Goal: Contribute content

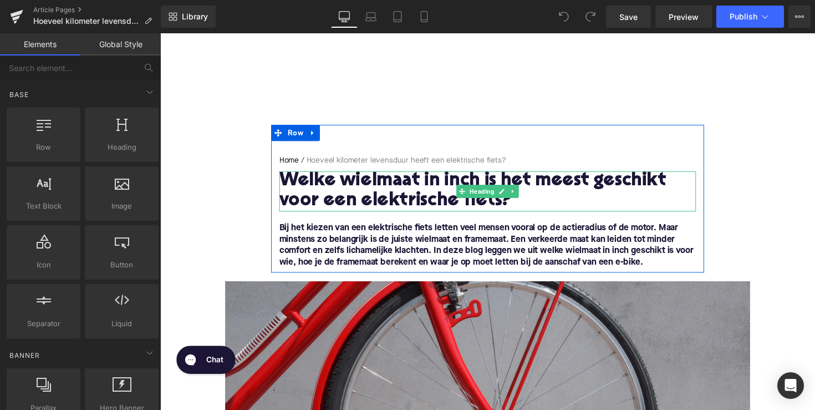
click at [422, 184] on h1 "​​Welke wielmaat in inch is het meest geschikt voor een elektrische fiets?" at bounding box center [495, 195] width 427 height 41
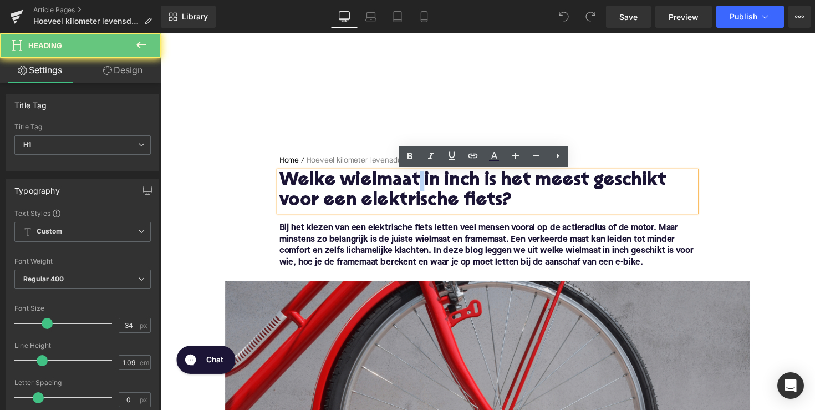
click at [422, 184] on h1 "​​Welke wielmaat in inch is het meest geschikt voor een elektrische fiets?" at bounding box center [495, 195] width 427 height 41
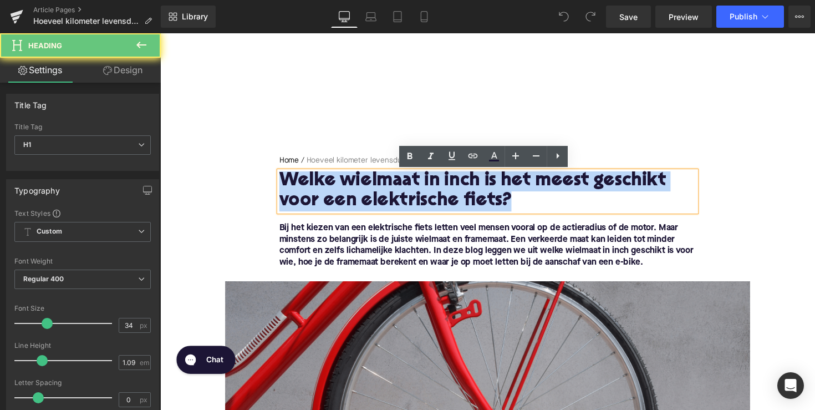
click at [422, 184] on h1 "​​Welke wielmaat in inch is het meest geschikt voor een elektrische fiets?" at bounding box center [495, 195] width 427 height 41
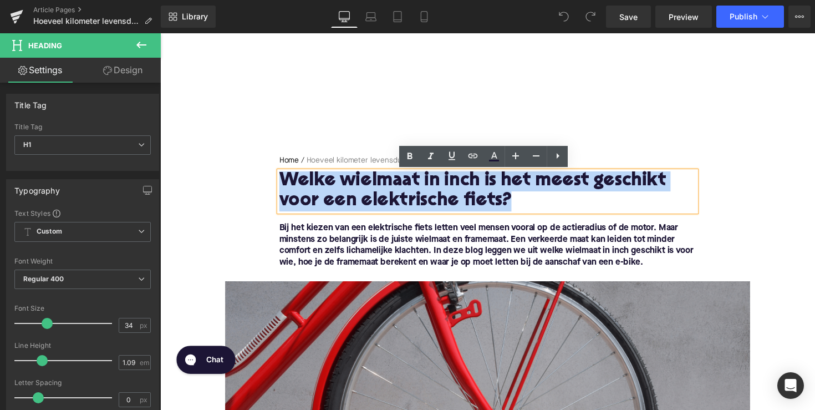
paste div
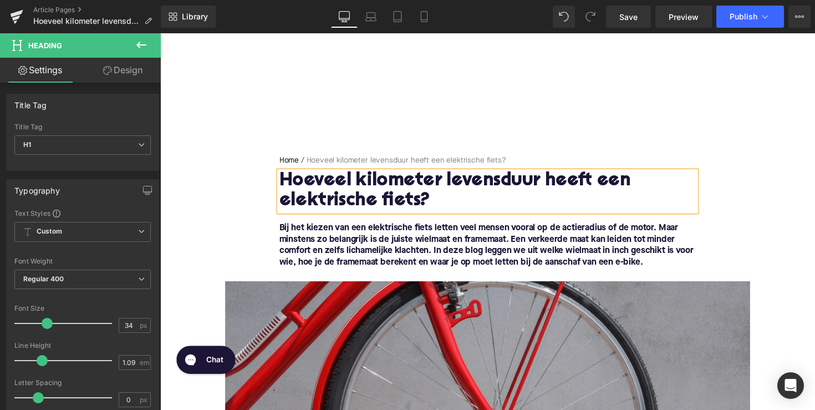
click at [362, 261] on font "Bij het kiezen van een elektrische fiets letten veel mensen vooral op de actier…" at bounding box center [494, 250] width 424 height 44
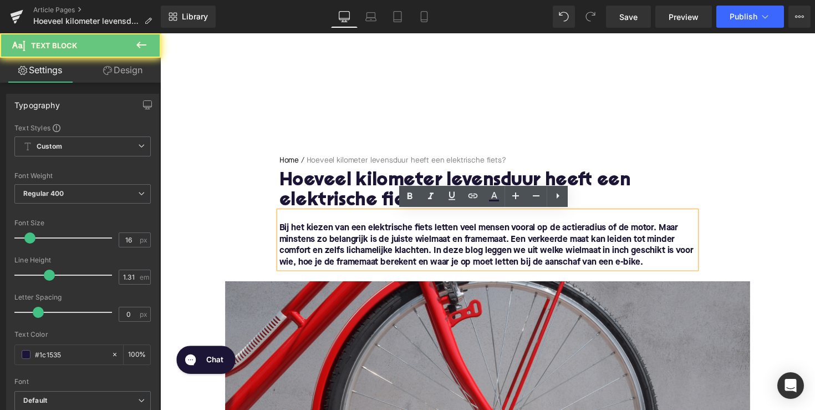
click at [362, 261] on font "Bij het kiezen van een elektrische fiets letten veel mensen vooral op de actier…" at bounding box center [494, 250] width 424 height 44
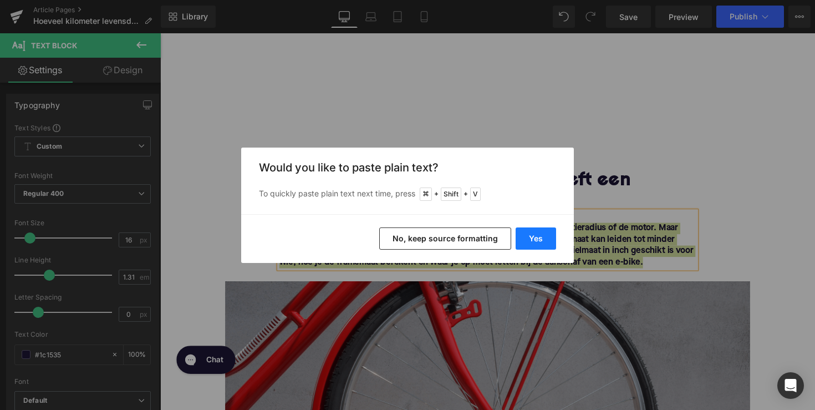
click at [526, 237] on button "Yes" at bounding box center [536, 238] width 40 height 22
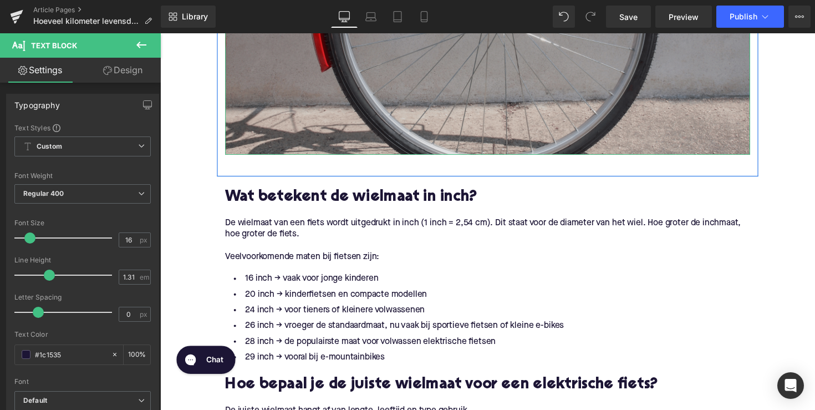
scroll to position [464, 0]
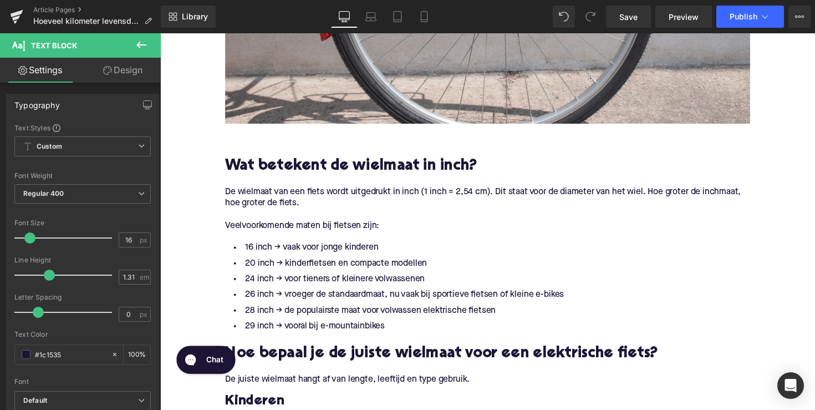
click at [325, 167] on h2 "Wat betekent de wielmaat in inch?" at bounding box center [496, 169] width 538 height 17
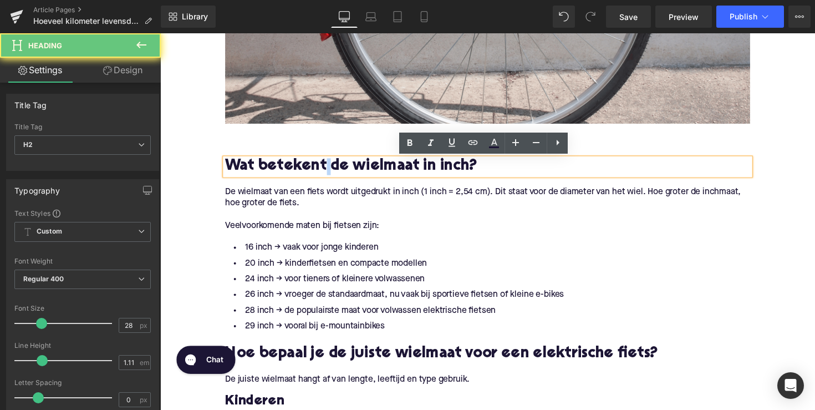
click at [325, 167] on h2 "Wat betekent de wielmaat in inch?" at bounding box center [496, 169] width 538 height 17
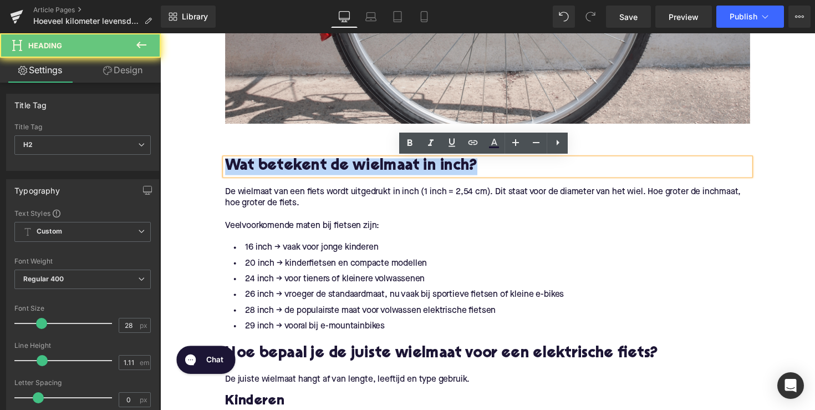
paste div
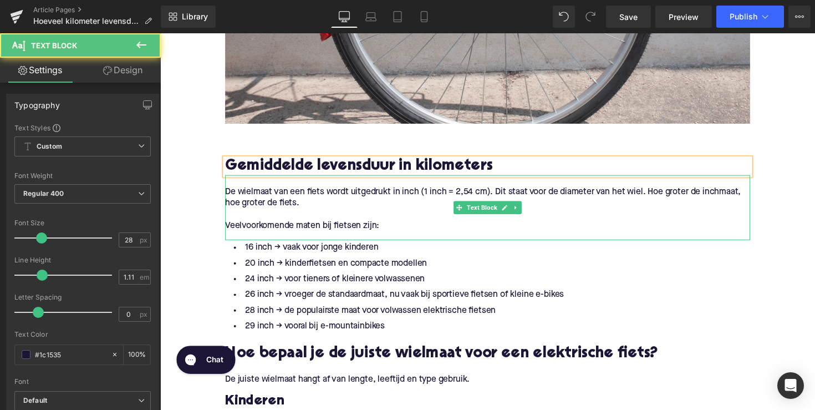
drag, startPoint x: 332, startPoint y: 229, endPoint x: 349, endPoint y: 229, distance: 16.6
click at [332, 229] on p "Veelvoorkomende maten bij fietsen zijn:" at bounding box center [496, 231] width 538 height 12
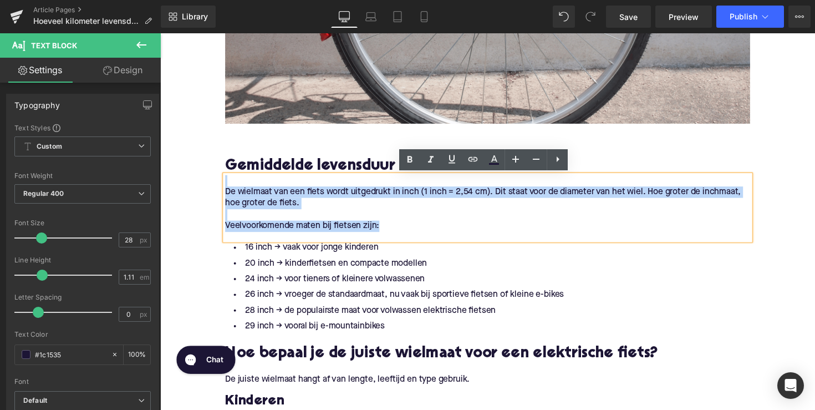
drag, startPoint x: 393, startPoint y: 233, endPoint x: 212, endPoint y: 187, distance: 186.5
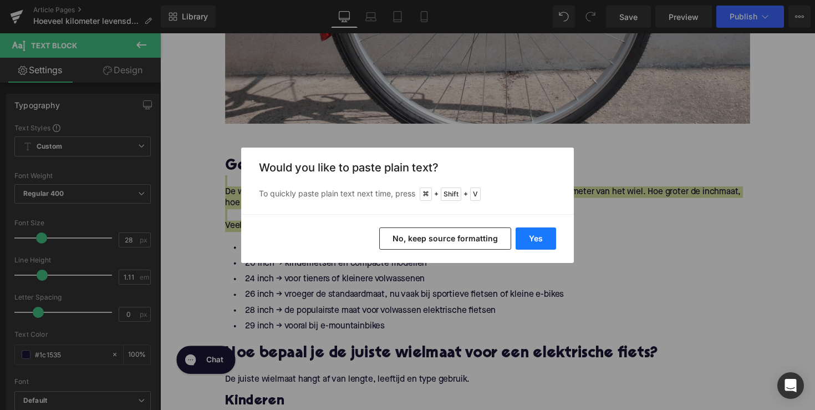
click at [542, 230] on button "Yes" at bounding box center [536, 238] width 40 height 22
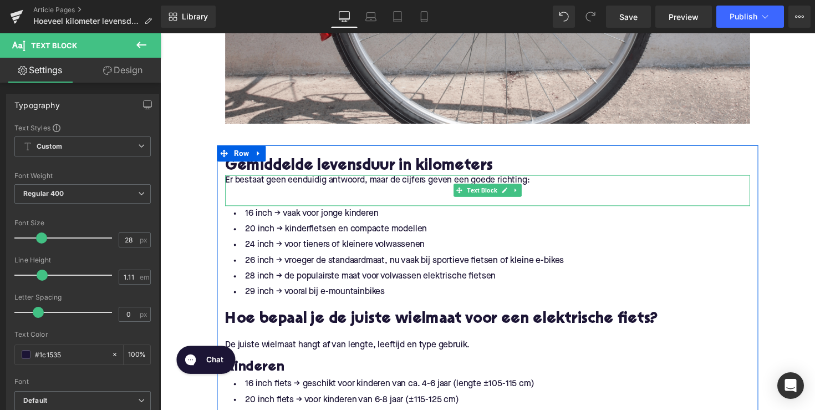
click at [230, 184] on p "Er bestaat geen eenduidig antwoord, maar de cijfers geven een goede richting:" at bounding box center [496, 185] width 538 height 12
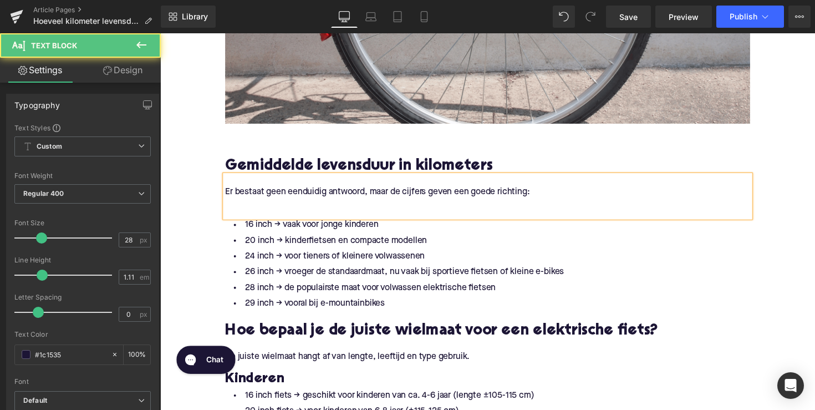
click at [231, 210] on p at bounding box center [496, 208] width 538 height 12
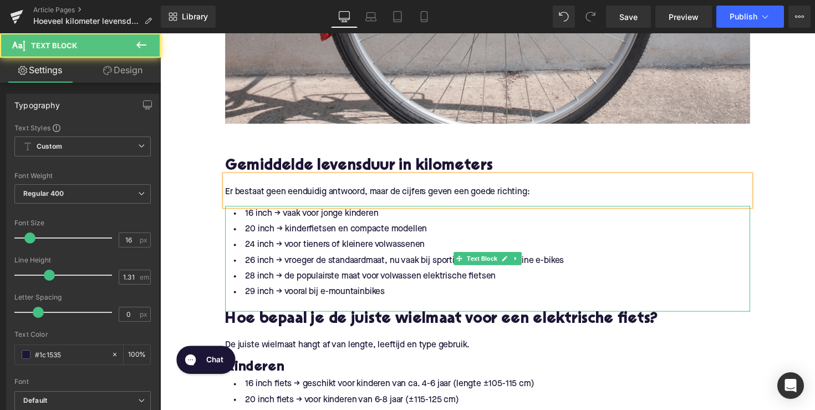
click at [392, 298] on li "29 inch → vooral bij e-mountainbikes" at bounding box center [496, 299] width 538 height 16
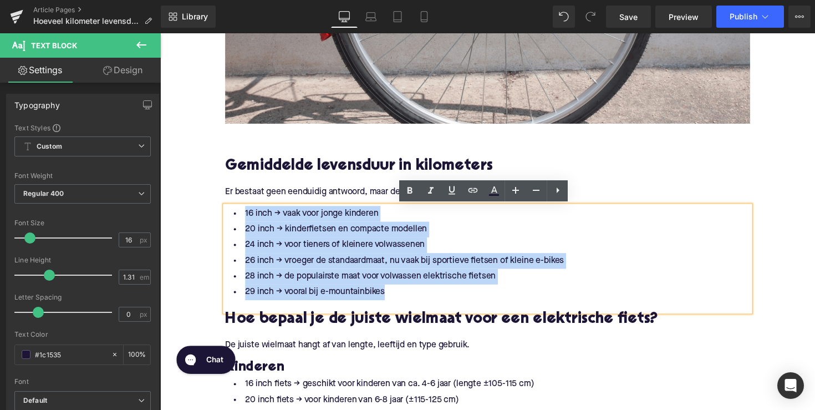
drag, startPoint x: 400, startPoint y: 293, endPoint x: 235, endPoint y: 213, distance: 183.5
click at [235, 213] on ul "16 inch → vaak voor jonge kinderen 20 inch → kinderfietsen en compacte modellen…" at bounding box center [496, 258] width 538 height 96
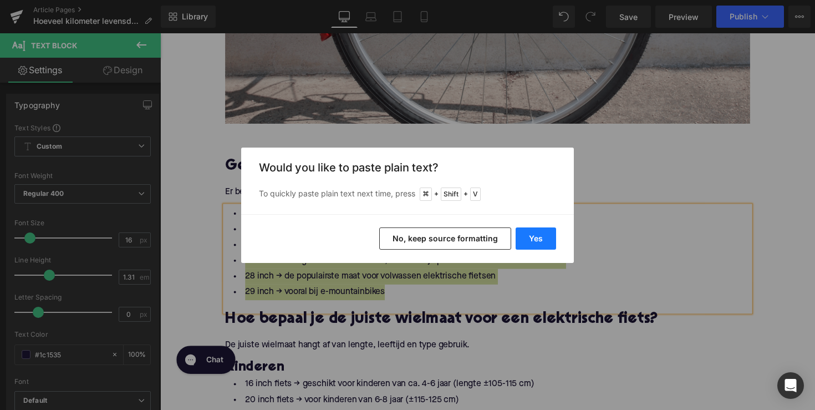
click at [526, 243] on button "Yes" at bounding box center [536, 238] width 40 height 22
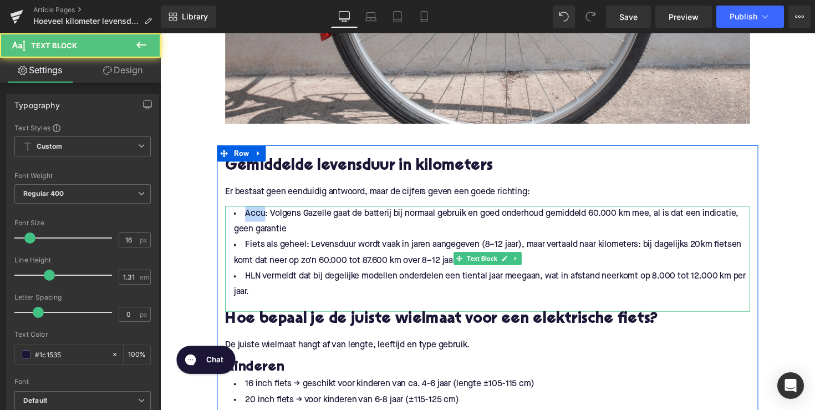
drag, startPoint x: 263, startPoint y: 218, endPoint x: 232, endPoint y: 216, distance: 31.1
click at [232, 216] on li "Accu: Volgens Gazelle gaat de batterij bij normaal gebruik en goed onderhoud ge…" at bounding box center [496, 226] width 538 height 32
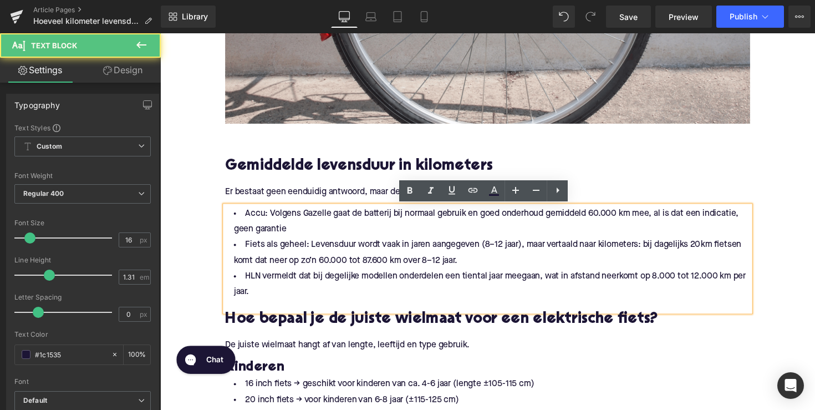
click at [276, 222] on li "Accu: Volgens Gazelle gaat de batterij bij normaal gebruik en goed onderhoud ge…" at bounding box center [496, 226] width 538 height 32
click at [234, 216] on li "Accu: Volgens Gazelle gaat de batterij bij normaal gebruik en goed onderhoud ge…" at bounding box center [496, 226] width 538 height 32
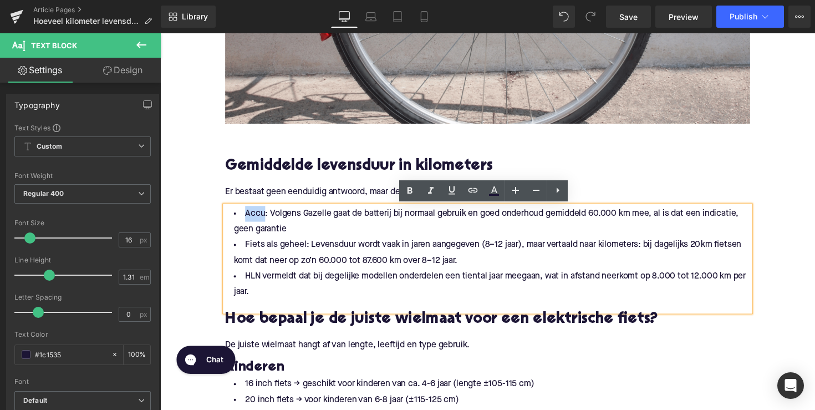
drag, startPoint x: 263, startPoint y: 218, endPoint x: 230, endPoint y: 218, distance: 33.3
click at [230, 218] on li "Accu: Volgens Gazelle gaat de batterij bij normaal gebruik en goed onderhoud ge…" at bounding box center [496, 226] width 538 height 32
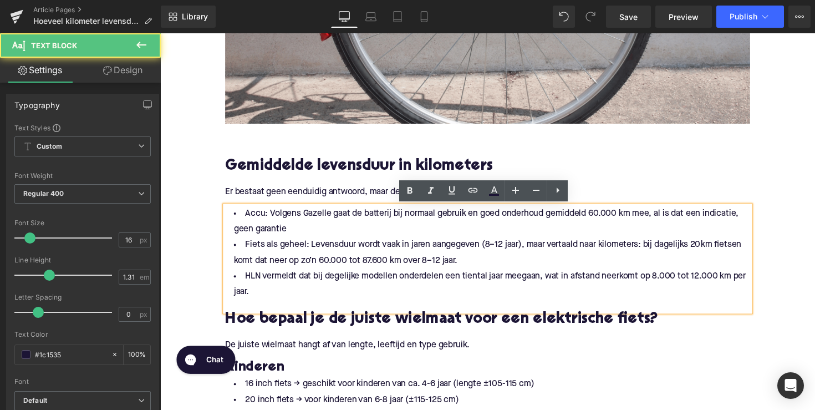
click at [278, 220] on li "Accu: Volgens Gazelle gaat de batterij bij normaal gebruik en goed onderhoud ge…" at bounding box center [496, 226] width 538 height 32
drag, startPoint x: 266, startPoint y: 220, endPoint x: 240, endPoint y: 220, distance: 26.1
click at [240, 220] on li "Accu: Volgens Gazelle gaat de batterij bij normaal gebruik en goed onderhoud ge…" at bounding box center [496, 226] width 538 height 32
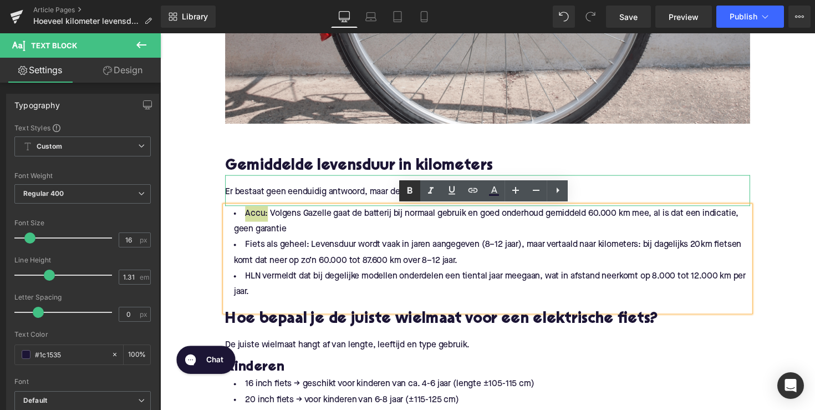
click at [405, 187] on icon at bounding box center [409, 190] width 13 height 13
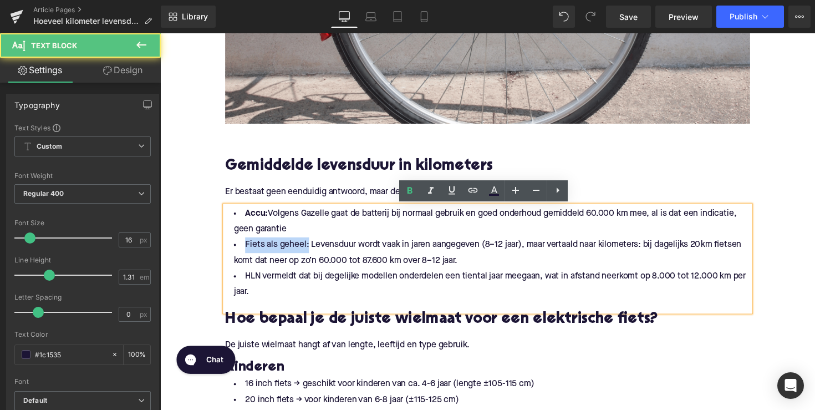
drag, startPoint x: 307, startPoint y: 251, endPoint x: 265, endPoint y: 240, distance: 43.6
click at [237, 250] on li "Fiets als geheel: Levensduur wordt vaak in jaren aangegeven (8–12 jaar), maar v…" at bounding box center [496, 258] width 538 height 32
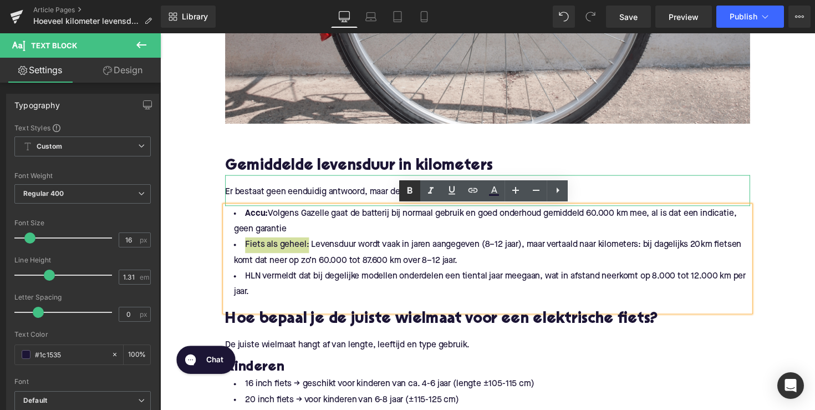
click at [409, 192] on icon at bounding box center [410, 190] width 5 height 7
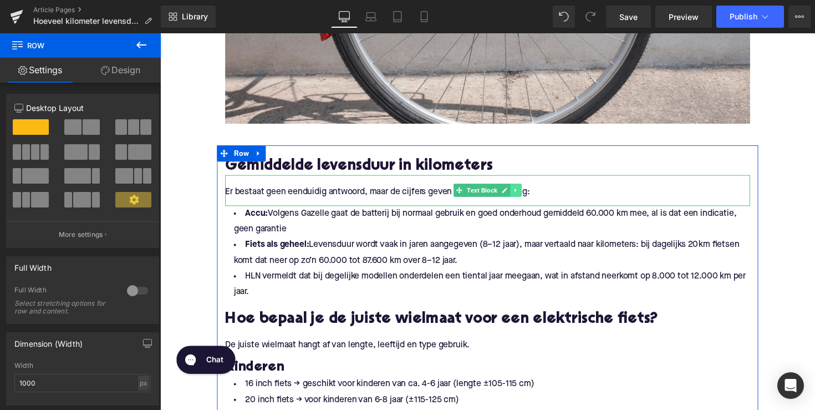
click at [525, 195] on icon at bounding box center [525, 194] width 6 height 7
click at [516, 196] on icon at bounding box center [519, 194] width 6 height 7
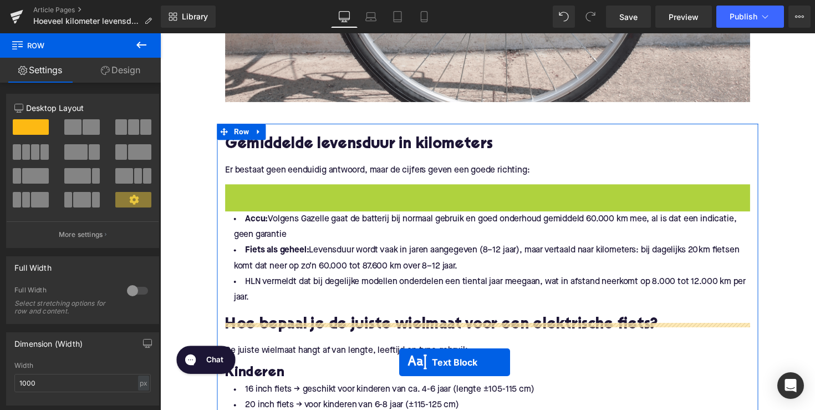
scroll to position [520, 0]
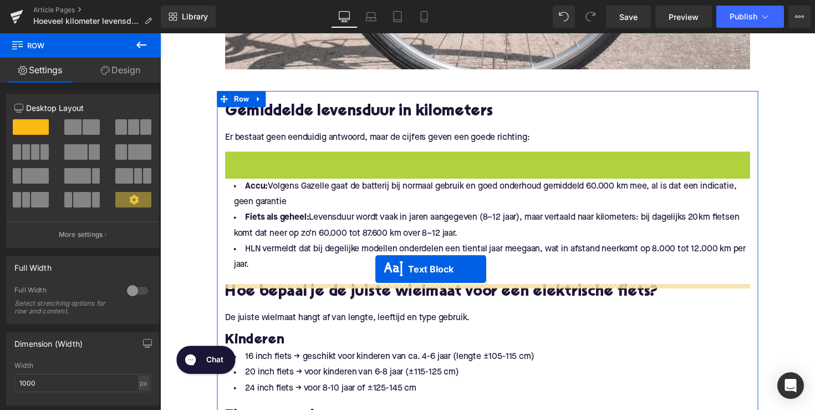
drag, startPoint x: 463, startPoint y: 226, endPoint x: 381, endPoint y: 274, distance: 95.2
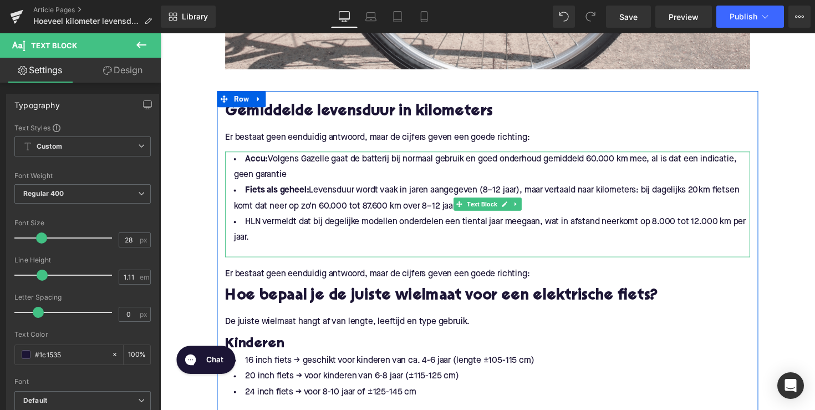
click at [298, 256] on div at bounding box center [496, 257] width 538 height 12
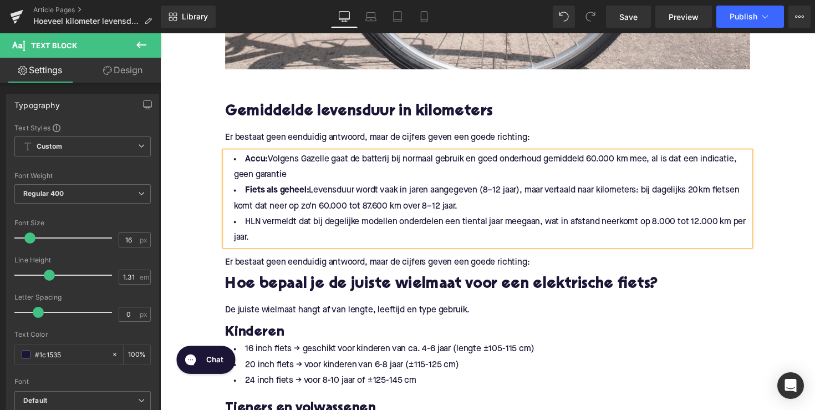
click at [293, 268] on p "Er bestaat geen eenduidig antwoord, maar de cijfers geven een goede richting:" at bounding box center [496, 269] width 538 height 12
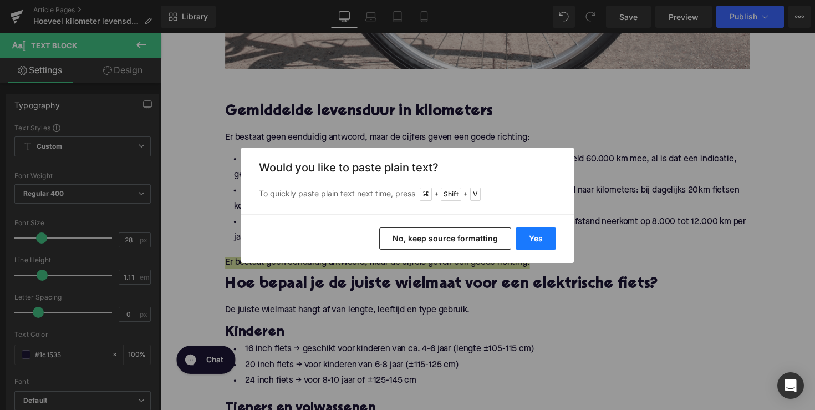
click at [531, 240] on button "Yes" at bounding box center [536, 238] width 40 height 22
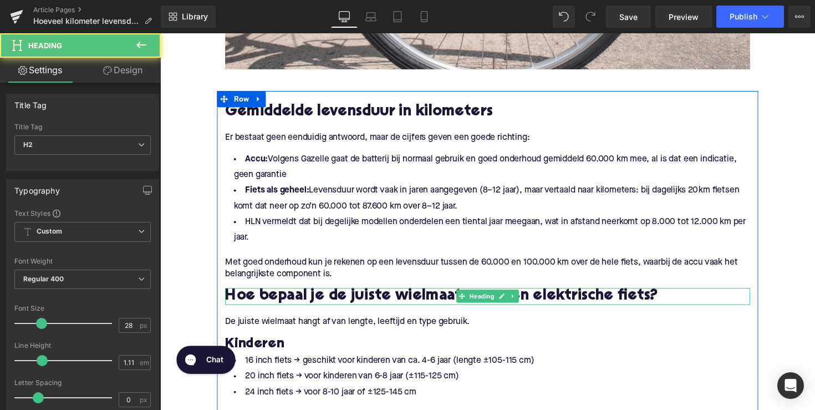
click at [338, 302] on h2 "Hoe bepaal je de juiste wielmaat voor een elektrische fiets?" at bounding box center [496, 302] width 538 height 17
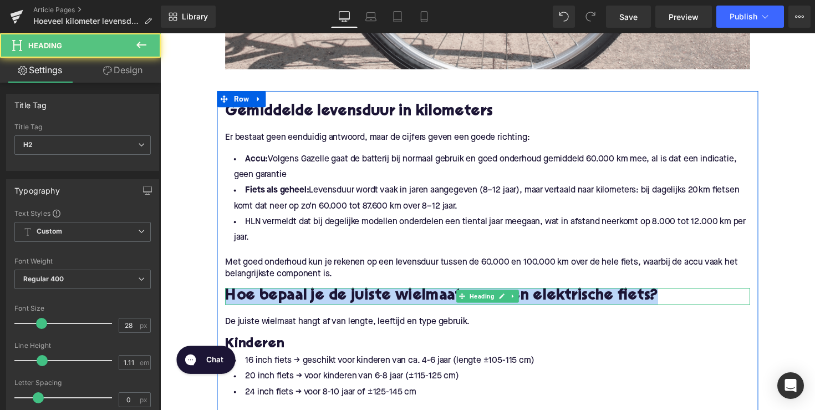
click at [338, 302] on h2 "Hoe bepaal je de juiste wielmaat voor een elektrische fiets?" at bounding box center [496, 302] width 538 height 17
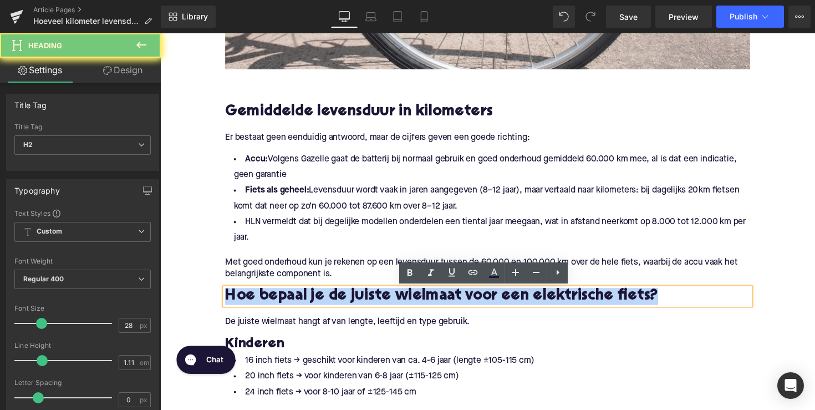
paste div
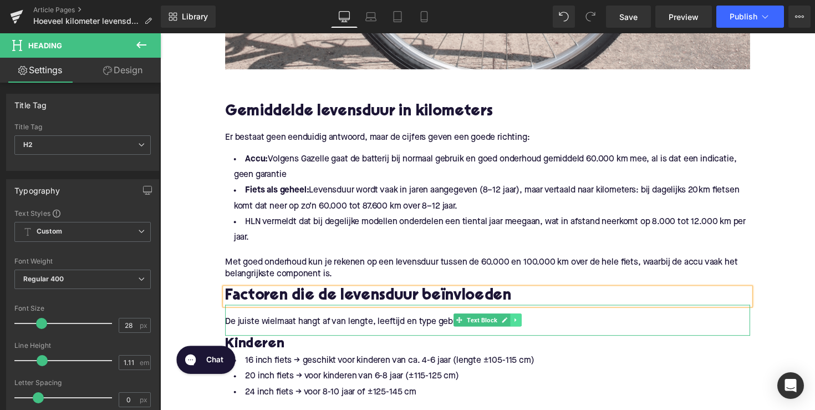
click at [528, 325] on link at bounding box center [525, 326] width 12 height 13
click at [527, 325] on icon at bounding box center [530, 327] width 6 height 6
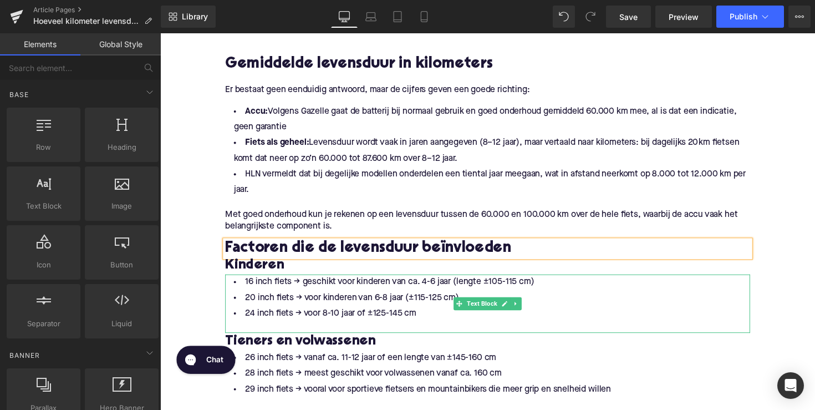
scroll to position [623, 0]
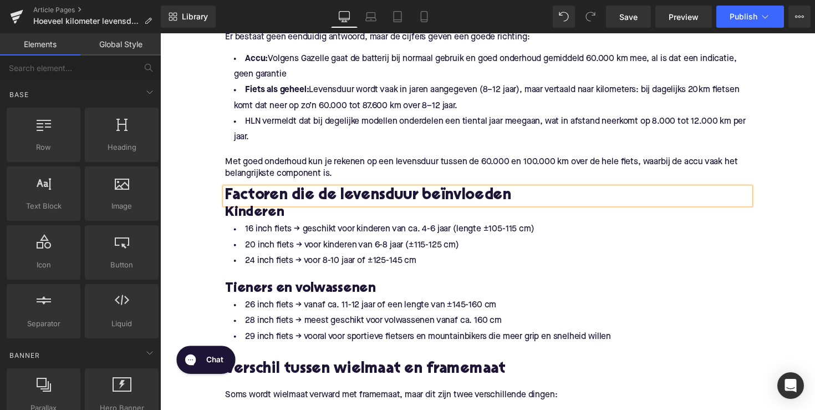
click at [531, 198] on h2 "Factoren die de levensduur beïnvloeden" at bounding box center [496, 199] width 538 height 17
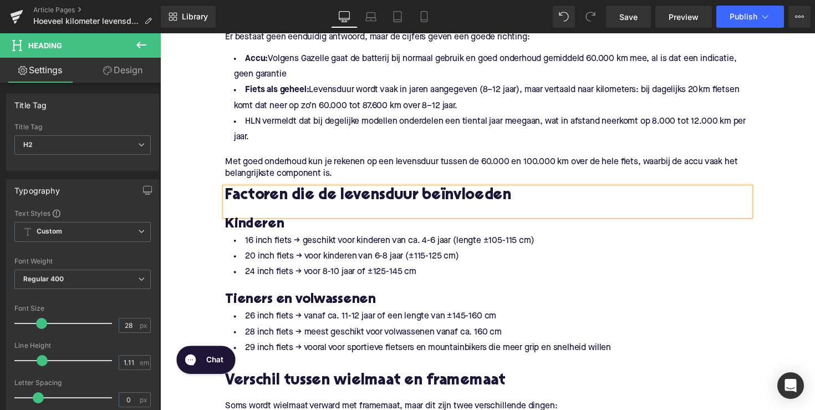
click at [249, 228] on h3 "Kinderen" at bounding box center [496, 229] width 538 height 18
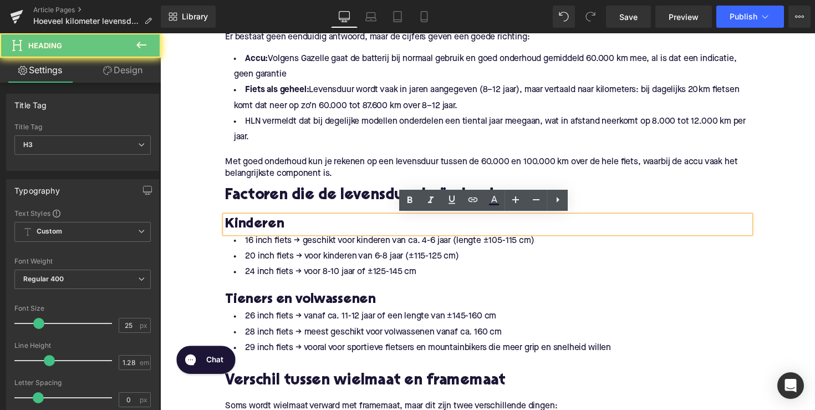
click at [249, 228] on h3 "Kinderen" at bounding box center [496, 229] width 538 height 18
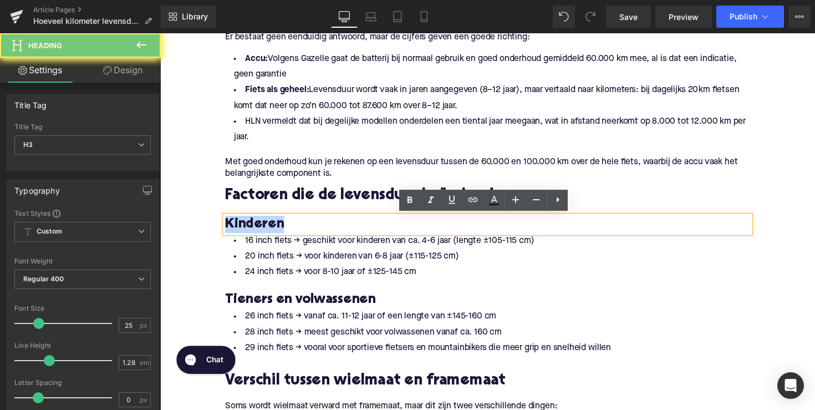
paste div
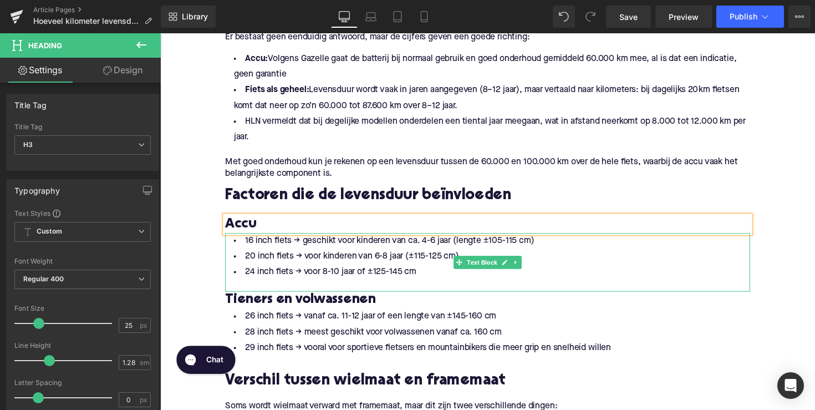
click at [418, 278] on li "24 inch fiets → voor 8-10 jaar of ±125-145 cm" at bounding box center [496, 278] width 538 height 16
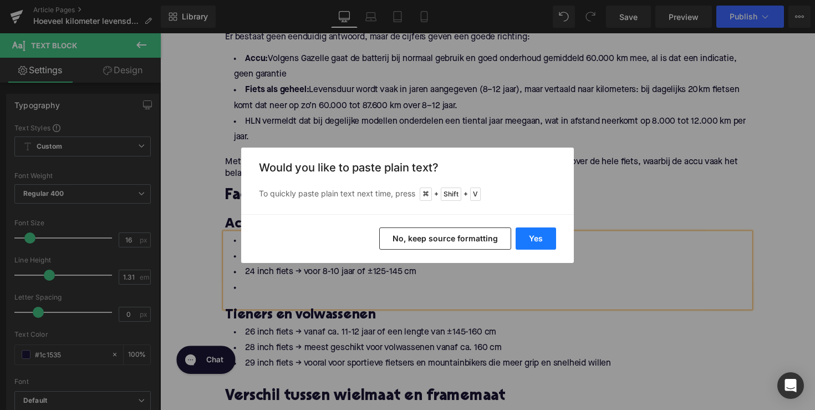
click at [543, 242] on button "Yes" at bounding box center [536, 238] width 40 height 22
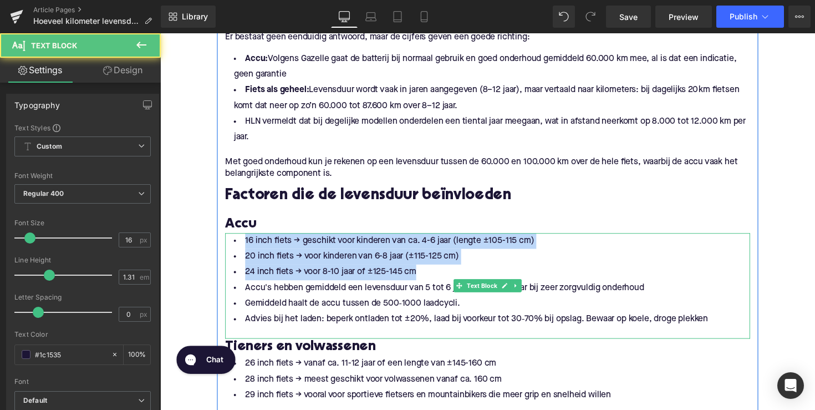
drag, startPoint x: 425, startPoint y: 277, endPoint x: 235, endPoint y: 243, distance: 192.6
click at [235, 243] on ul "16 inch fiets → geschikt voor kinderen van ca. 4-6 jaar (lengte ±105-115 cm) 20…" at bounding box center [496, 286] width 538 height 96
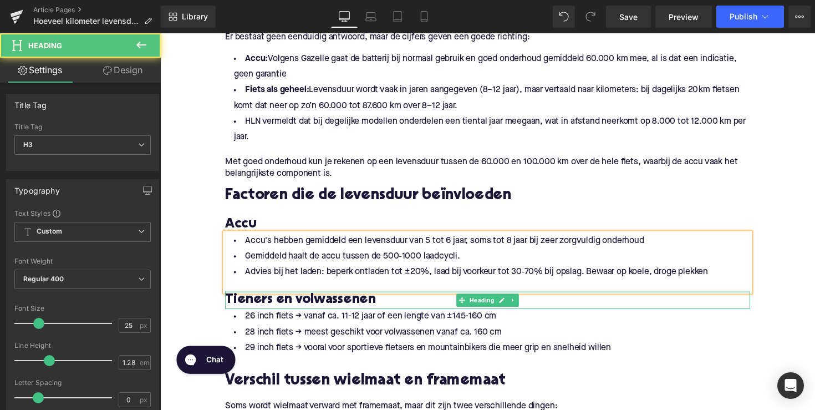
click at [245, 303] on h3 "Tieners en volwassenen" at bounding box center [496, 307] width 538 height 18
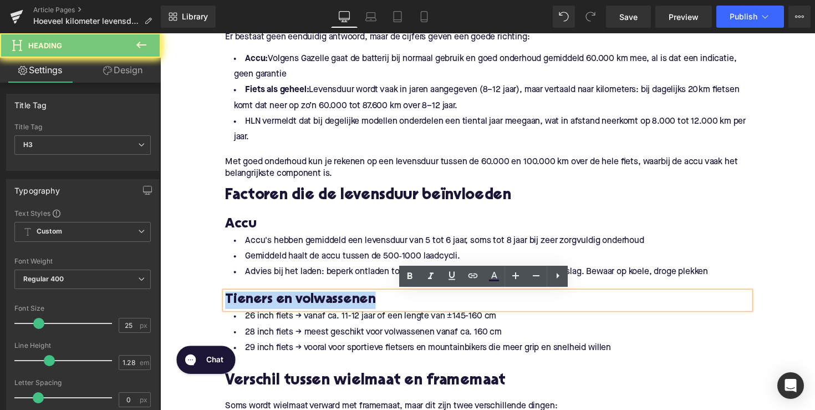
paste div
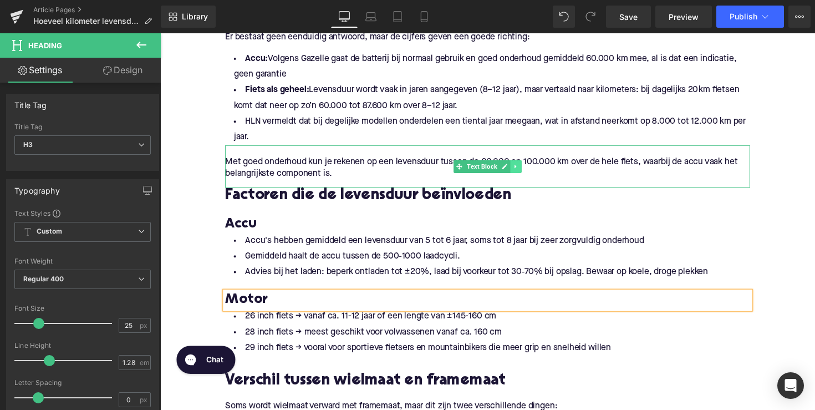
click at [523, 171] on icon at bounding box center [524, 169] width 2 height 4
click at [516, 171] on icon at bounding box center [519, 169] width 6 height 6
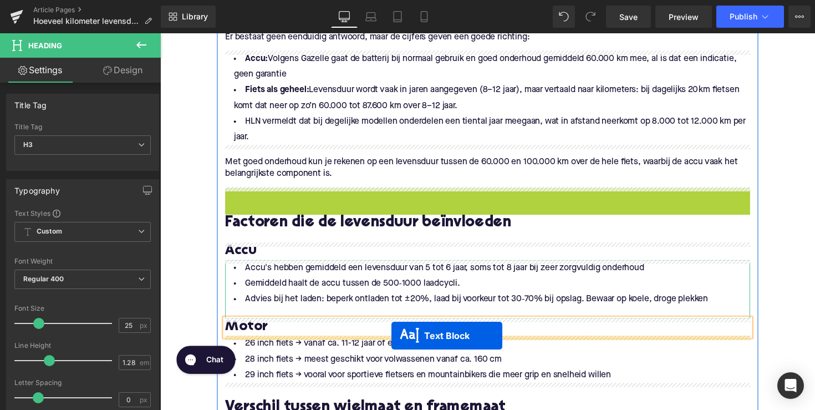
drag, startPoint x: 462, startPoint y: 212, endPoint x: 396, endPoint y: 343, distance: 146.5
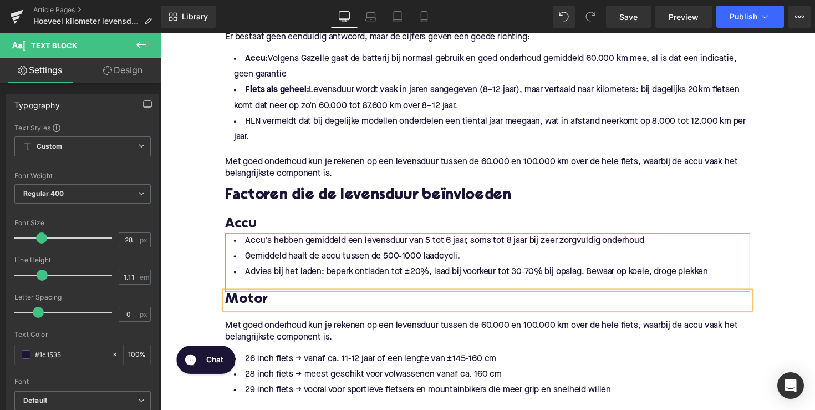
click at [316, 338] on p "Met goed onderhoud kun je rekenen op een levensduur tussen de 60.000 en 100.000…" at bounding box center [496, 338] width 538 height 23
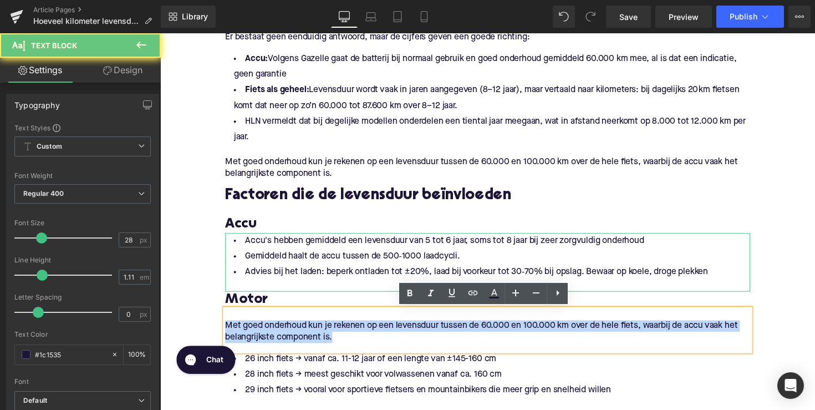
click at [316, 338] on p "Met goed onderhoud kun je rekenen op een levensduur tussen de 60.000 en 100.000…" at bounding box center [496, 338] width 538 height 23
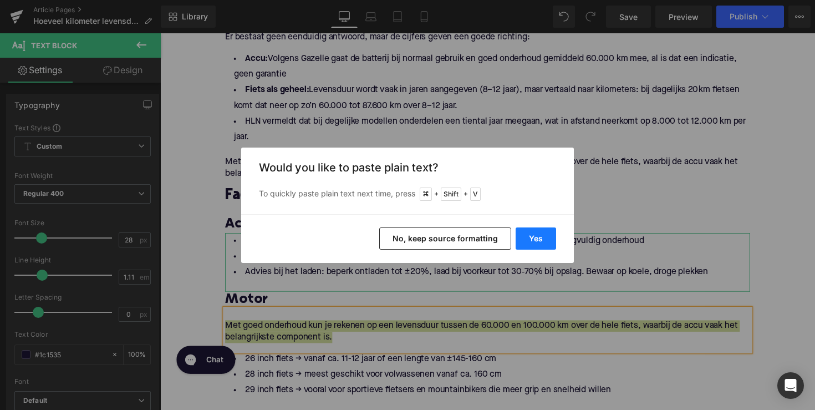
click at [528, 232] on button "Yes" at bounding box center [536, 238] width 40 height 22
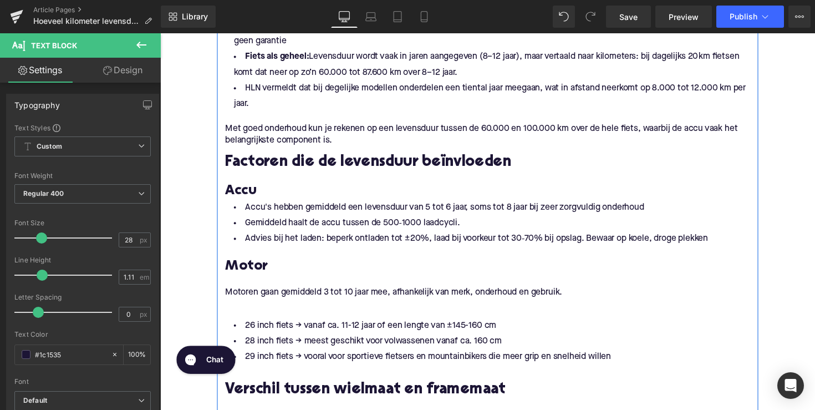
scroll to position [668, 0]
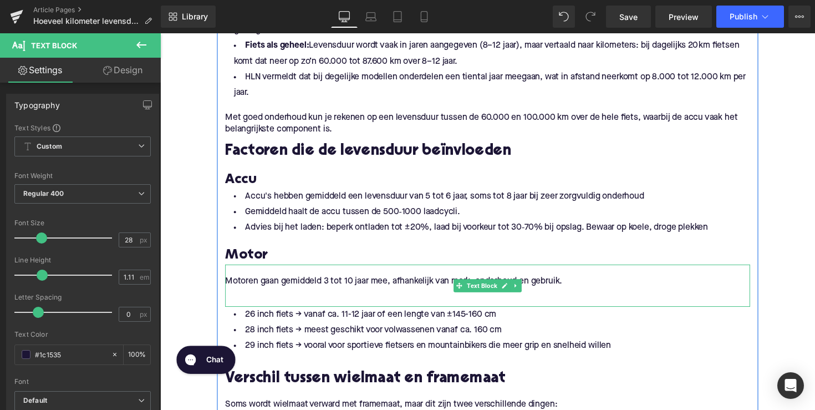
click at [281, 298] on p at bounding box center [496, 299] width 538 height 12
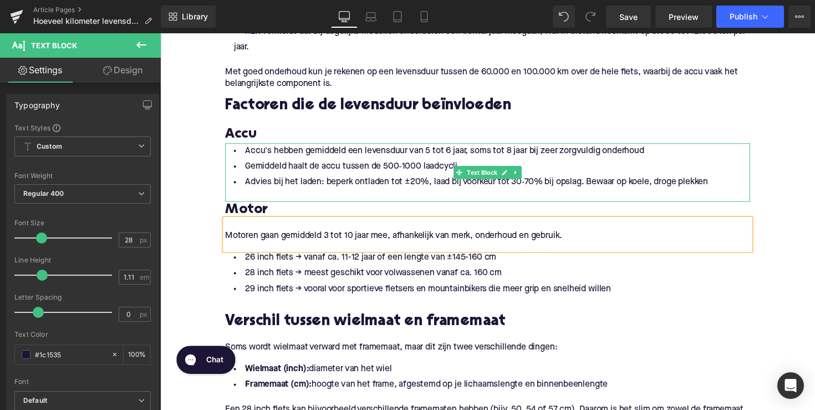
scroll to position [750, 0]
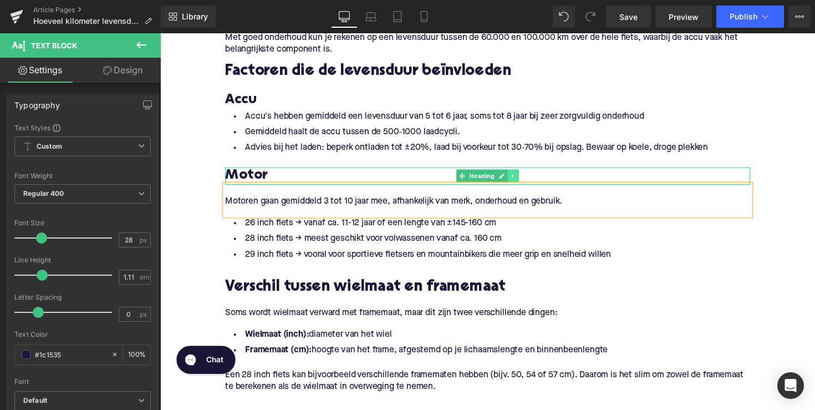
click at [516, 180] on link at bounding box center [522, 179] width 12 height 13
click at [513, 179] on icon at bounding box center [516, 179] width 6 height 6
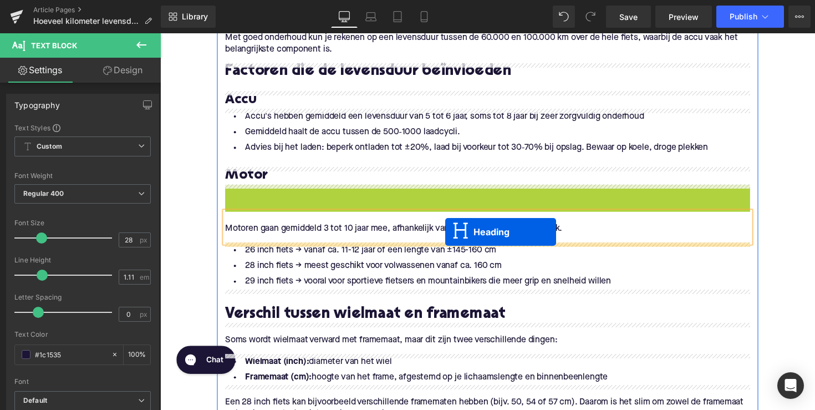
drag, startPoint x: 466, startPoint y: 195, endPoint x: 452, endPoint y: 237, distance: 43.8
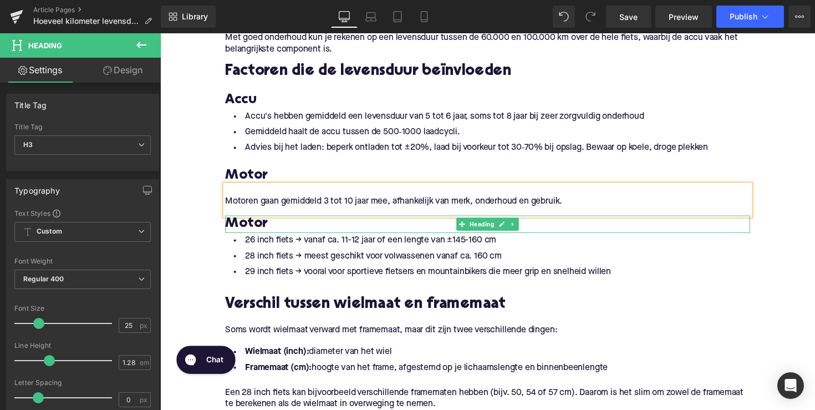
click at [290, 224] on h3 "Motor" at bounding box center [496, 229] width 538 height 18
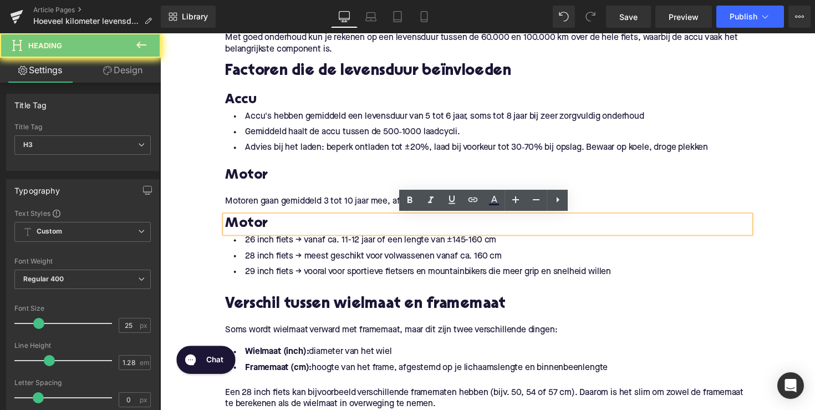
click at [290, 224] on h3 "Motor" at bounding box center [496, 229] width 538 height 18
paste div
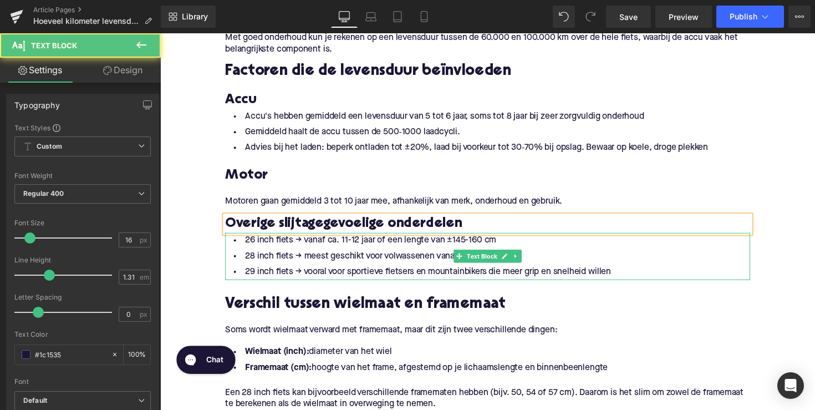
click at [332, 277] on li "29 inch fiets → vooral voor sportieve fietsers en mountainbikers die meer grip …" at bounding box center [496, 278] width 538 height 16
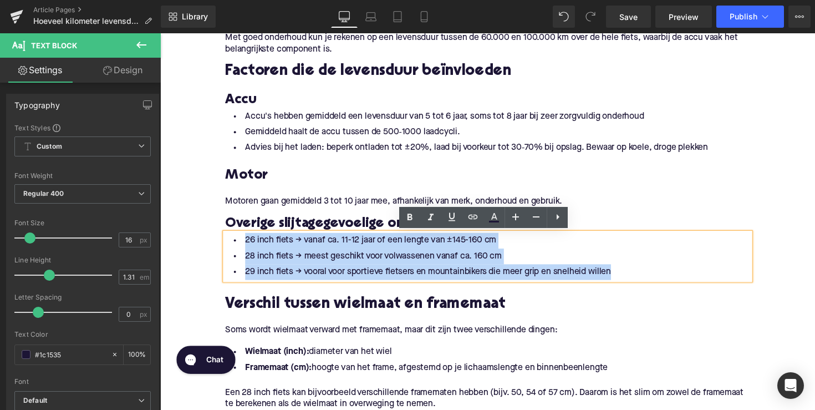
drag, startPoint x: 582, startPoint y: 265, endPoint x: 175, endPoint y: 245, distance: 406.9
click at [175, 245] on div "Home / Hoeveel kilometer levensduur heeft een elektrische fiets? Breadcrumbs Ho…" at bounding box center [495, 267] width 671 height 1780
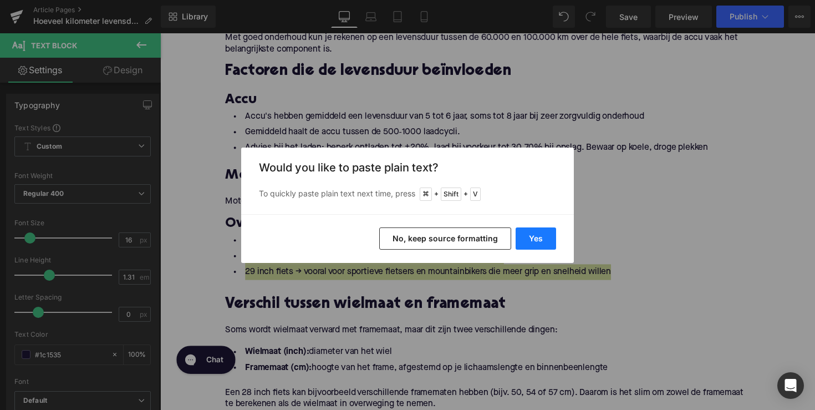
click at [529, 237] on button "Yes" at bounding box center [536, 238] width 40 height 22
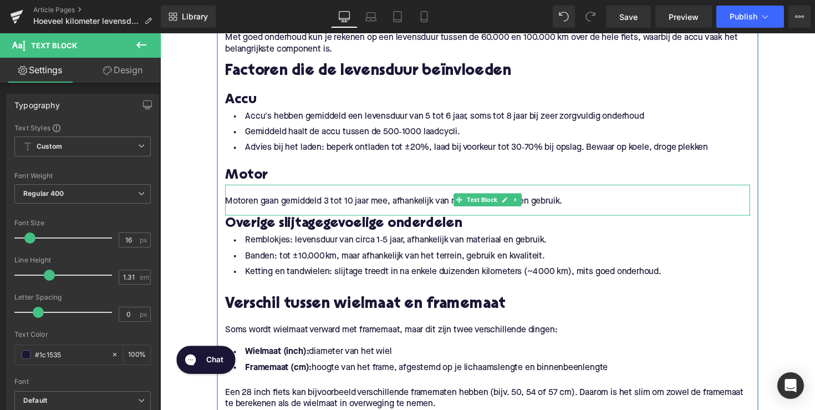
click at [586, 208] on p "Motoren gaan gemiddeld 3 tot 10 jaar mee, afhankelijk van merk, onderhoud en ge…" at bounding box center [496, 206] width 538 height 12
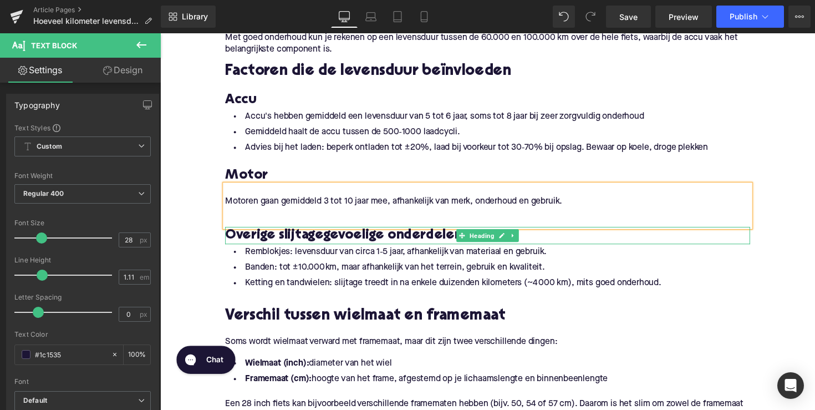
click at [600, 243] on h3 "Overige slijtagegevoelige onderdelen" at bounding box center [496, 241] width 538 height 18
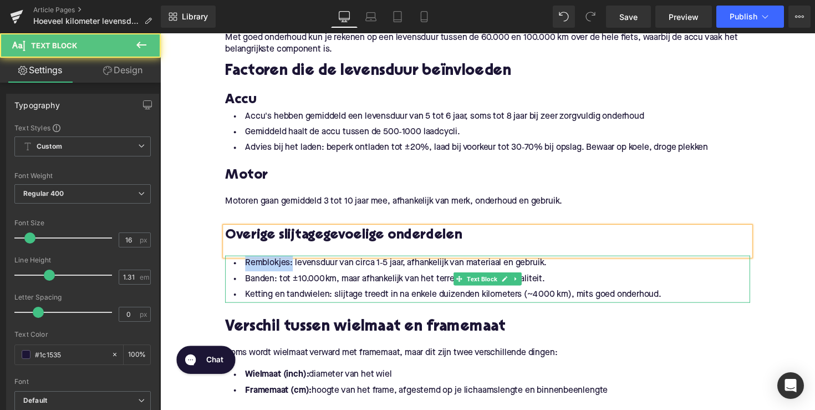
drag, startPoint x: 291, startPoint y: 270, endPoint x: 226, endPoint y: 270, distance: 64.3
click at [227, 270] on div "Remblokjes: levensduur van circa 1‑5 jaar, afhankelijk van materiaal en gebruik…" at bounding box center [496, 285] width 538 height 48
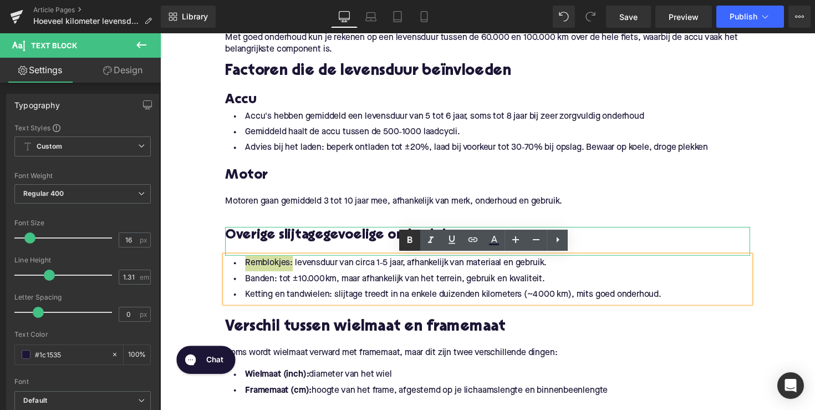
click at [408, 241] on icon at bounding box center [409, 239] width 13 height 13
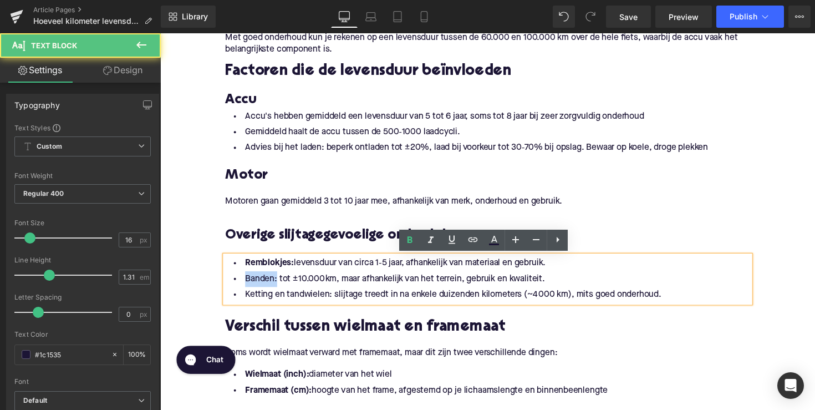
drag, startPoint x: 275, startPoint y: 286, endPoint x: 228, endPoint y: 286, distance: 46.6
click at [228, 286] on li "Banden: tot ±10.000 km, maar afhankelijk van het terrein, gebruik en kwaliteit." at bounding box center [496, 285] width 538 height 16
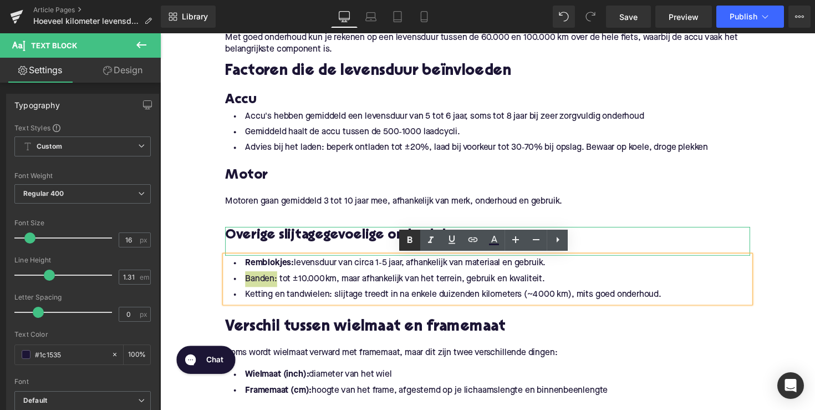
click at [405, 241] on icon at bounding box center [409, 239] width 13 height 13
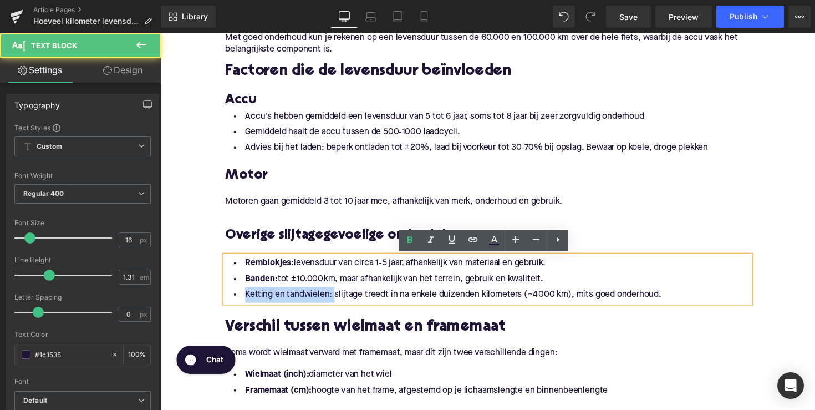
drag, startPoint x: 333, startPoint y: 302, endPoint x: 224, endPoint y: 301, distance: 108.7
click at [227, 301] on div "Remblokjes: levensduur van circa 1‑5 jaar, afhankelijk van materiaal en gebruik…" at bounding box center [496, 285] width 538 height 48
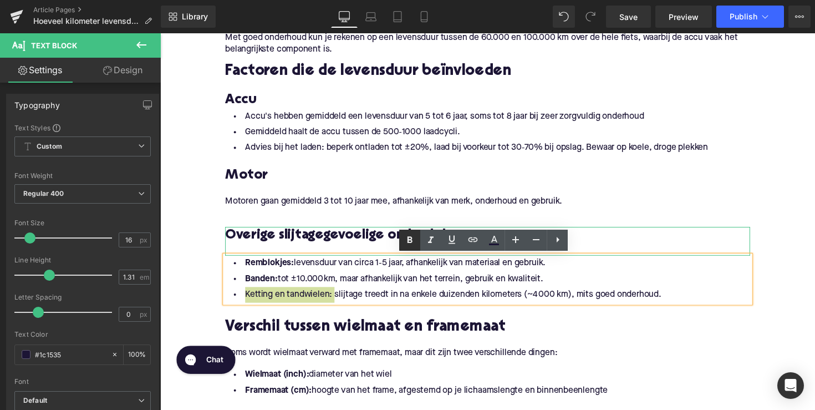
click at [409, 237] on icon at bounding box center [410, 240] width 5 height 7
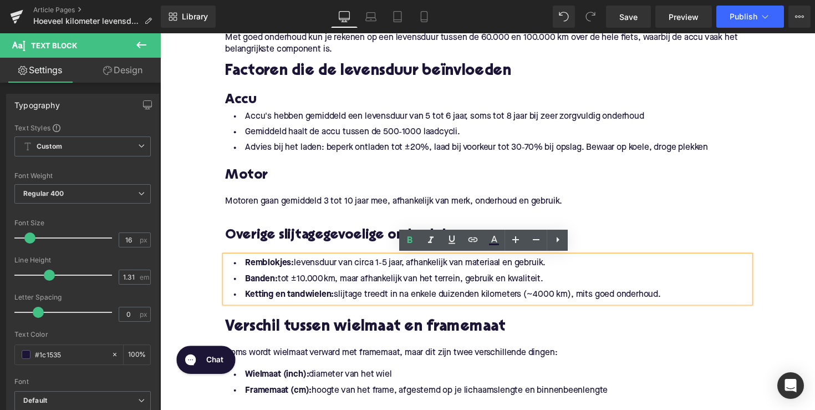
click at [328, 343] on div "Verschil tussen wielmaat en framemaat Heading" at bounding box center [496, 326] width 538 height 34
click at [328, 343] on h2 "Verschil tussen wielmaat en framemaat" at bounding box center [496, 335] width 538 height 17
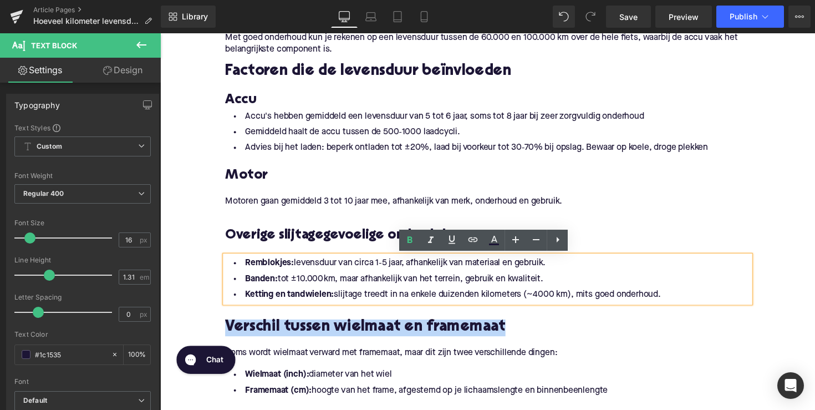
click at [328, 343] on h2 "Verschil tussen wielmaat en framemaat" at bounding box center [496, 335] width 538 height 17
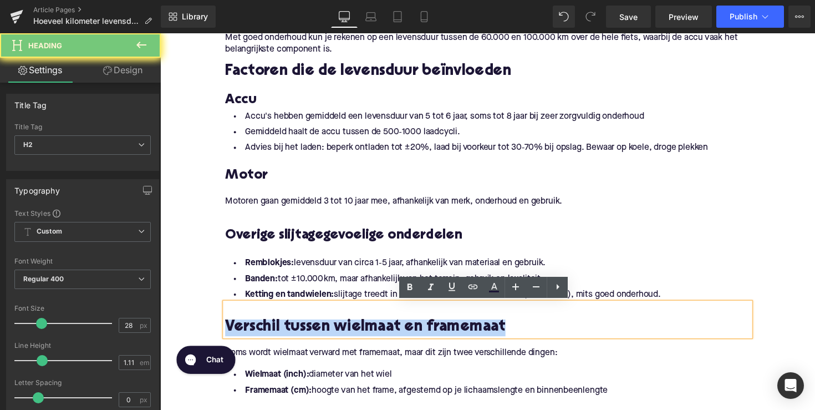
paste div
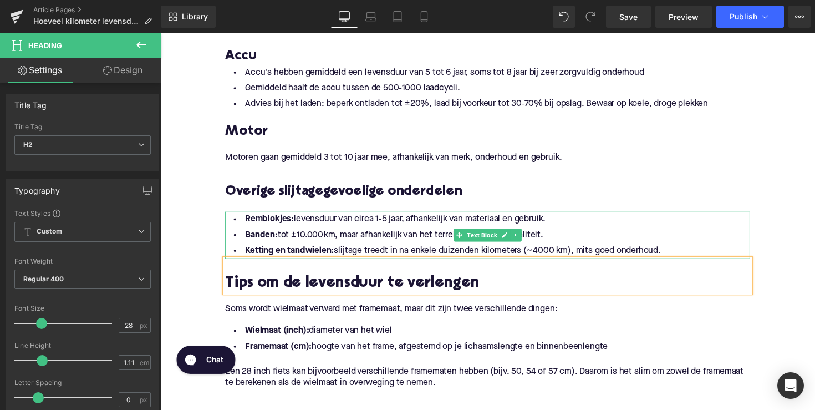
scroll to position [821, 0]
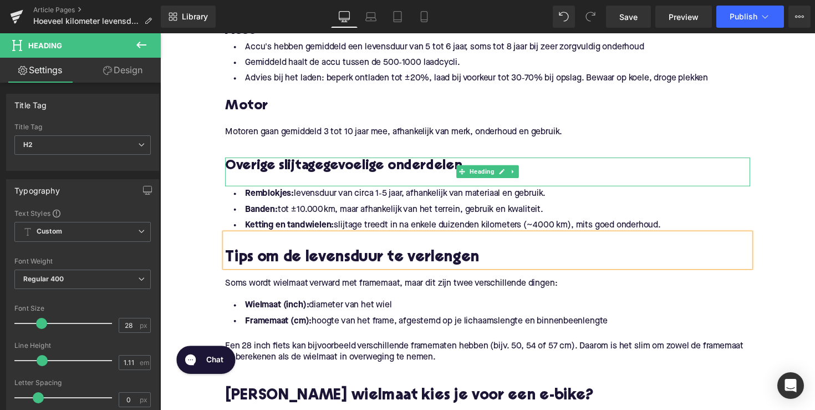
click at [360, 168] on h3 "Overige slijtagegevoelige onderdelen" at bounding box center [496, 170] width 538 height 18
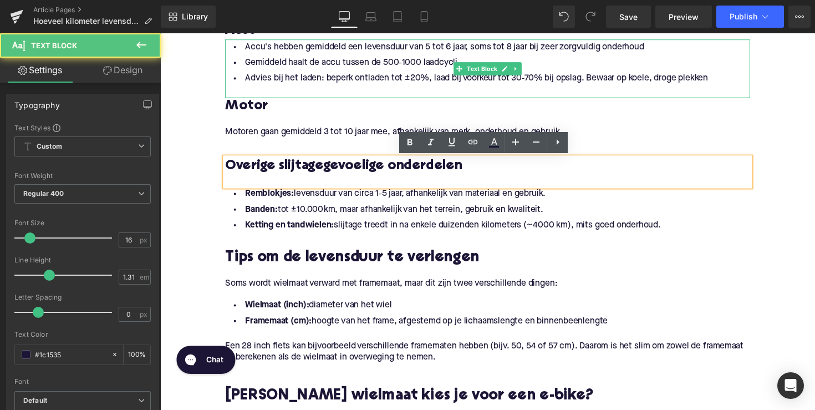
click at [497, 93] on div at bounding box center [496, 94] width 538 height 12
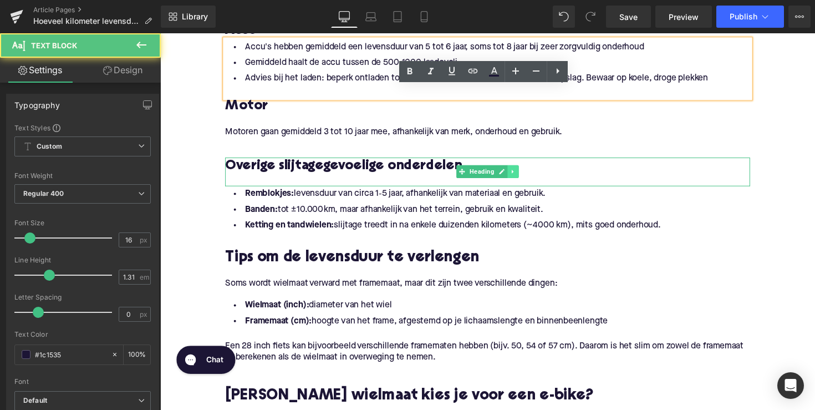
click at [520, 177] on icon at bounding box center [522, 175] width 6 height 7
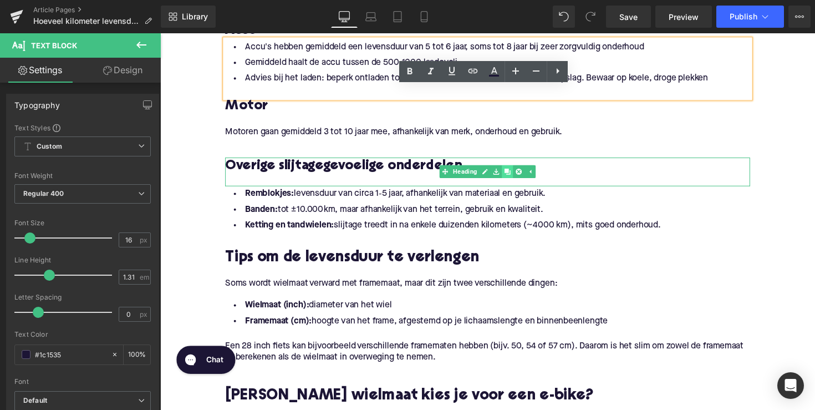
click at [515, 175] on icon at bounding box center [516, 175] width 6 height 6
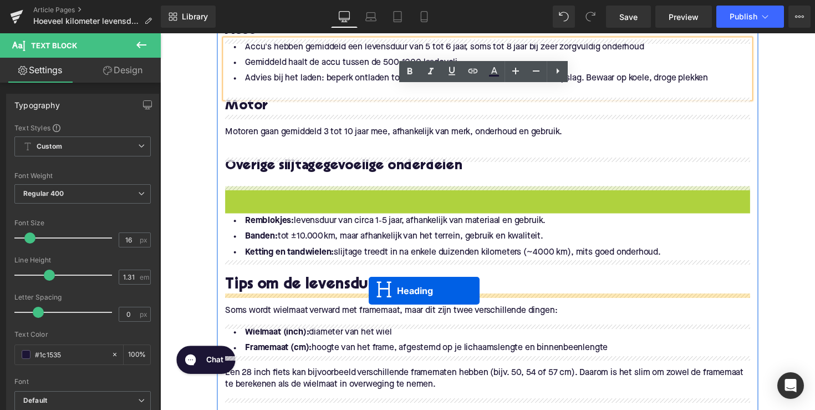
drag, startPoint x: 465, startPoint y: 200, endPoint x: 374, endPoint y: 297, distance: 133.0
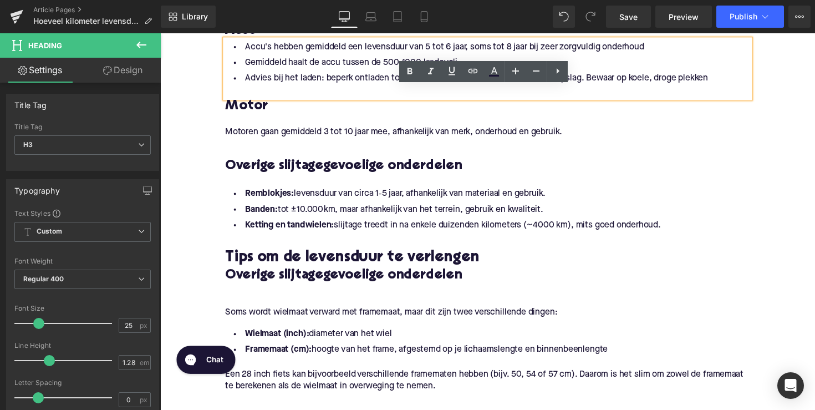
click at [249, 278] on h3 "Overige slijtagegevoelige onderdelen" at bounding box center [496, 282] width 538 height 18
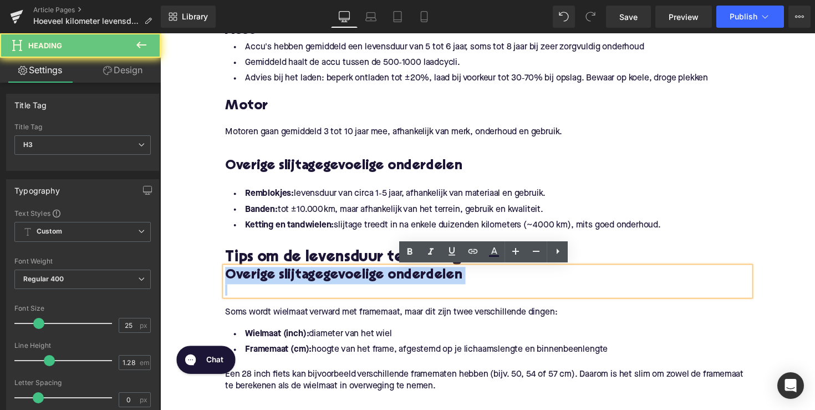
click at [249, 278] on h3 "Overige slijtagegevoelige onderdelen" at bounding box center [496, 282] width 538 height 18
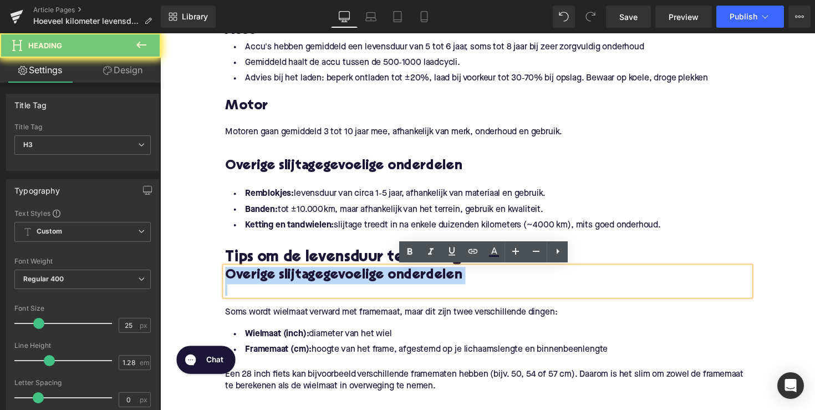
paste div
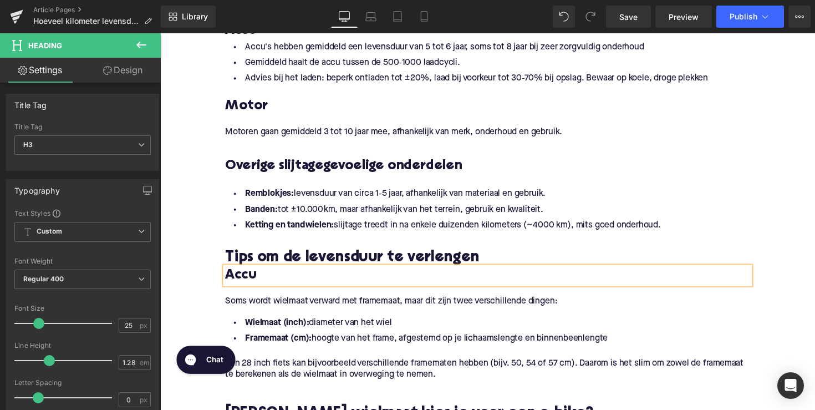
click at [327, 195] on li "Remblokjes: levensduur van circa 1‑5 jaar, afhankelijk van materiaal en gebruik." at bounding box center [496, 198] width 538 height 16
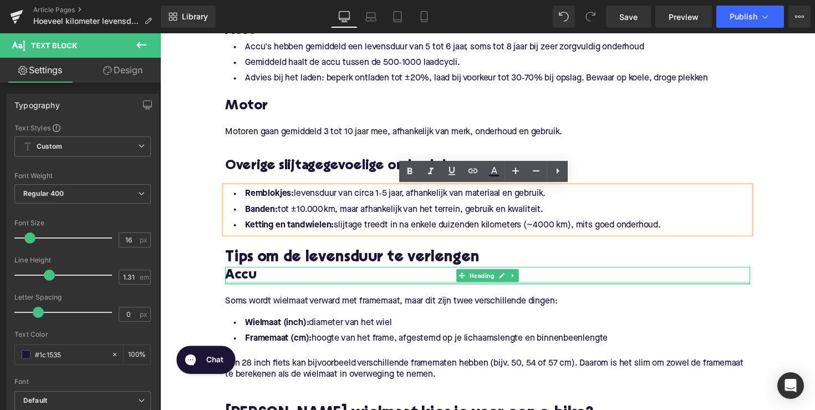
click at [229, 279] on h3 "Accu" at bounding box center [496, 282] width 538 height 18
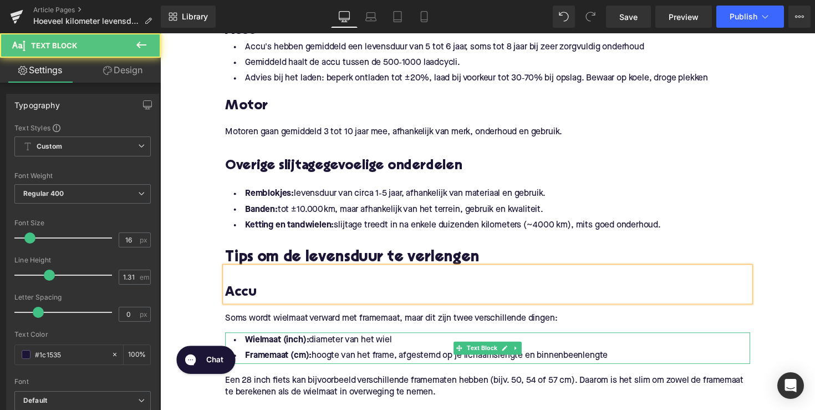
click at [282, 351] on strong "Wielmaat (inch):" at bounding box center [279, 347] width 65 height 9
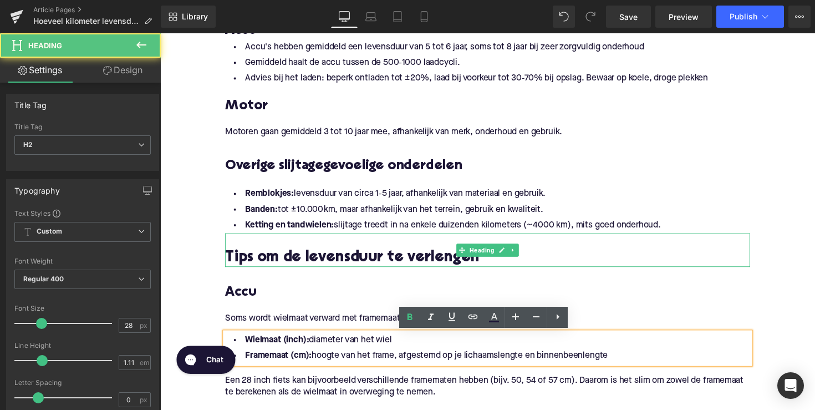
click at [390, 263] on h2 "Tips om de levensduur te verlengen" at bounding box center [496, 264] width 538 height 17
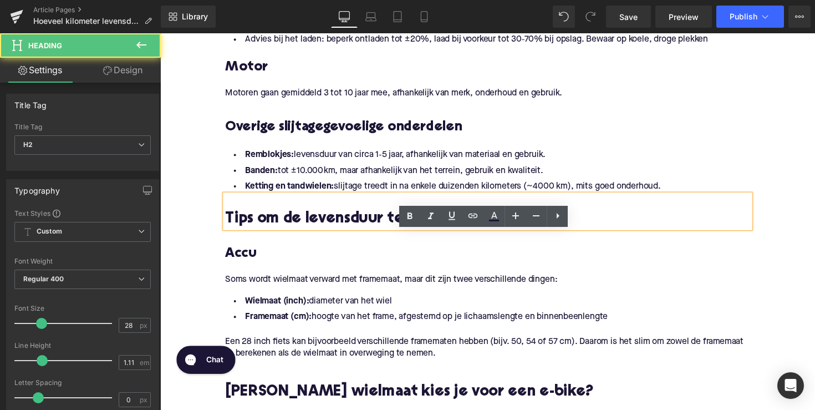
scroll to position [953, 0]
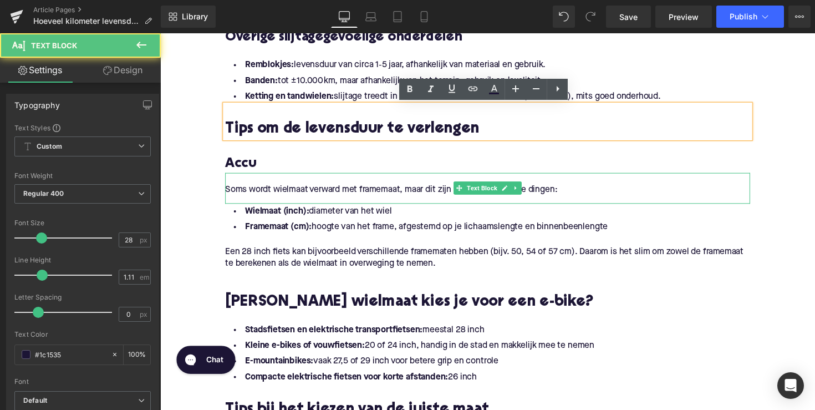
click at [488, 197] on div "Soms wordt wielmaat verward met framemaat, maar dit zijn twee verschillende din…" at bounding box center [496, 192] width 538 height 32
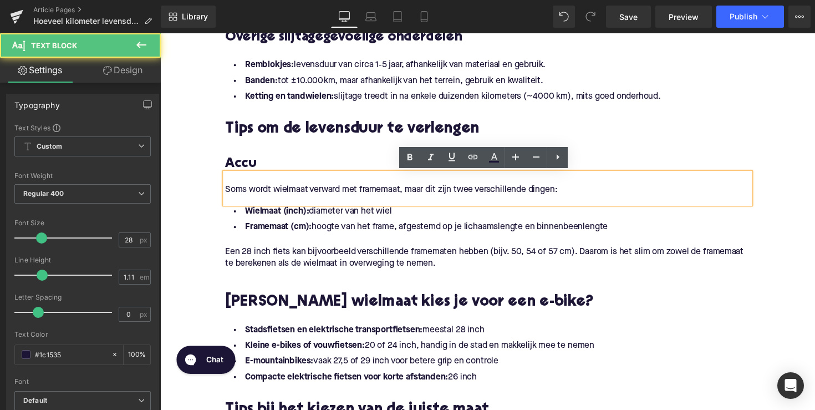
click at [398, 256] on p "Een 28 inch fiets kan bijvoorbeeld verschillende framematen hebben (bijv. 50, 5…" at bounding box center [496, 263] width 538 height 23
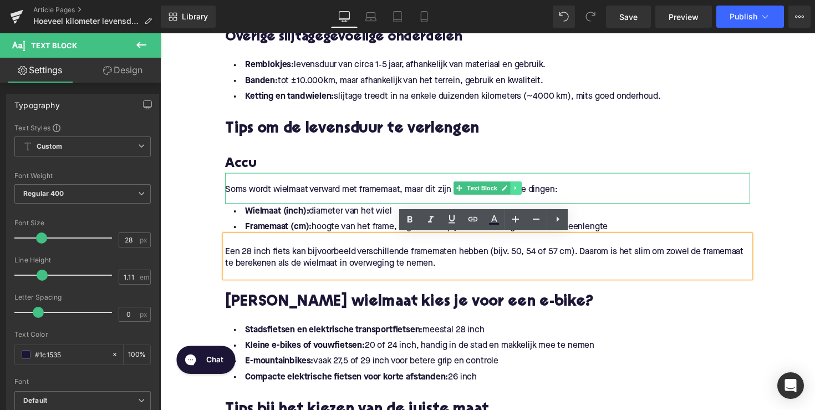
click at [522, 189] on link at bounding box center [525, 191] width 12 height 13
click at [530, 191] on icon at bounding box center [530, 192] width 6 height 7
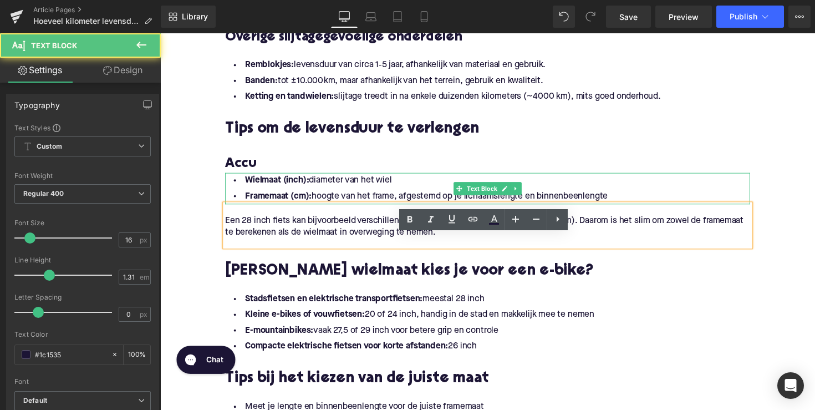
click at [325, 203] on li "Framemaat (cm): hoogte van het frame, afgestemd op je lichaamslengte en binnenb…" at bounding box center [496, 200] width 538 height 16
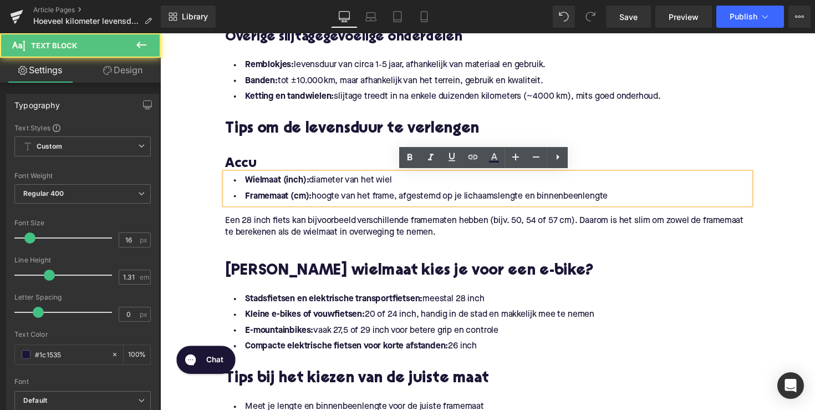
click at [617, 198] on li "Framemaat (cm): hoogte van het frame, afgestemd op je lichaamslengte en binnenb…" at bounding box center [496, 200] width 538 height 16
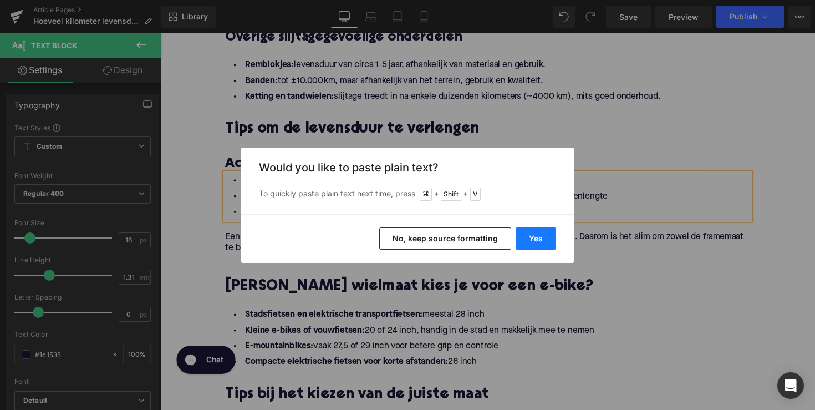
click at [531, 235] on button "Yes" at bounding box center [536, 238] width 40 height 22
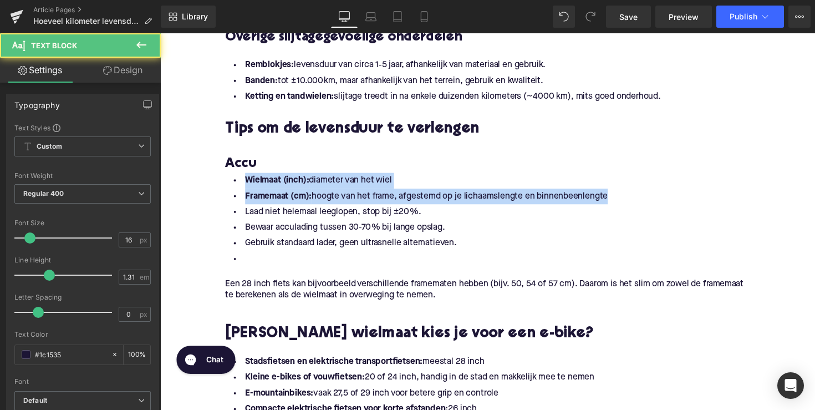
drag, startPoint x: 624, startPoint y: 200, endPoint x: 179, endPoint y: 156, distance: 447.9
click at [179, 156] on div "Home / Hoeveel kilometer levensduur heeft een elektrische fiets? Breadcrumbs Ho…" at bounding box center [495, 109] width 671 height 1871
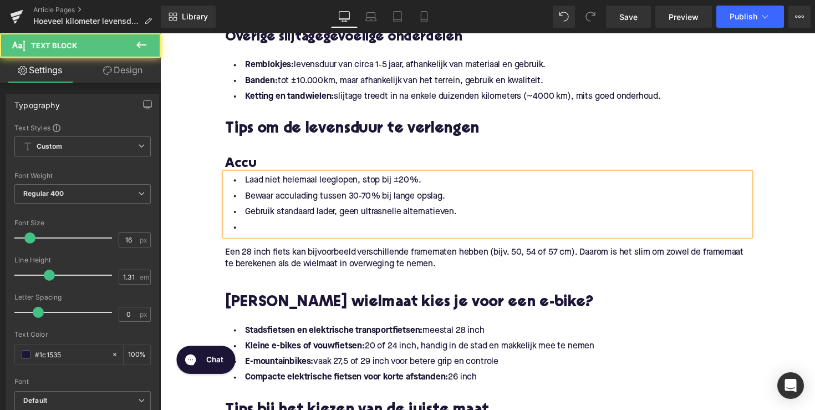
click at [247, 237] on li at bounding box center [496, 233] width 538 height 16
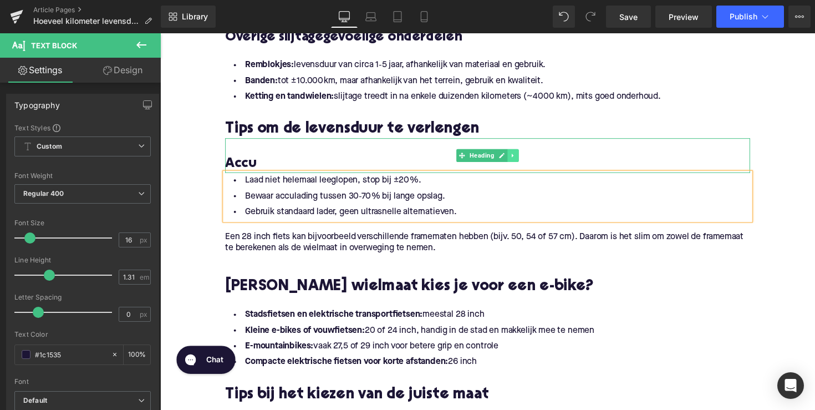
click at [521, 160] on icon at bounding box center [522, 159] width 2 height 4
click at [513, 158] on icon at bounding box center [516, 158] width 6 height 6
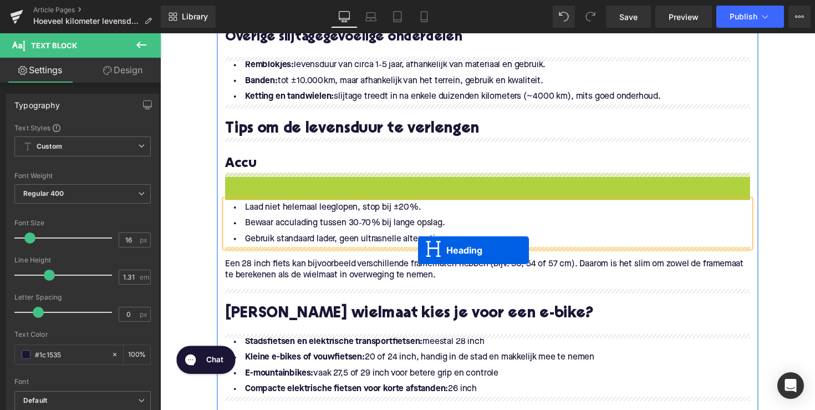
drag, startPoint x: 467, startPoint y: 195, endPoint x: 424, endPoint y: 256, distance: 74.0
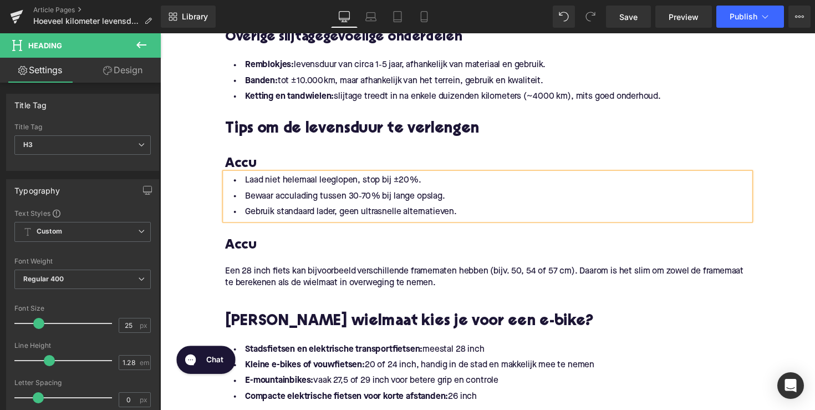
click at [244, 245] on h3 "Accu" at bounding box center [496, 251] width 538 height 18
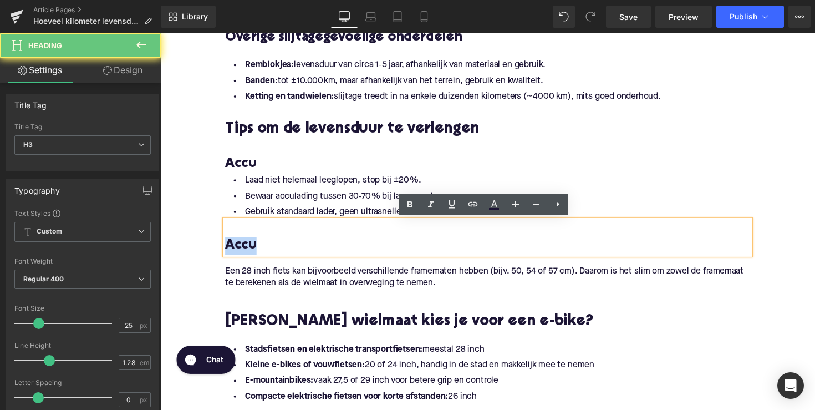
click at [244, 245] on h3 "Accu" at bounding box center [496, 251] width 538 height 18
paste div
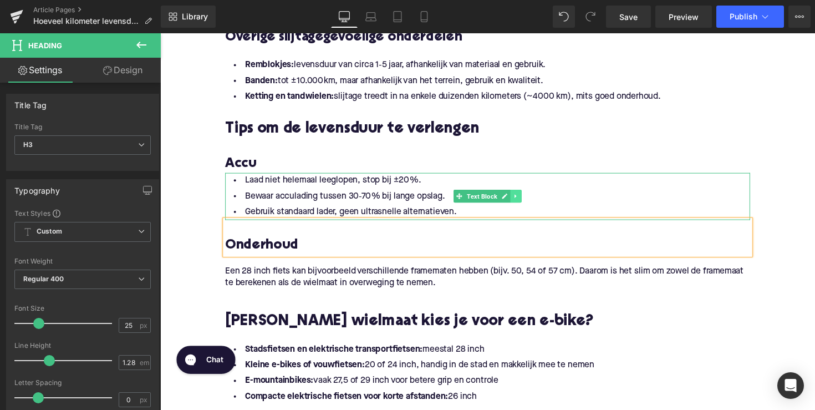
click at [525, 198] on icon at bounding box center [525, 200] width 6 height 7
click at [516, 201] on icon at bounding box center [519, 200] width 6 height 6
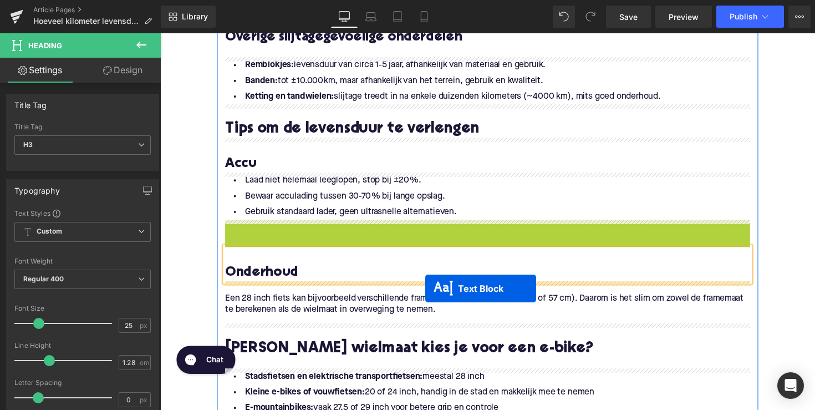
drag, startPoint x: 462, startPoint y: 244, endPoint x: 432, endPoint y: 294, distance: 59.0
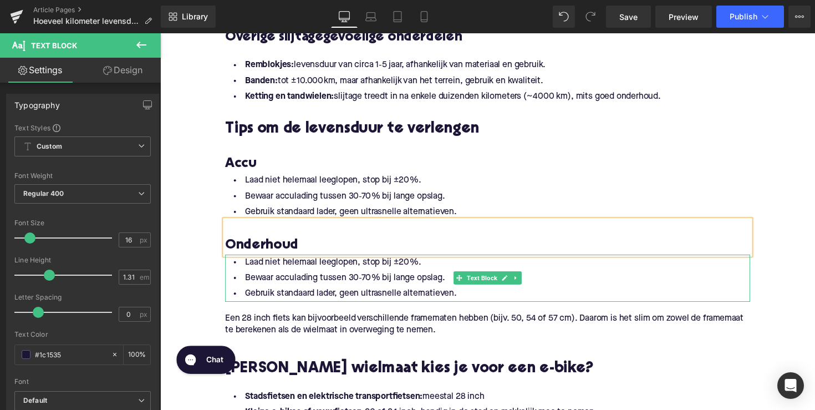
click at [341, 287] on li "Bewaar acculading tussen 30‑70 % bij lange opslag." at bounding box center [496, 284] width 538 height 16
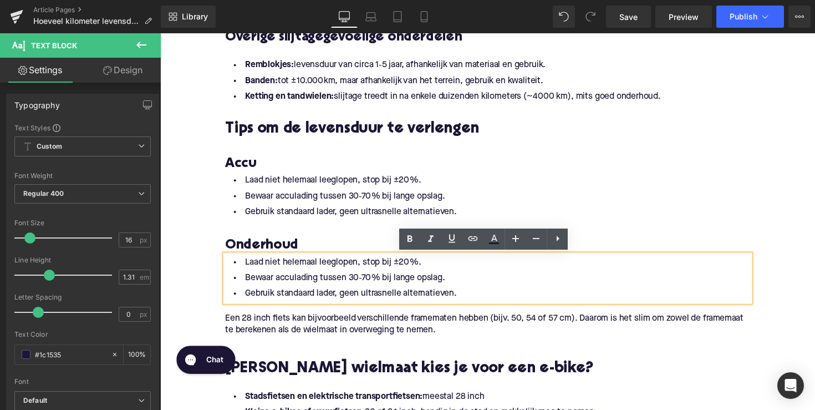
click at [471, 294] on li "Gebruik standaard lader, geen ultrasnelle alternatieven." at bounding box center [496, 300] width 538 height 16
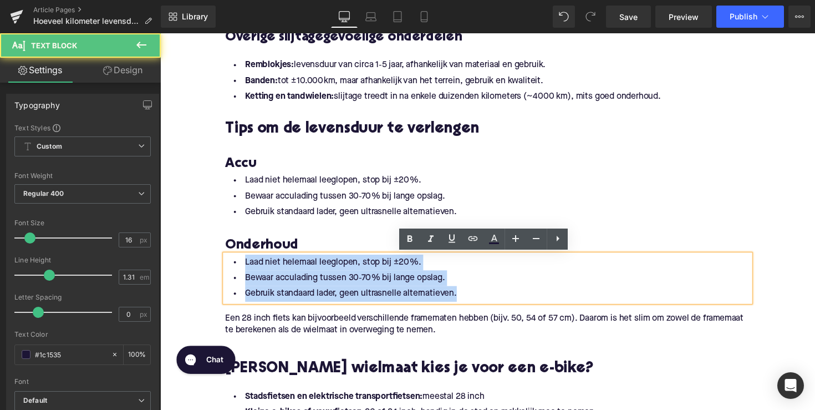
drag, startPoint x: 477, startPoint y: 304, endPoint x: 216, endPoint y: 259, distance: 265.4
click at [216, 259] on div "Home / Hoeveel kilometer levensduur heeft een elektrische fiets? Breadcrumbs Ho…" at bounding box center [495, 127] width 671 height 1907
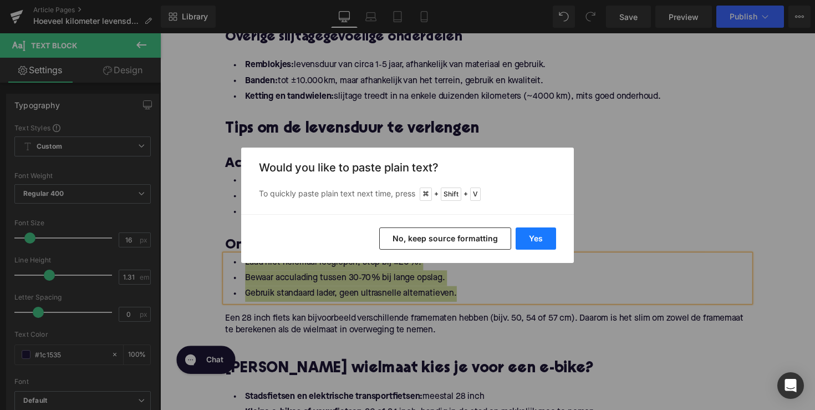
click at [531, 244] on button "Yes" at bounding box center [536, 238] width 40 height 22
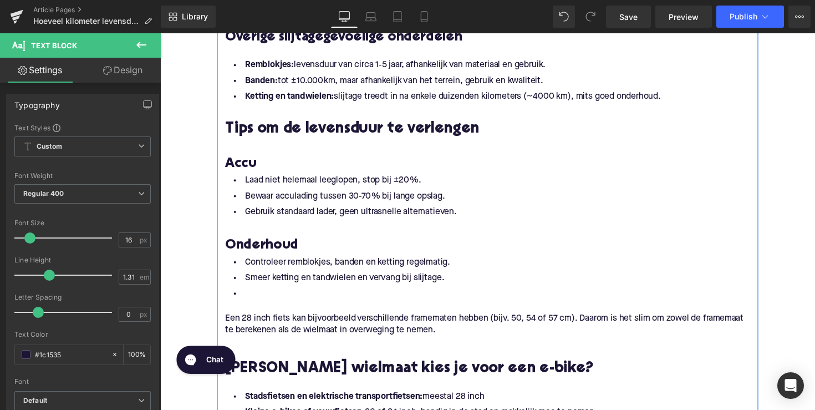
click at [294, 303] on li at bounding box center [496, 300] width 538 height 16
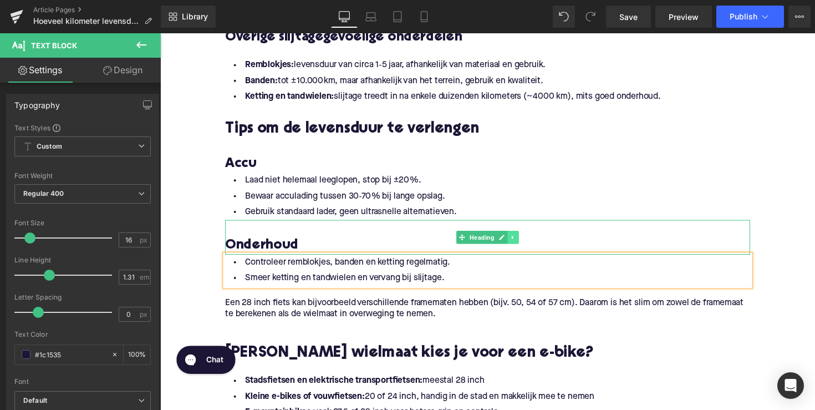
click at [520, 240] on icon at bounding box center [522, 242] width 6 height 7
click at [515, 242] on icon at bounding box center [516, 242] width 6 height 6
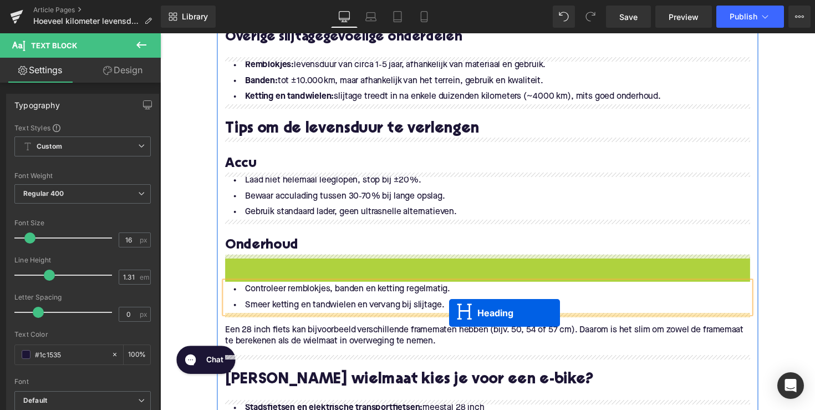
drag, startPoint x: 467, startPoint y: 279, endPoint x: 456, endPoint y: 319, distance: 41.3
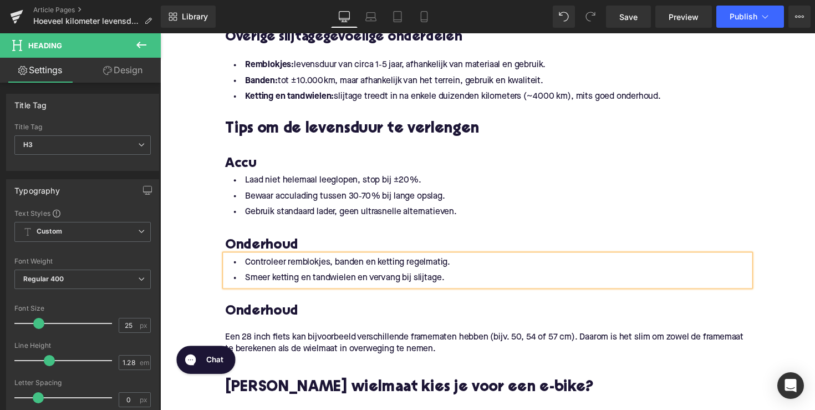
click at [255, 319] on h3 "Onderhoud" at bounding box center [496, 319] width 538 height 18
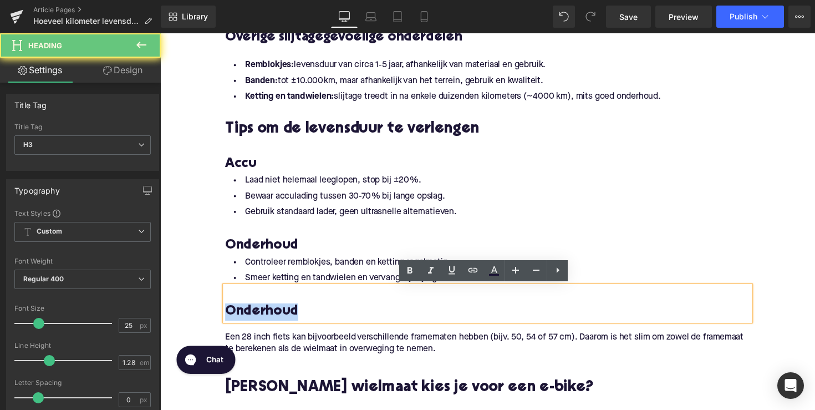
click at [255, 319] on h3 "Onderhoud" at bounding box center [496, 319] width 538 height 18
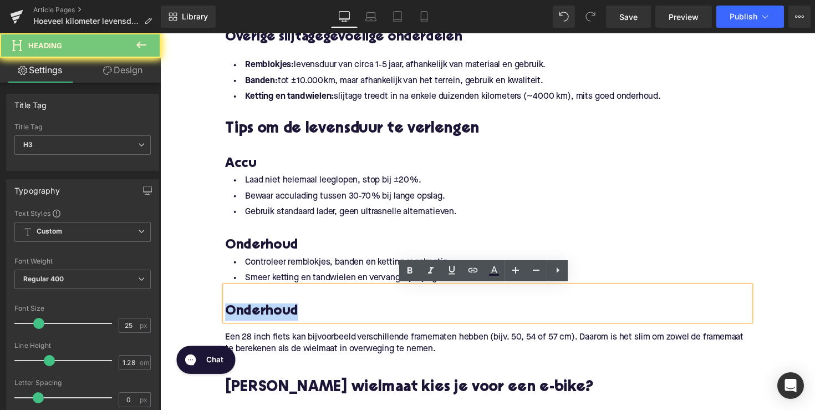
paste div
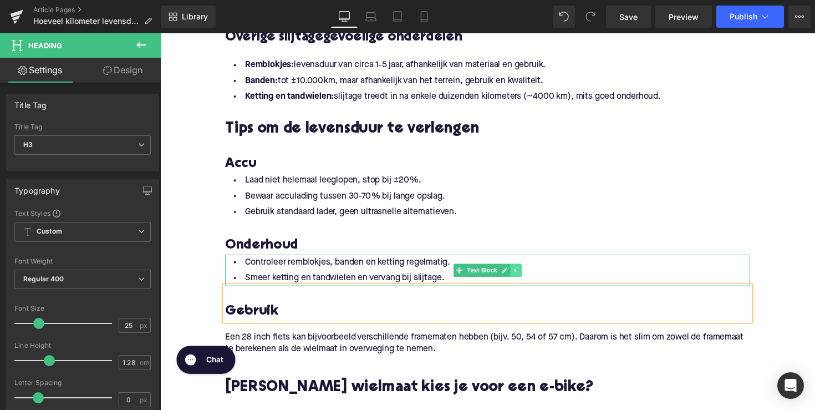
click at [525, 277] on icon at bounding box center [525, 276] width 6 height 7
click at [521, 277] on link at bounding box center [519, 275] width 12 height 13
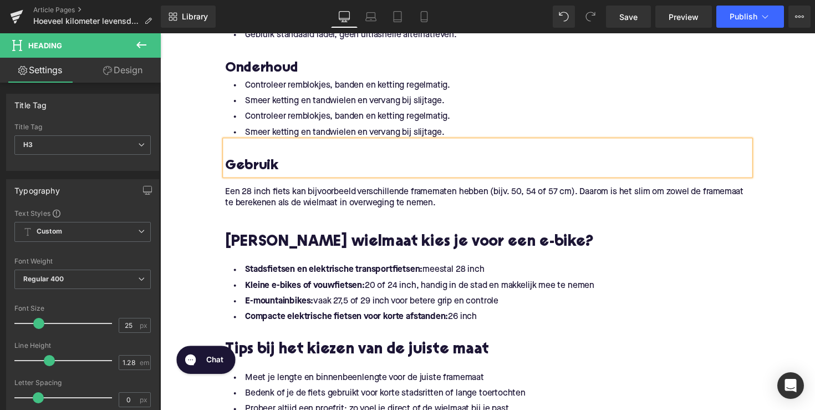
scroll to position [1128, 0]
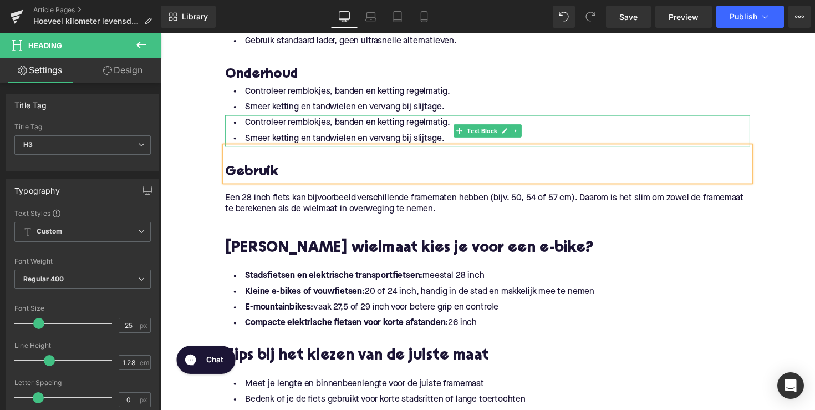
click at [461, 126] on li "Controleer remblokjes, banden en ketting regelmatig." at bounding box center [496, 125] width 538 height 16
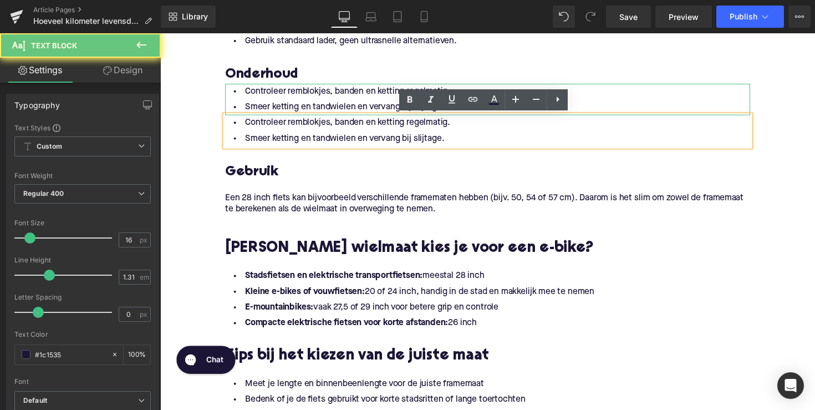
click at [383, 101] on li "Smeer ketting en tandwielen en vervang bij slijtage." at bounding box center [496, 109] width 538 height 16
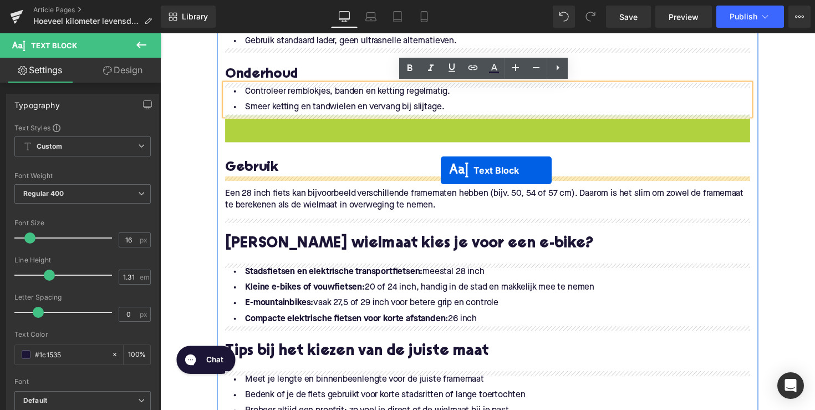
drag, startPoint x: 464, startPoint y: 132, endPoint x: 447, endPoint y: 174, distance: 44.6
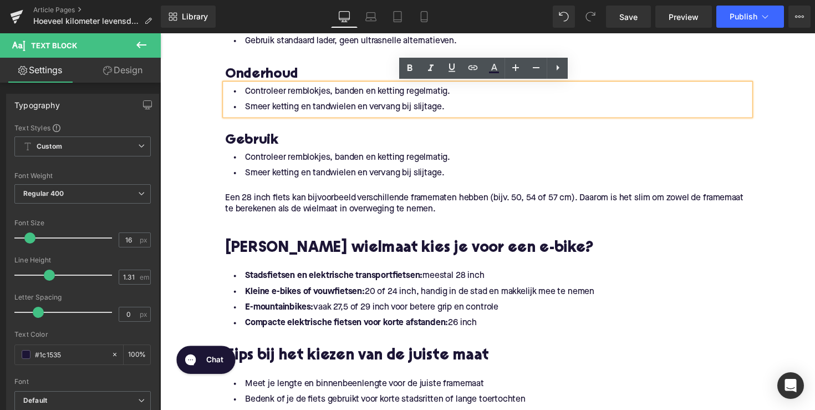
click at [284, 162] on li "Controleer remblokjes, banden en ketting regelmatig." at bounding box center [496, 160] width 538 height 16
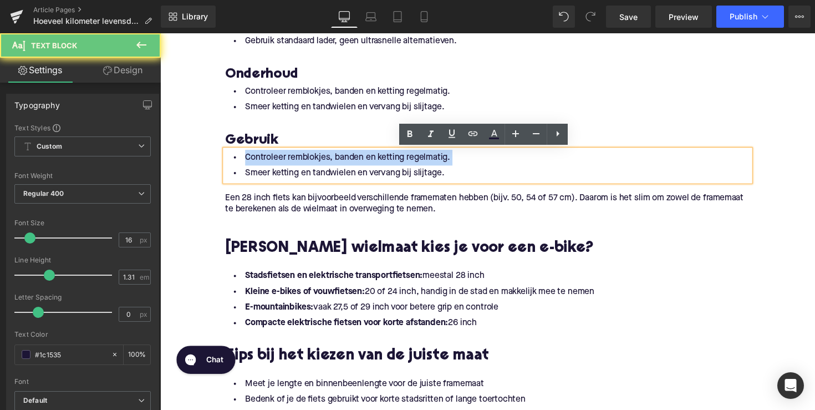
click at [284, 162] on li "Controleer remblokjes, banden en ketting regelmatig." at bounding box center [496, 160] width 538 height 16
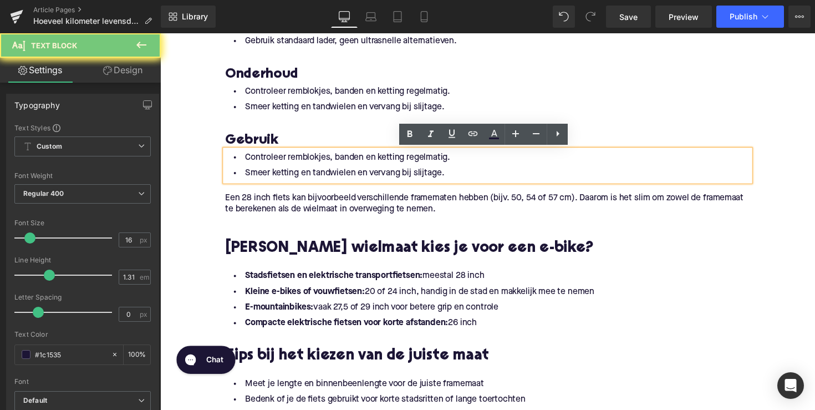
click at [396, 175] on li "Smeer ketting en tandwielen en vervang bij slijtage." at bounding box center [496, 177] width 538 height 16
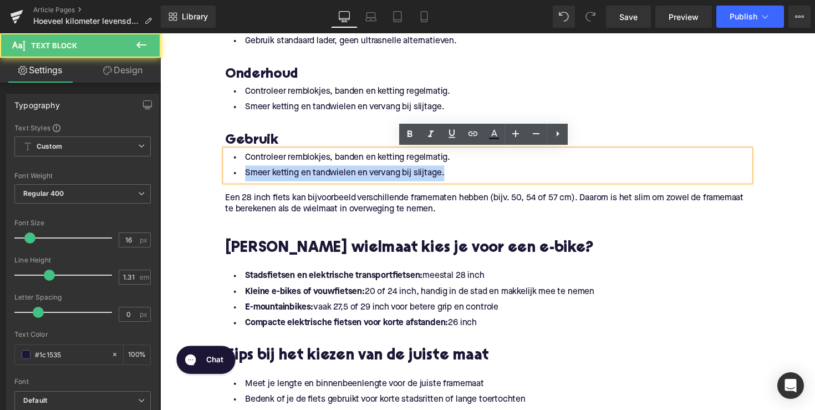
drag, startPoint x: 459, startPoint y: 179, endPoint x: 222, endPoint y: 165, distance: 237.1
click at [227, 165] on div "Controleer remblokjes, banden en ketting regelmatig. Smeer ketting en tandwiele…" at bounding box center [496, 168] width 538 height 32
click at [340, 173] on li "Smeer ketting en tandwielen en vervang bij slijtage." at bounding box center [496, 177] width 538 height 16
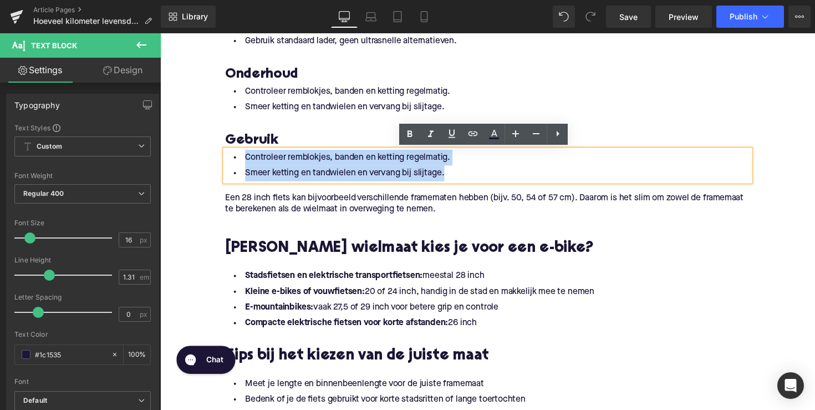
drag, startPoint x: 460, startPoint y: 177, endPoint x: 217, endPoint y: 156, distance: 243.8
click at [218, 156] on div "Gemiddelde levensduur in kilometers Heading Er bestaat geen eenduidig antwoord,…" at bounding box center [495, 28] width 554 height 1060
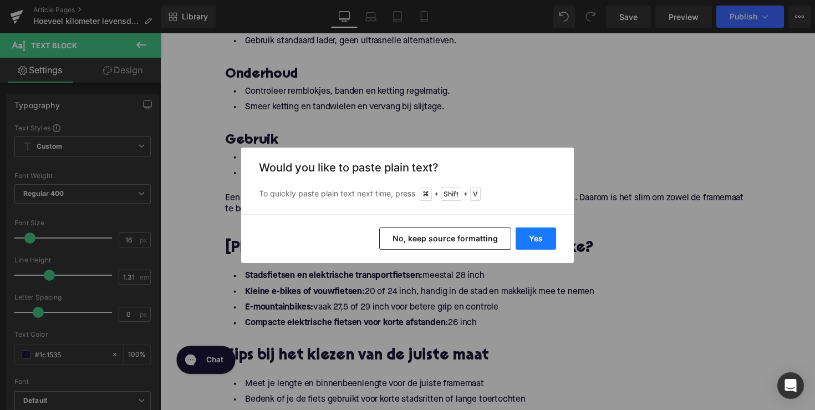
click at [527, 237] on button "Yes" at bounding box center [536, 238] width 40 height 22
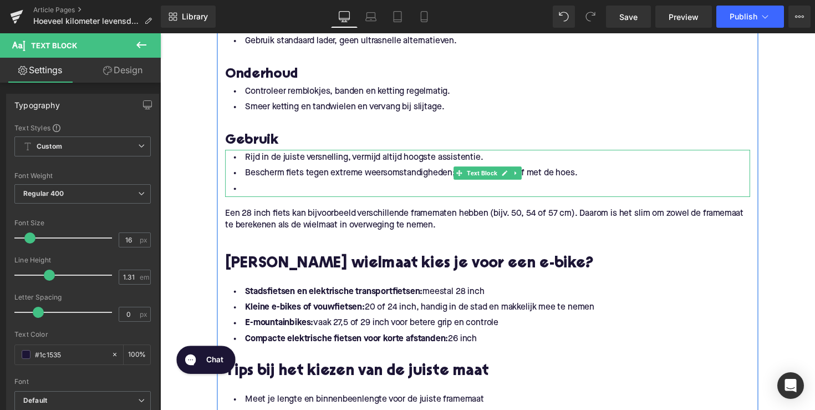
click at [258, 191] on li at bounding box center [496, 193] width 538 height 16
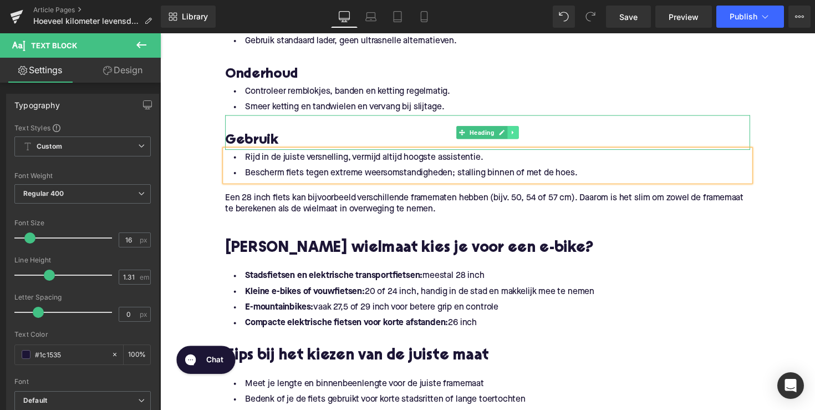
click at [518, 130] on link at bounding box center [522, 134] width 12 height 13
click at [510, 132] on link at bounding box center [516, 134] width 12 height 13
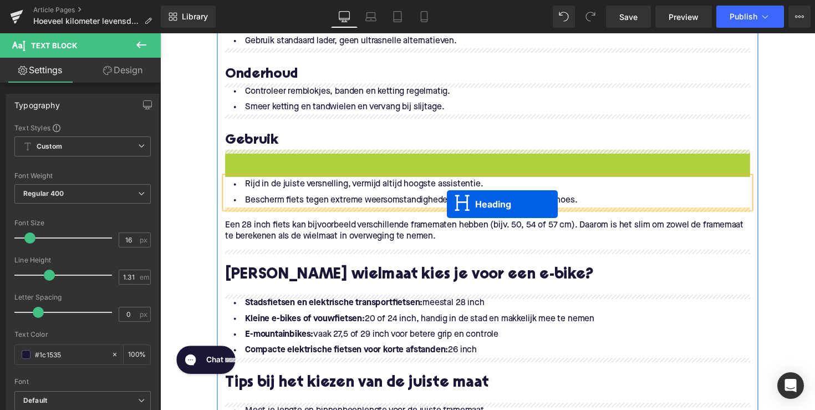
drag, startPoint x: 469, startPoint y: 174, endPoint x: 454, endPoint y: 208, distance: 37.5
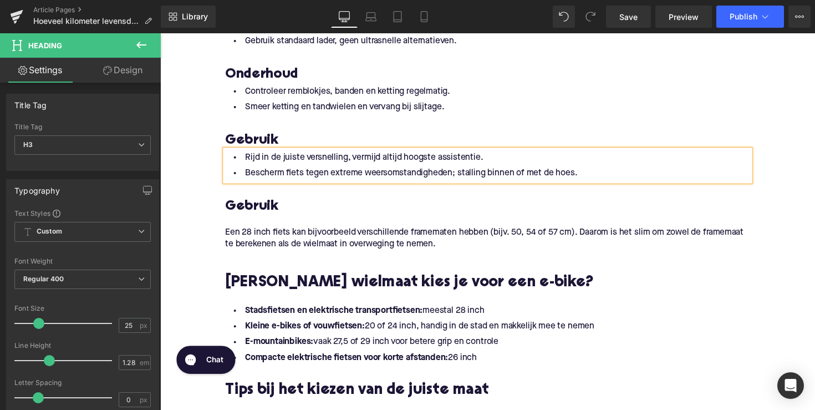
click at [253, 215] on h3 "Gebruik" at bounding box center [496, 211] width 538 height 18
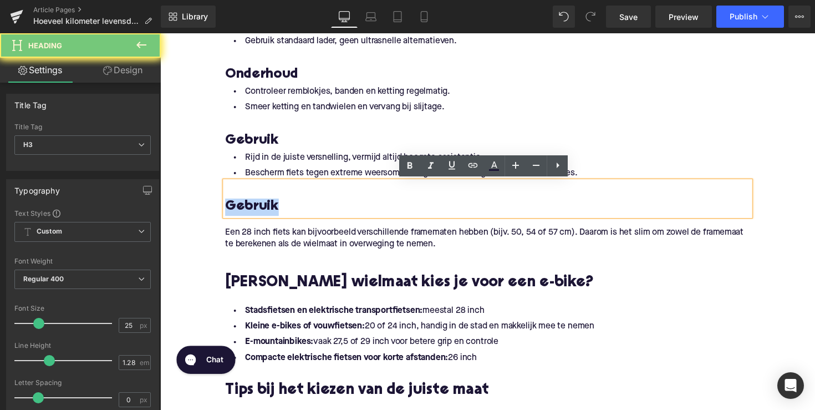
paste div
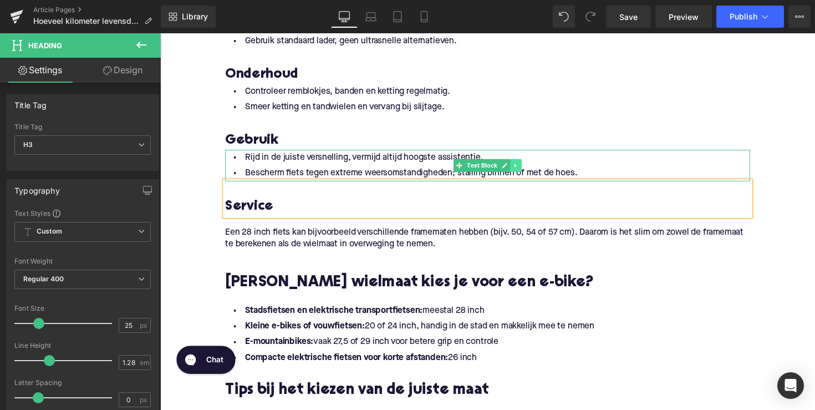
click at [523, 168] on icon at bounding box center [525, 168] width 6 height 7
click at [516, 169] on icon at bounding box center [519, 168] width 6 height 6
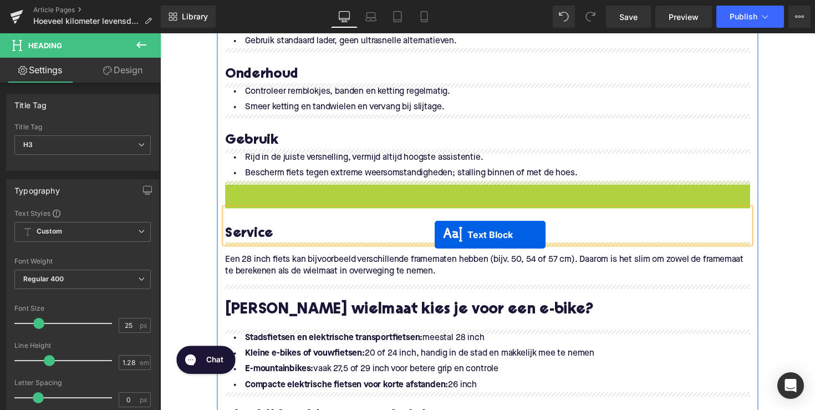
drag, startPoint x: 462, startPoint y: 202, endPoint x: 441, endPoint y: 240, distance: 42.7
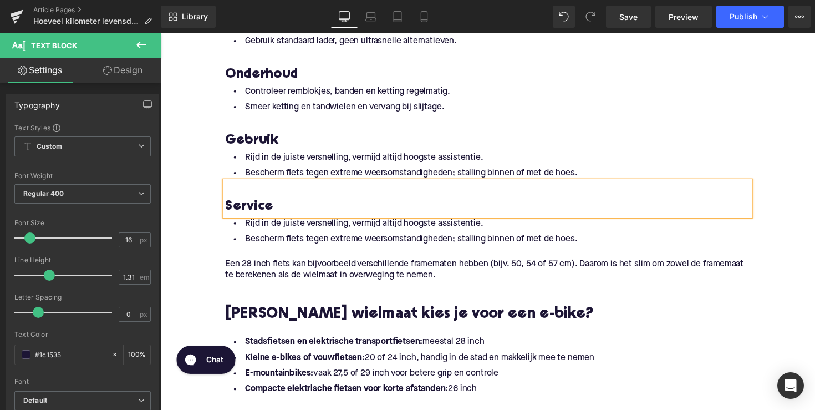
click at [276, 232] on li "Rijd in de juiste versnelling, vermijd altijd hoogste assistentie." at bounding box center [496, 228] width 538 height 16
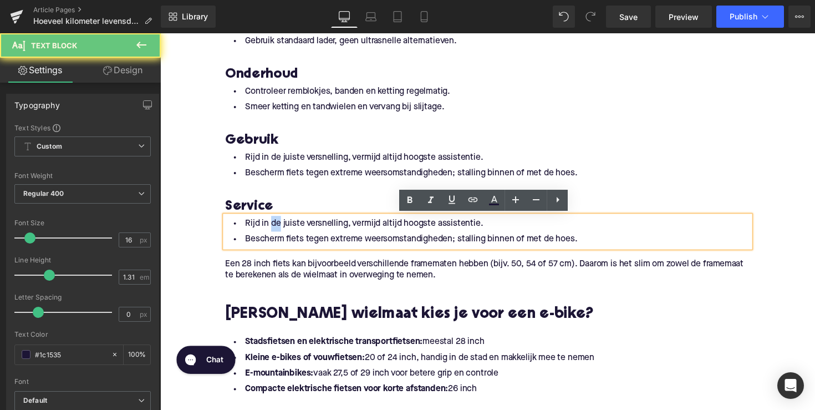
click at [276, 232] on li "Rijd in de juiste versnelling, vermijd altijd hoogste assistentie." at bounding box center [496, 228] width 538 height 16
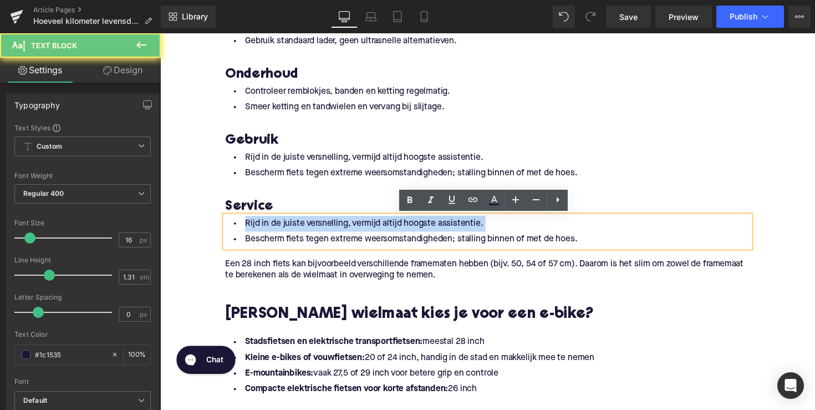
click at [276, 232] on li "Rijd in de juiste versnelling, vermijd altijd hoogste assistentie." at bounding box center [496, 228] width 538 height 16
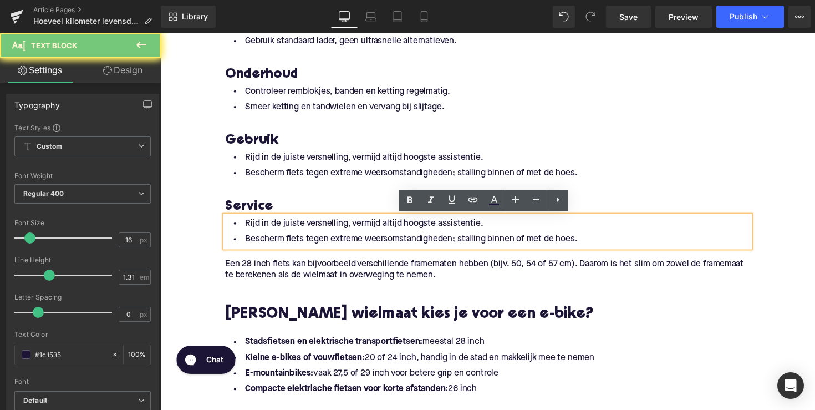
click at [289, 240] on li "Bescherm fiets tegen extreme weersomstandigheden; stalling binnen of met de hoe…" at bounding box center [496, 244] width 538 height 16
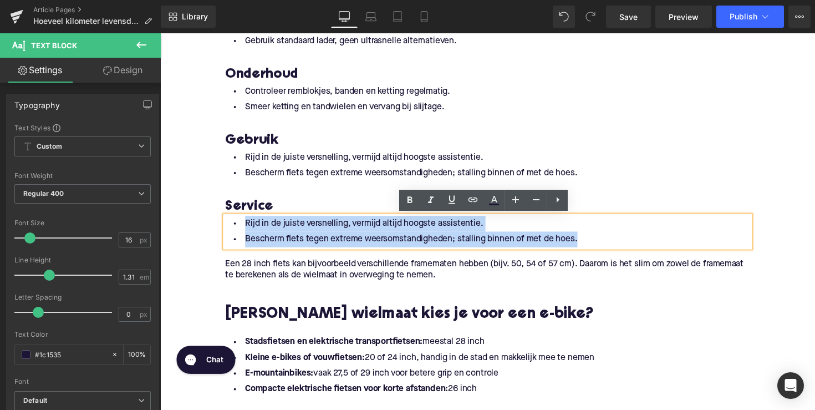
drag, startPoint x: 609, startPoint y: 244, endPoint x: 211, endPoint y: 226, distance: 398.5
click at [211, 226] on div "Home / Hoeveel kilometer levensduur heeft een elektrische fiets? Breadcrumbs Ho…" at bounding box center [495, 12] width 671 height 2026
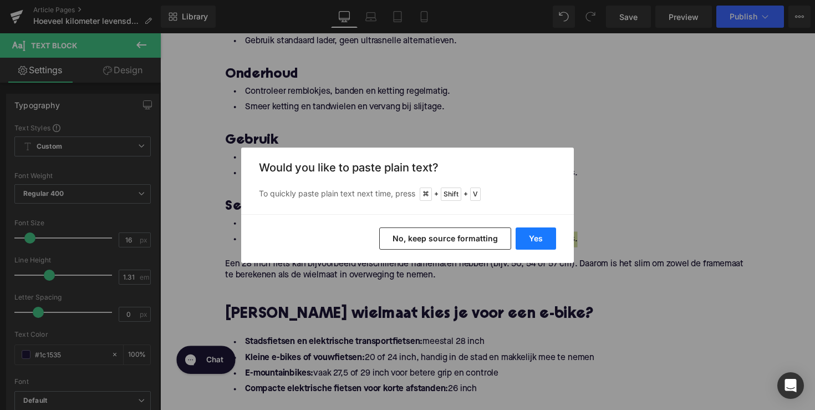
click at [537, 232] on button "Yes" at bounding box center [536, 238] width 40 height 22
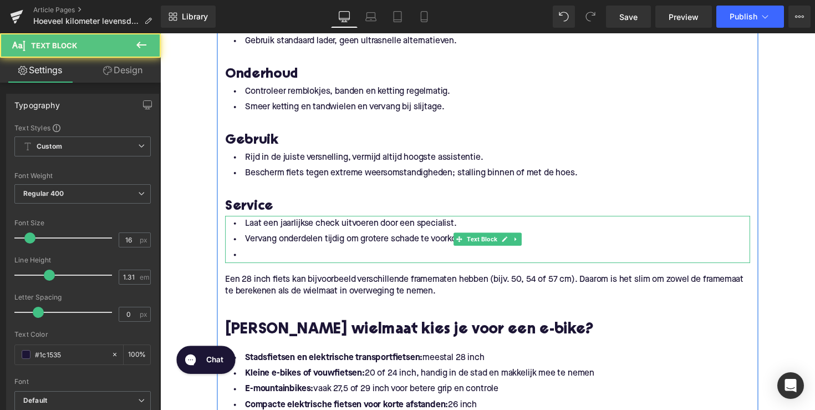
click at [322, 262] on li at bounding box center [496, 260] width 538 height 16
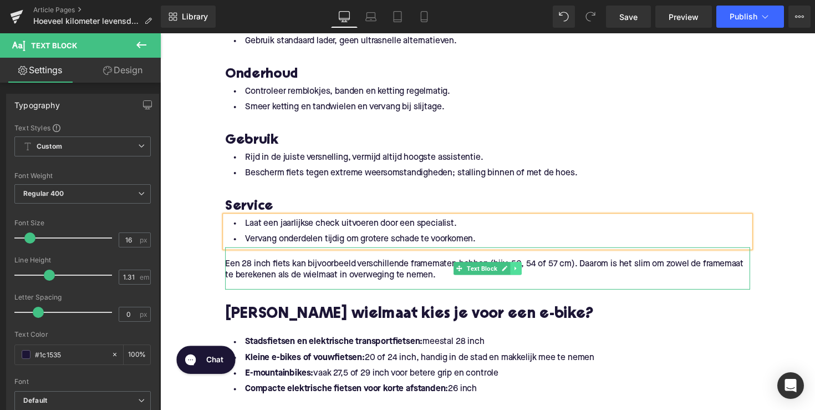
click at [519, 273] on link at bounding box center [525, 273] width 12 height 13
click at [527, 273] on icon at bounding box center [530, 274] width 6 height 6
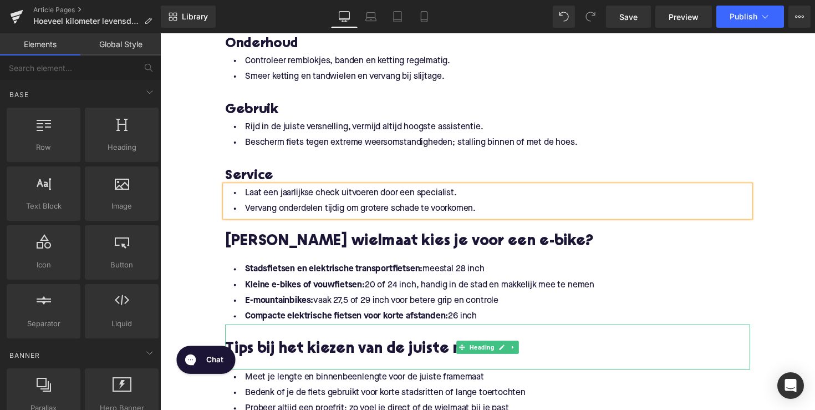
scroll to position [1164, 0]
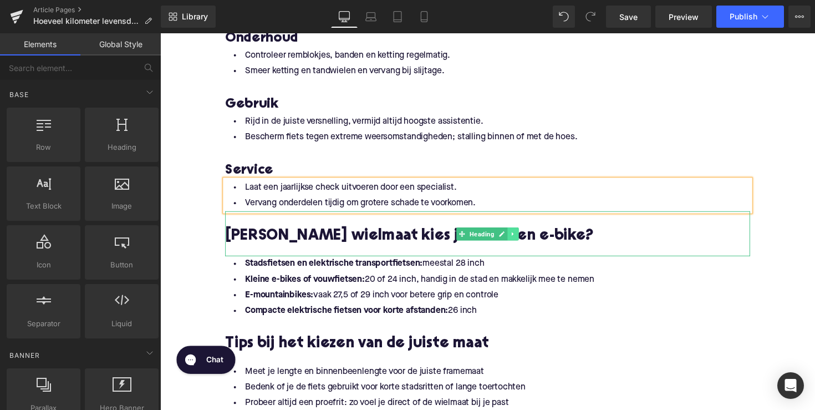
click at [521, 239] on icon at bounding box center [522, 239] width 2 height 4
click at [526, 237] on icon at bounding box center [528, 239] width 6 height 6
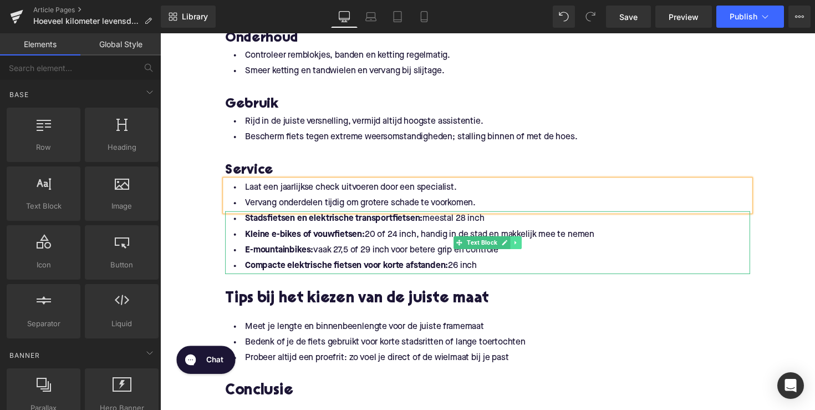
click at [522, 249] on icon at bounding box center [525, 248] width 6 height 7
click at [527, 247] on icon at bounding box center [530, 248] width 6 height 6
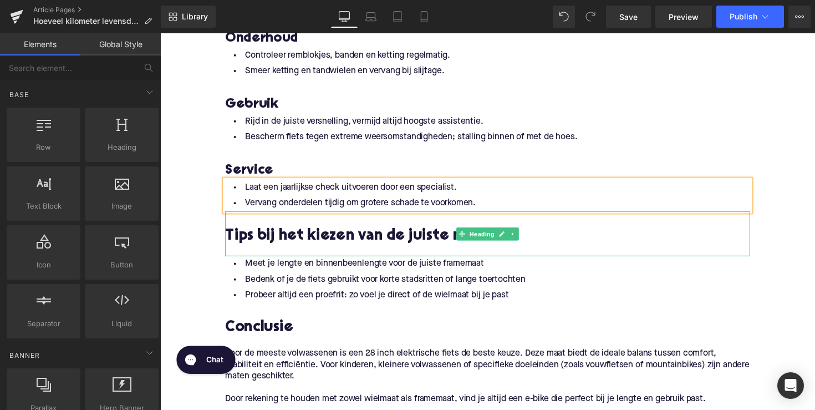
click at [276, 238] on h2 "Tips bij het kiezen van de juiste maat" at bounding box center [496, 241] width 538 height 17
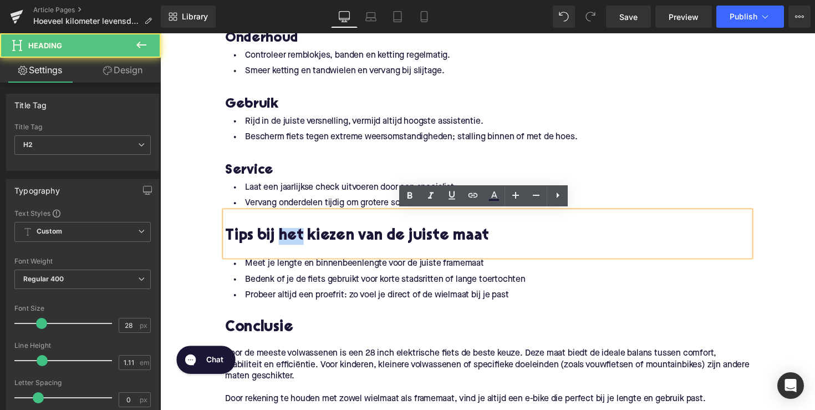
click at [276, 238] on h2 "Tips bij het kiezen van de juiste maat" at bounding box center [496, 241] width 538 height 17
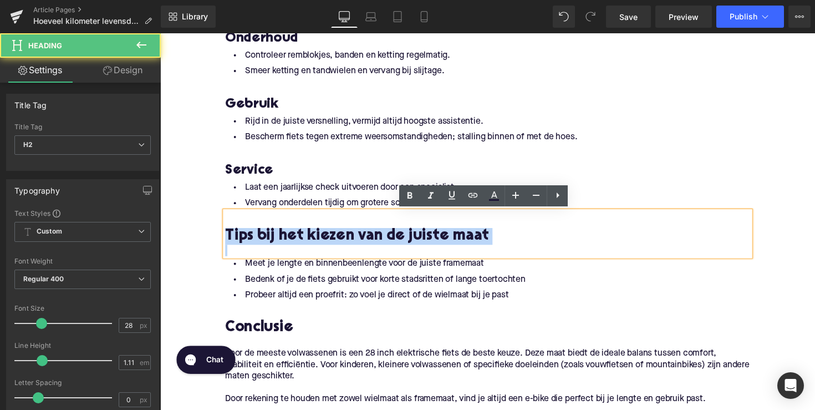
click at [276, 238] on h2 "Tips bij het kiezen van de juiste maat" at bounding box center [496, 241] width 538 height 17
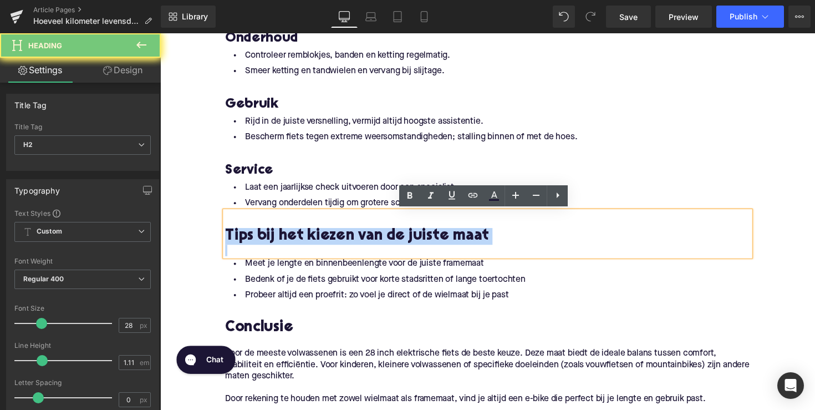
paste div
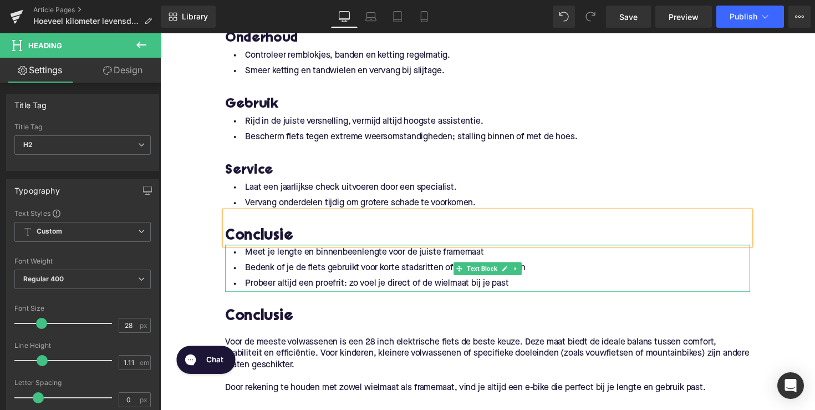
click at [461, 278] on span at bounding box center [467, 274] width 12 height 13
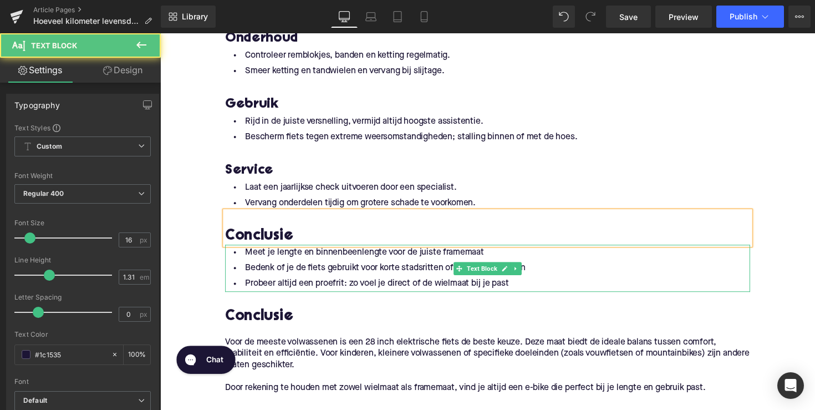
click at [461, 278] on span at bounding box center [467, 274] width 12 height 13
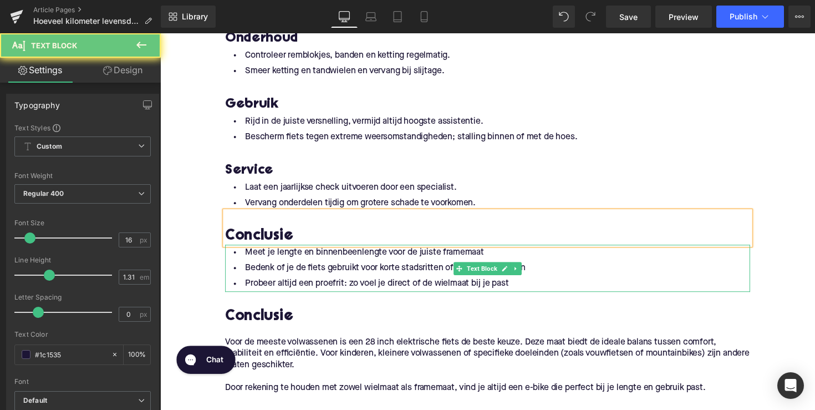
click at [439, 291] on li "Probeer altijd een proefrit: zo voel je direct of de wielmaat bij je past" at bounding box center [496, 290] width 538 height 16
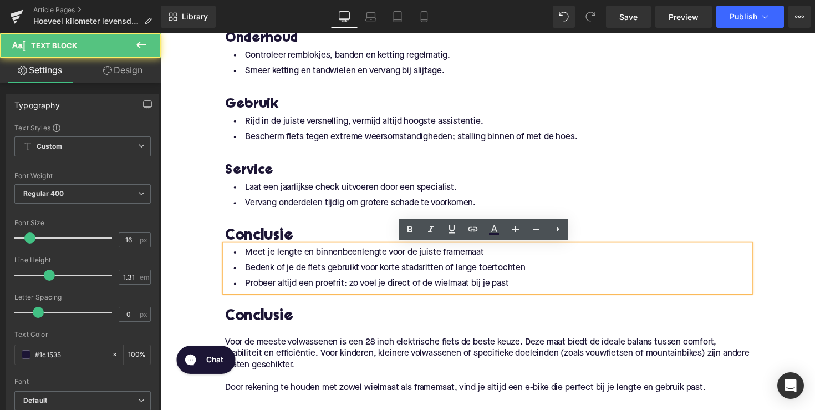
click at [533, 291] on li "Probeer altijd een proefrit: zo voel je direct of de wielmaat bij je past" at bounding box center [496, 290] width 538 height 16
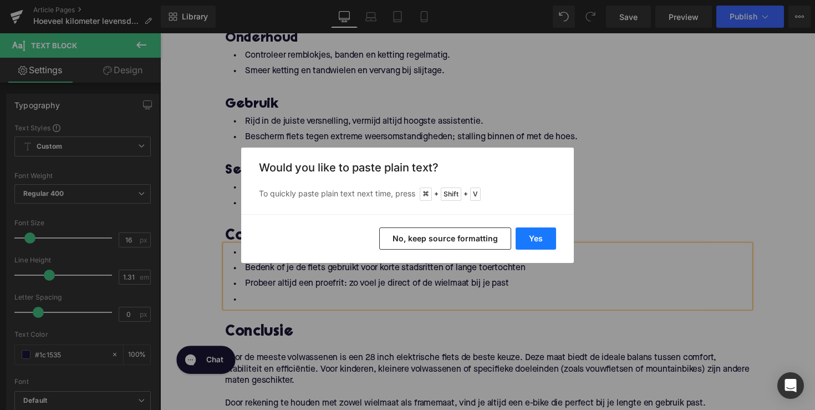
click at [532, 243] on button "Yes" at bounding box center [536, 238] width 40 height 22
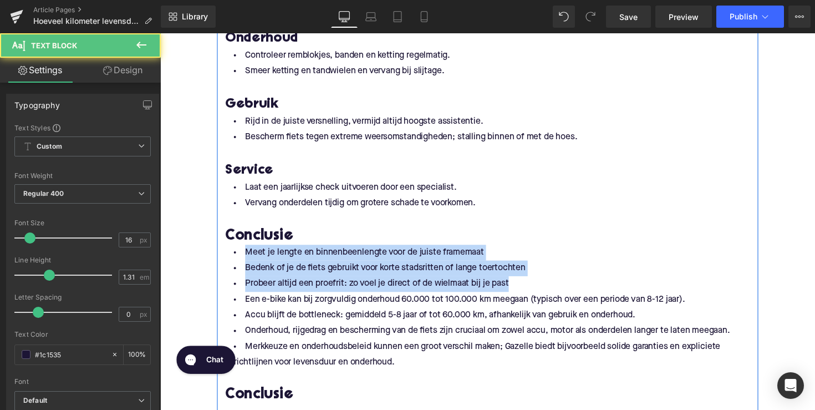
drag, startPoint x: 537, startPoint y: 286, endPoint x: 224, endPoint y: 260, distance: 313.8
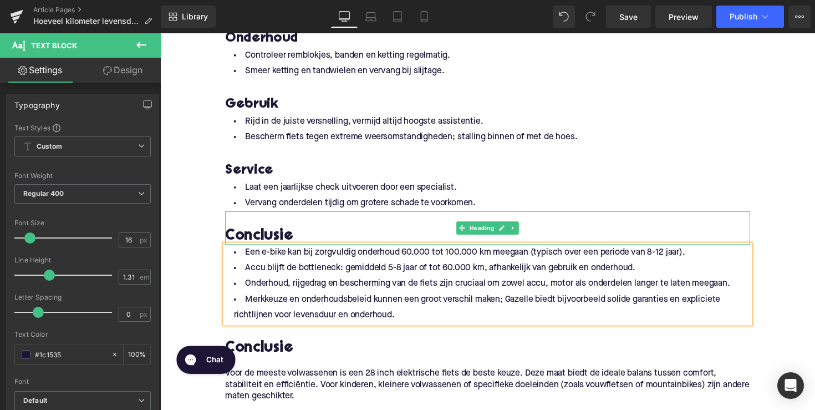
click at [306, 238] on h2 "Conclusie" at bounding box center [496, 241] width 538 height 17
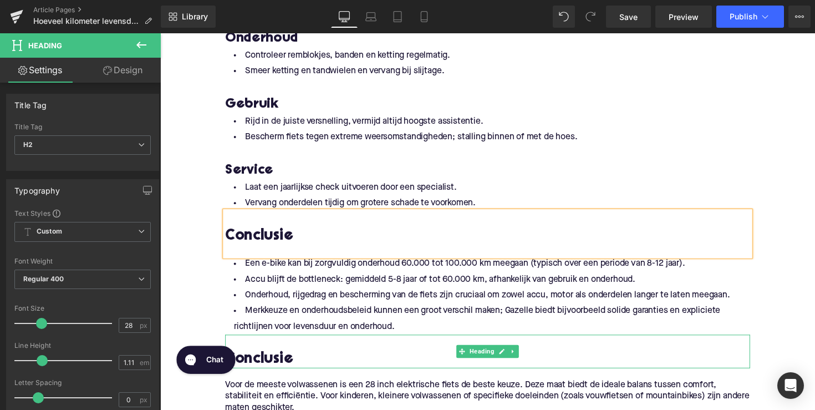
scroll to position [1227, 0]
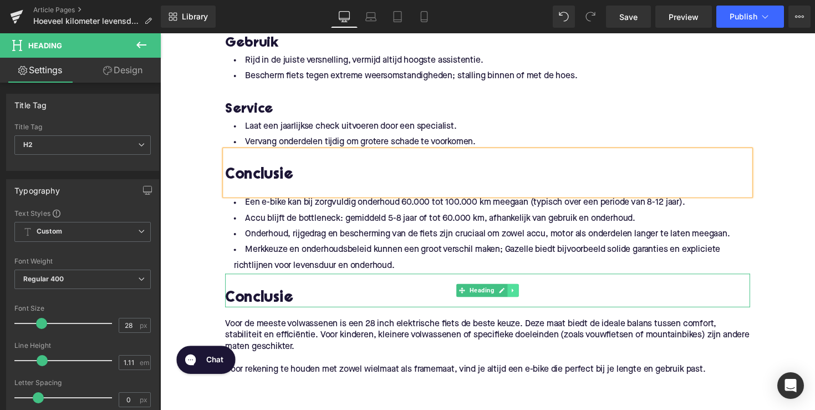
click at [522, 300] on link at bounding box center [522, 296] width 12 height 13
click at [527, 300] on link at bounding box center [528, 296] width 12 height 13
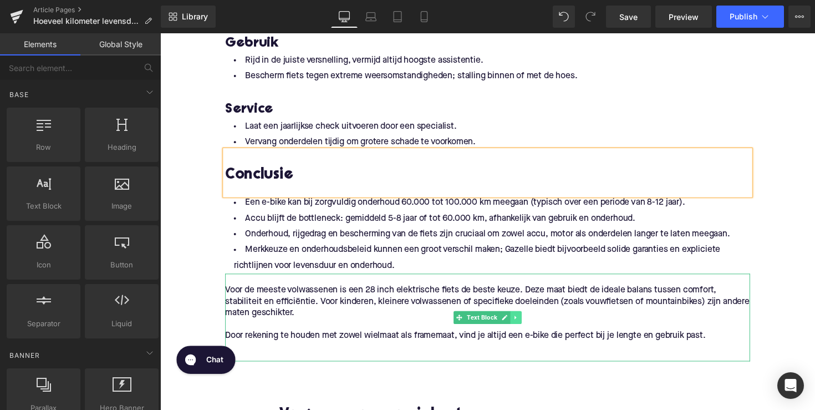
click at [522, 318] on link at bounding box center [525, 324] width 12 height 13
click at [534, 324] on link at bounding box center [531, 324] width 12 height 13
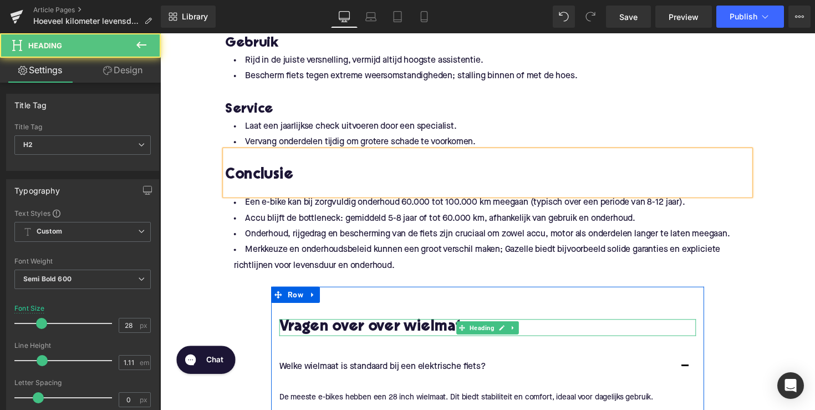
click at [446, 335] on h2 "Vragen over over wielmaten" at bounding box center [495, 334] width 427 height 17
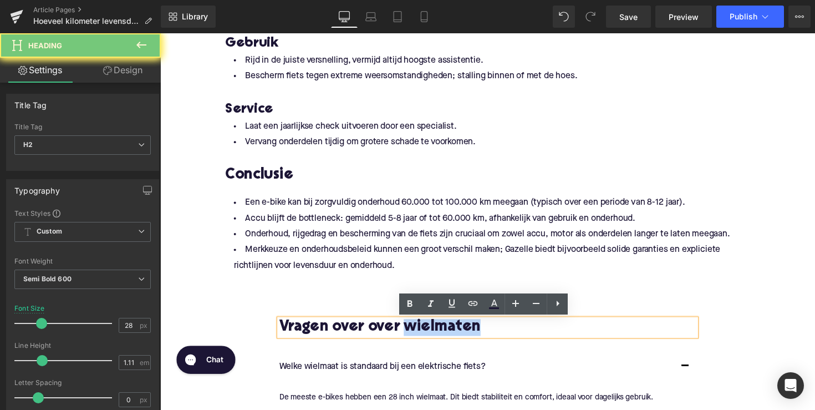
click at [414, 337] on h2 "Vragen over over wielmaten" at bounding box center [495, 334] width 427 height 17
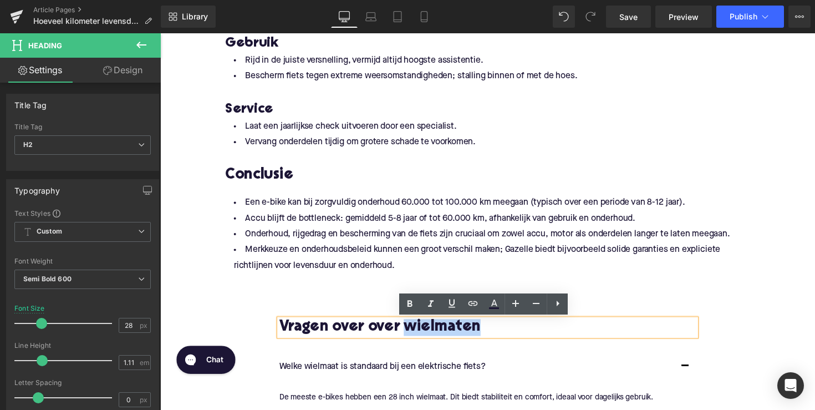
drag, startPoint x: 412, startPoint y: 337, endPoint x: 534, endPoint y: 335, distance: 122.0
click at [534, 335] on h2 "Vragen over over wielmaten" at bounding box center [495, 334] width 427 height 17
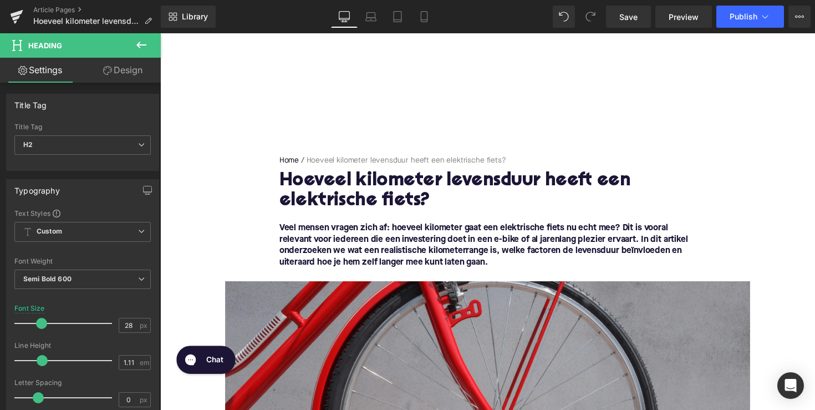
scroll to position [0, 0]
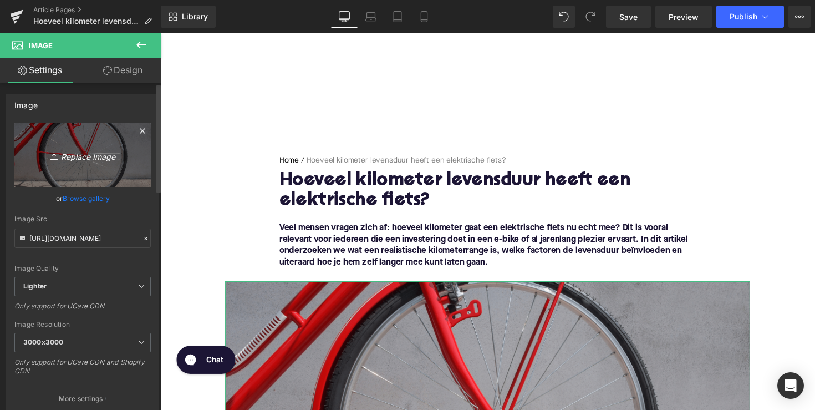
click at [77, 176] on link "Replace Image" at bounding box center [82, 155] width 136 height 64
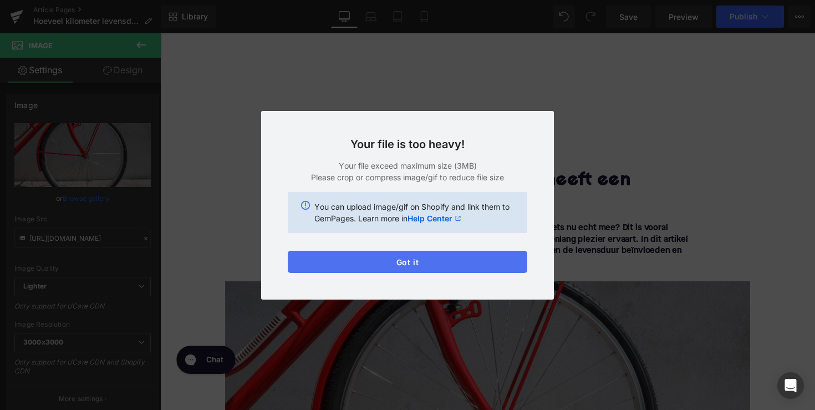
click at [471, 263] on button "Got it" at bounding box center [408, 262] width 240 height 22
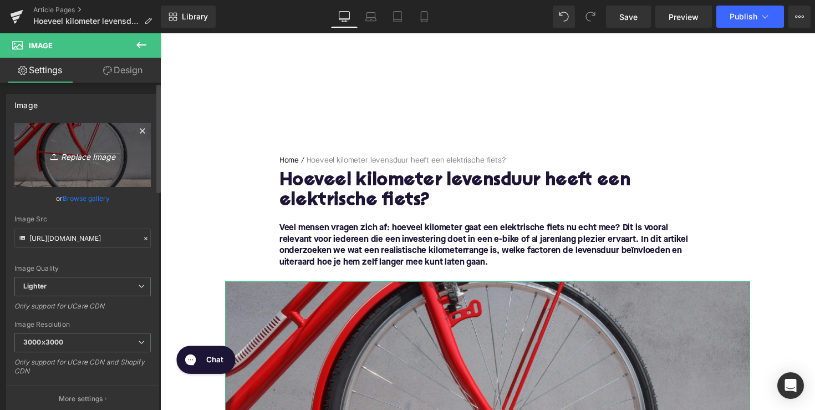
click at [89, 156] on icon "Replace Image" at bounding box center [82, 155] width 89 height 14
type input "C:\fakepath\Ontwerp zonder titel-60.png"
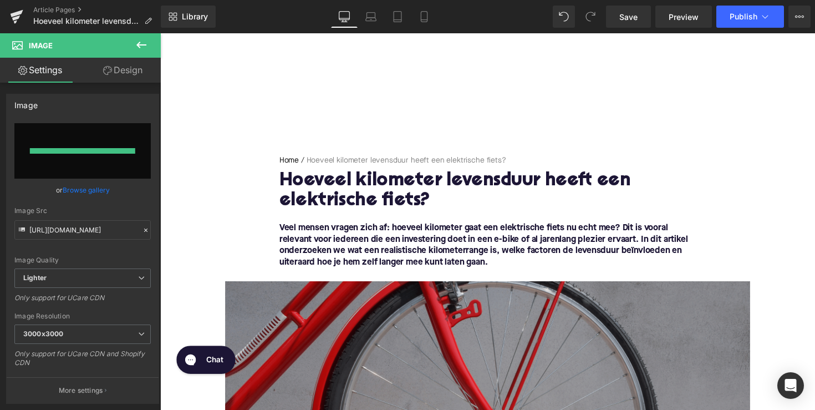
type input "[URL][DOMAIN_NAME]"
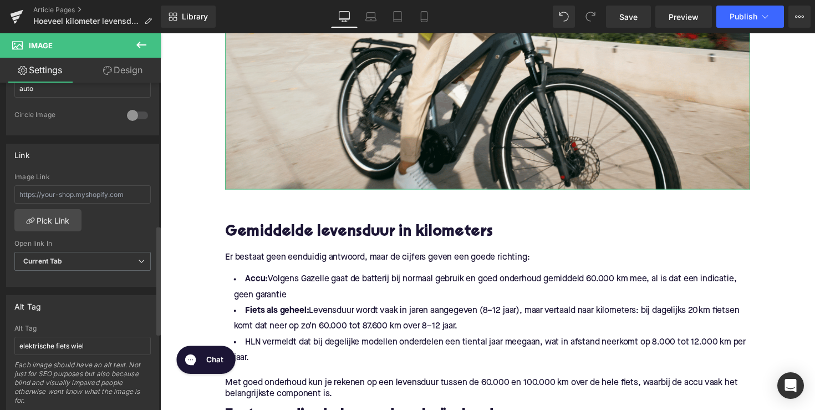
scroll to position [533, 0]
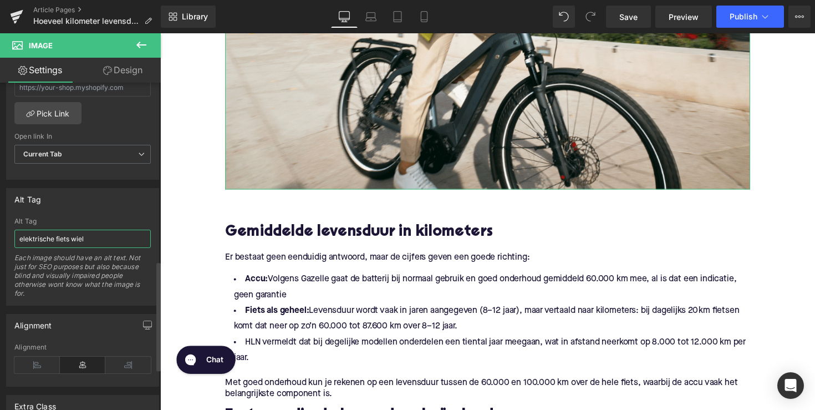
click at [58, 241] on input "elektrische fiets wiel" at bounding box center [82, 239] width 136 height 18
type input "man op elektrische fiets"
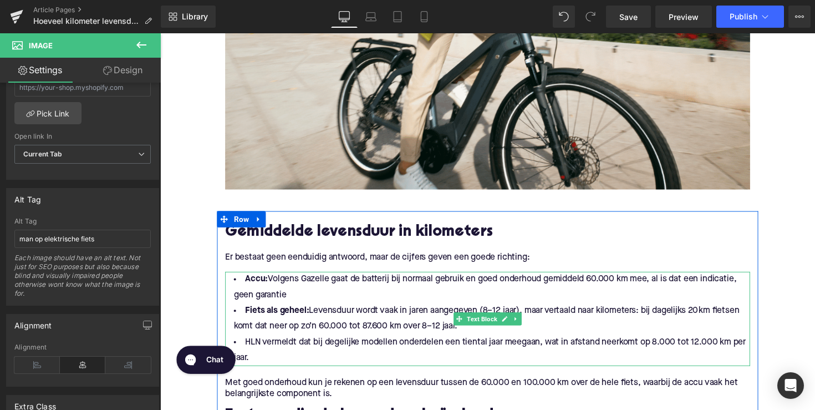
click at [313, 284] on li "Accu: Volgens Gazelle gaat de batterij bij normaal gebruik en goed onderhoud ge…" at bounding box center [496, 293] width 538 height 32
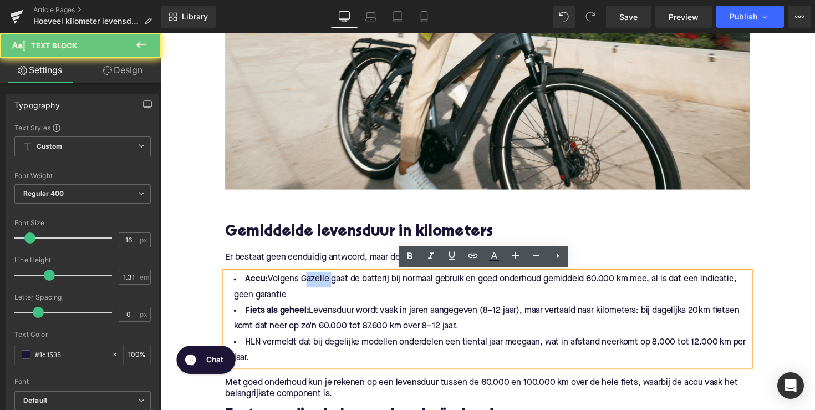
click at [313, 284] on li "Accu: Volgens Gazelle gaat de batterij bij normaal gebruik en goed onderhoud ge…" at bounding box center [496, 293] width 538 height 32
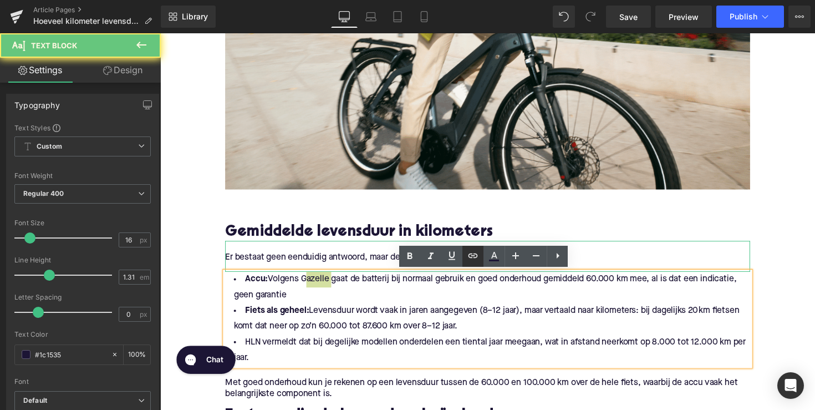
click at [478, 256] on icon at bounding box center [472, 255] width 13 height 13
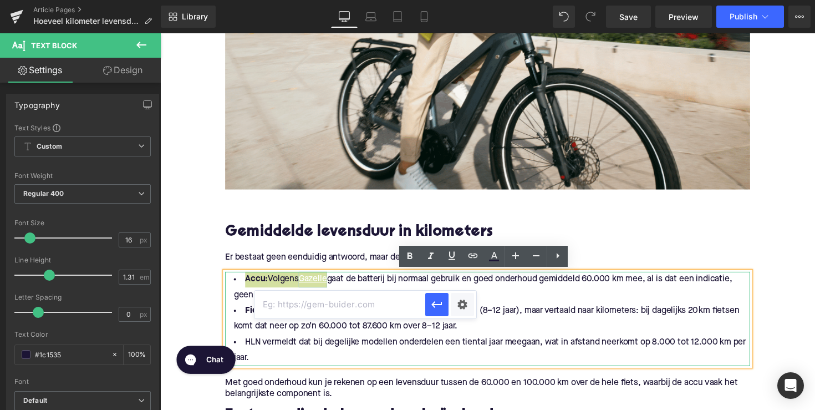
click at [377, 296] on input "text" at bounding box center [339, 305] width 171 height 28
paste input "[URL][DOMAIN_NAME]"
click at [435, 309] on icon "button" at bounding box center [436, 304] width 13 height 13
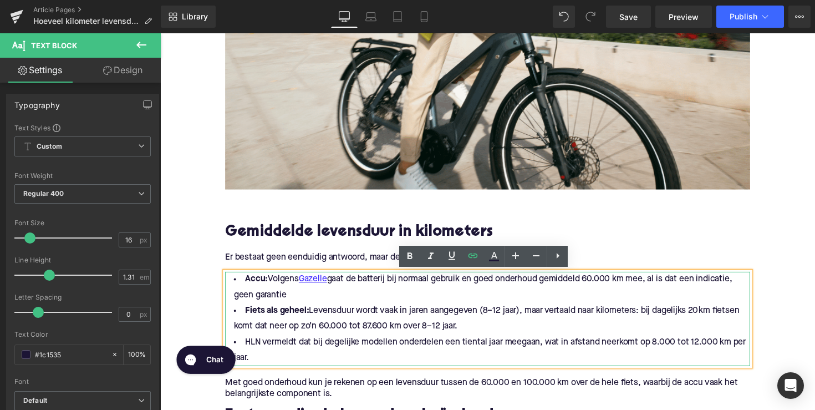
click at [261, 352] on li "HLN vermeldt dat bij degelijke modellen onderdelen een tiental jaar meegaan, wa…" at bounding box center [496, 358] width 538 height 32
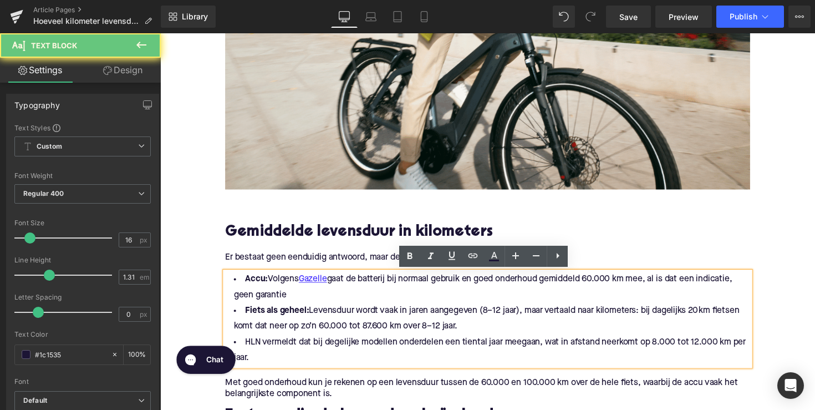
click at [253, 352] on li "HLN vermeldt dat bij degelijke modellen onderdelen een tiental jaar meegaan, wa…" at bounding box center [496, 358] width 538 height 32
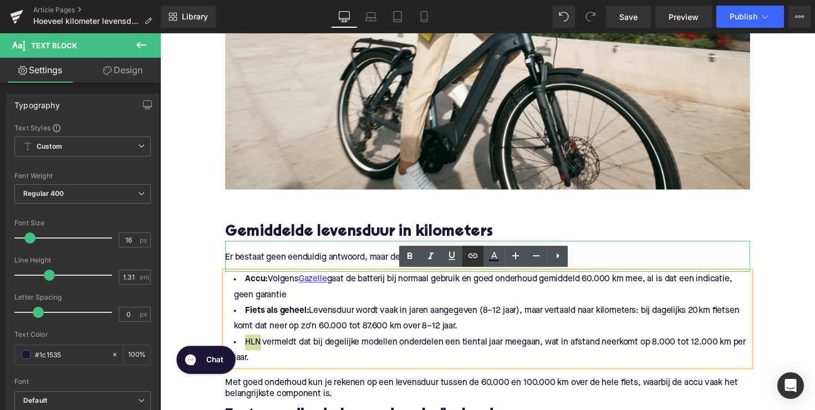
click at [467, 255] on icon at bounding box center [472, 255] width 13 height 13
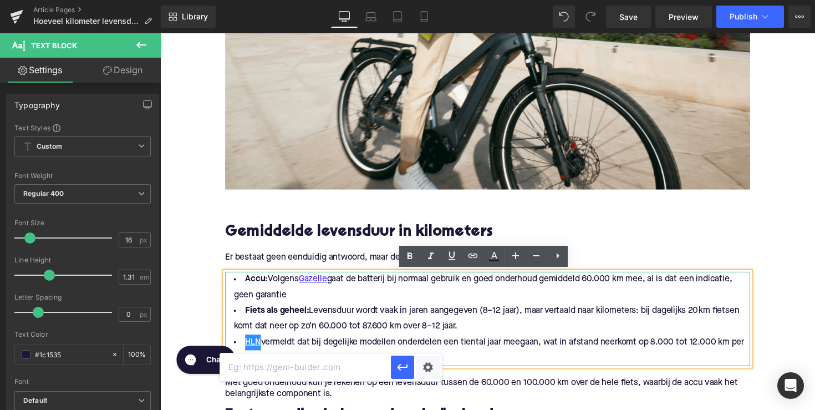
click at [325, 364] on input "text" at bounding box center [305, 367] width 171 height 28
paste input "[URL][DOMAIN_NAME]"
type input "[URL][DOMAIN_NAME]"
click at [396, 373] on icon "button" at bounding box center [402, 366] width 13 height 13
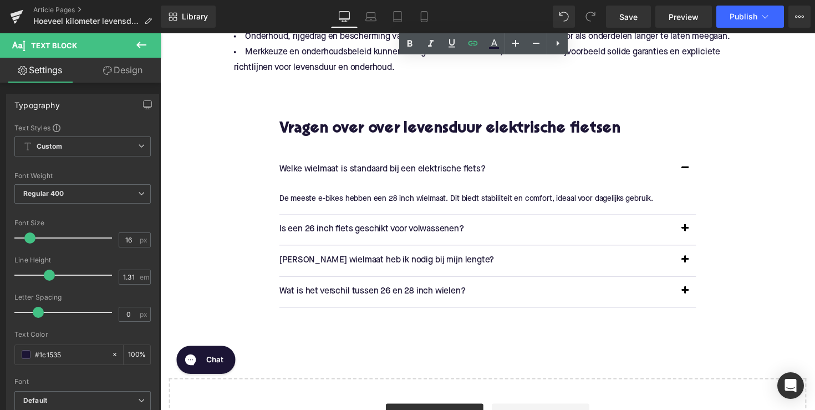
scroll to position [1574, 0]
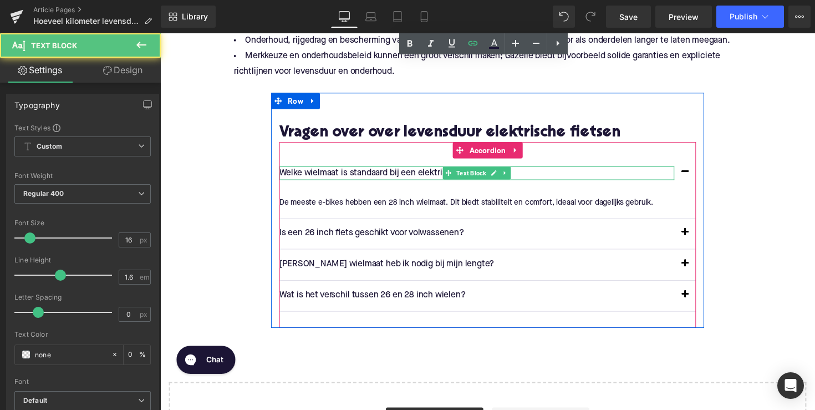
click at [336, 174] on p "Welke wielmaat is standaard bij een elektrische fiets?" at bounding box center [484, 177] width 405 height 14
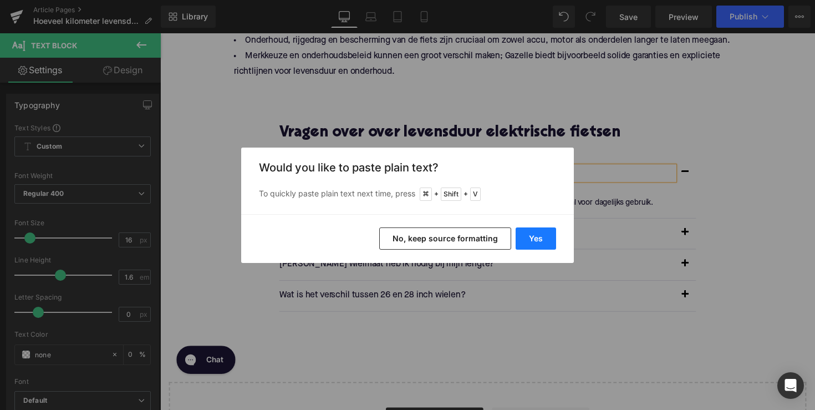
click at [533, 238] on button "Yes" at bounding box center [536, 238] width 40 height 22
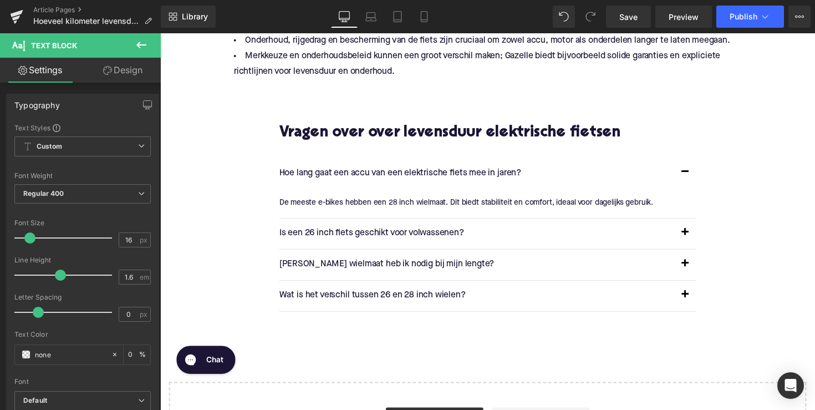
click at [160, 33] on div at bounding box center [160, 33] width 0 height 0
click at [349, 212] on p "De meeste e-bikes hebben een 28 inch wielmaat. Dit biedt stabiliteit en comfort…" at bounding box center [491, 207] width 419 height 12
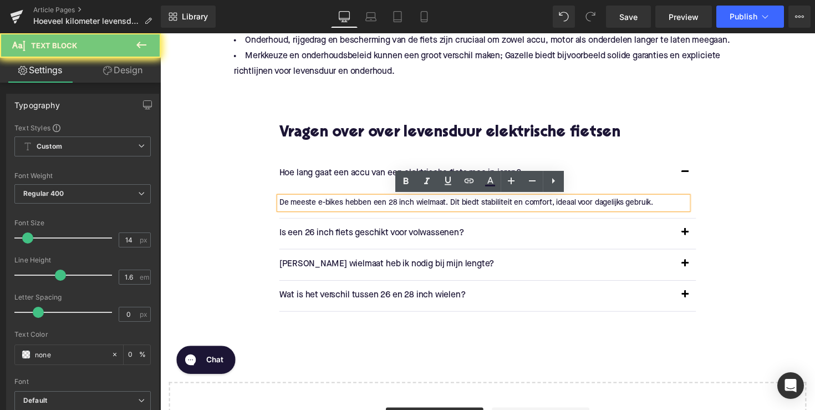
click at [349, 211] on p "De meeste e-bikes hebben een 28 inch wielmaat. Dit biedt stabiliteit en comfort…" at bounding box center [491, 207] width 419 height 12
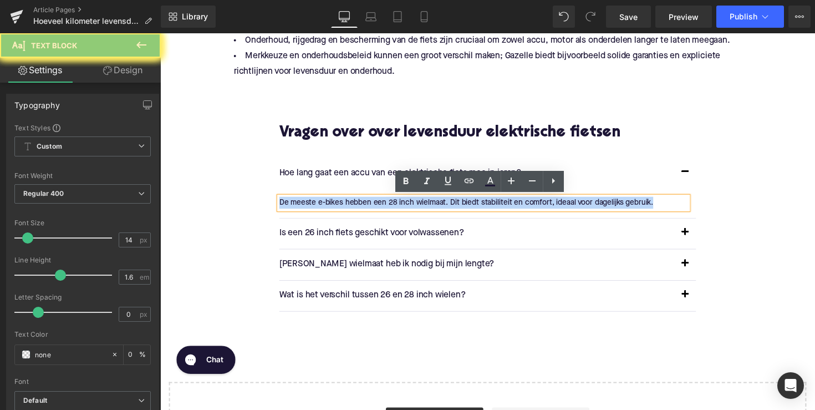
click at [349, 211] on p "De meeste e-bikes hebben een 28 inch wielmaat. Dit biedt stabiliteit en comfort…" at bounding box center [491, 207] width 419 height 12
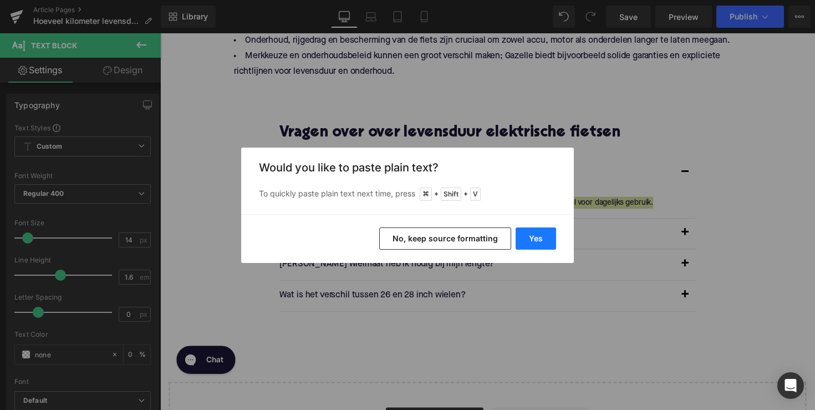
click at [518, 237] on button "Yes" at bounding box center [536, 238] width 40 height 22
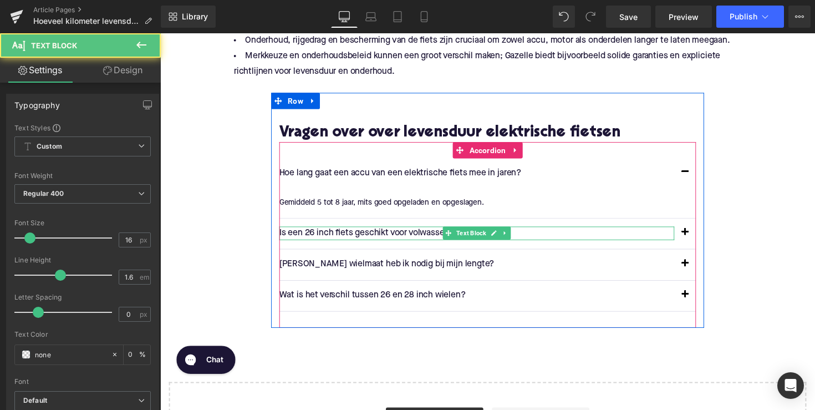
click at [363, 240] on p "Is een 26 inch fiets geschikt voor volwassenen?" at bounding box center [484, 238] width 405 height 14
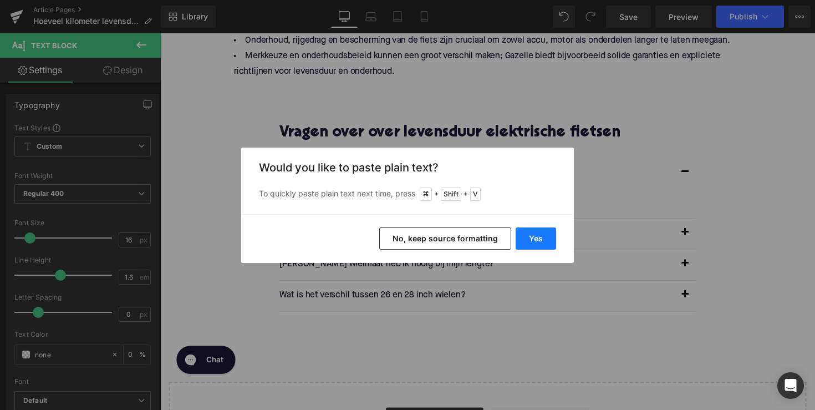
click at [518, 238] on button "Yes" at bounding box center [536, 238] width 40 height 22
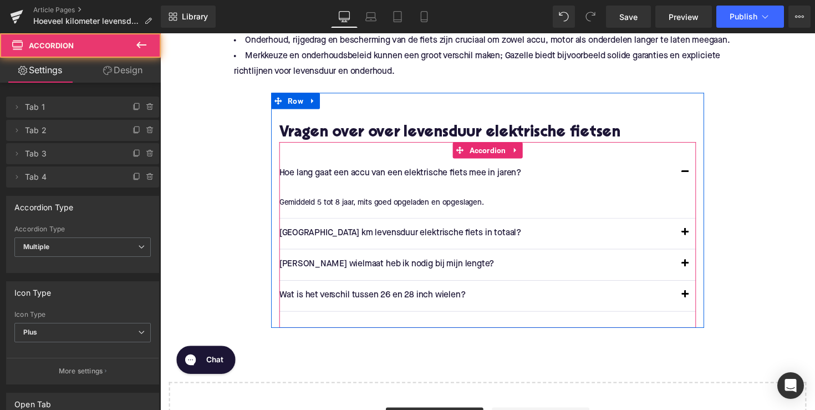
click at [698, 240] on span "button" at bounding box center [698, 240] width 0 height 0
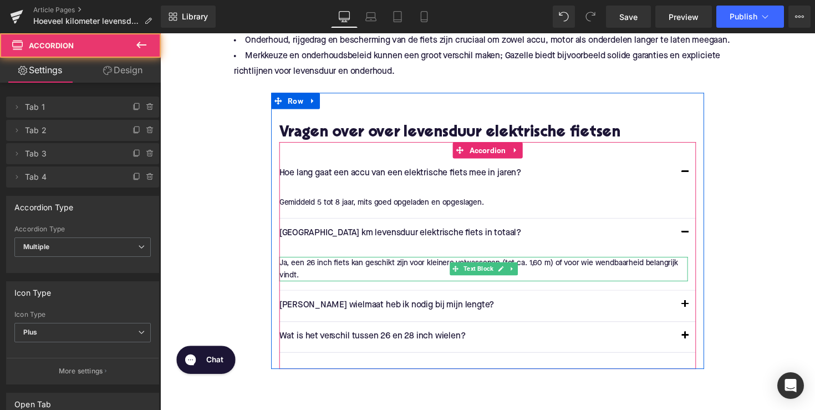
click at [431, 269] on div "Ja, een 26 inch fiets kan geschikt zijn voor kleinere volwassenen (tot ca. 1,60…" at bounding box center [491, 274] width 419 height 25
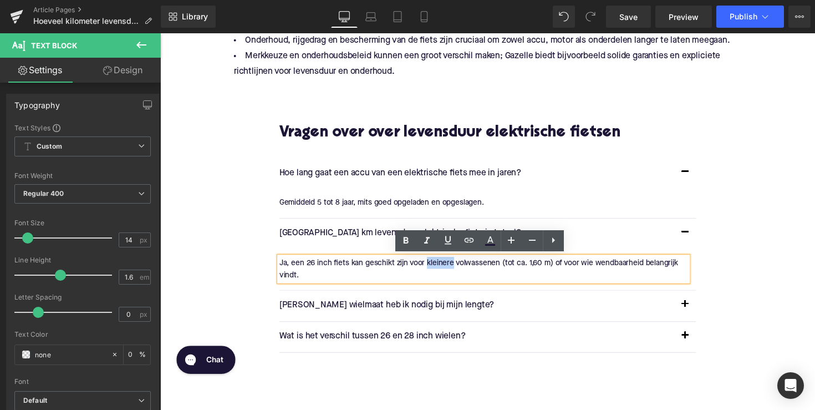
click at [431, 269] on div "Ja, een 26 inch fiets kan geschikt zijn voor kleinere volwassenen (tot ca. 1,60…" at bounding box center [491, 274] width 419 height 25
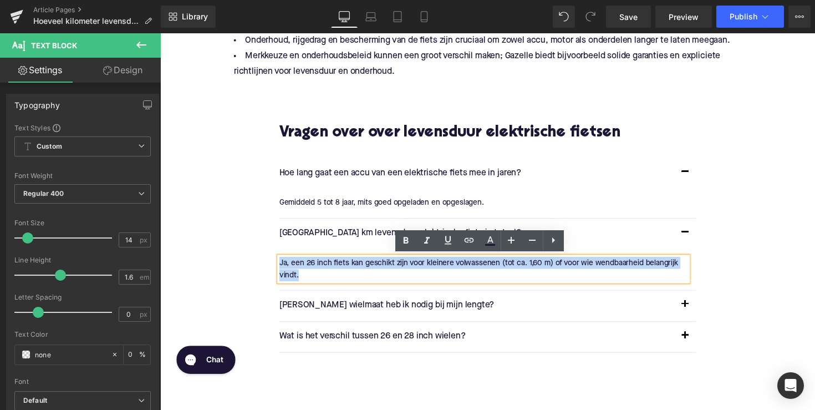
click at [431, 269] on div "Ja, een 26 inch fiets kan geschikt zijn voor kleinere volwassenen (tot ca. 1,60…" at bounding box center [491, 274] width 419 height 25
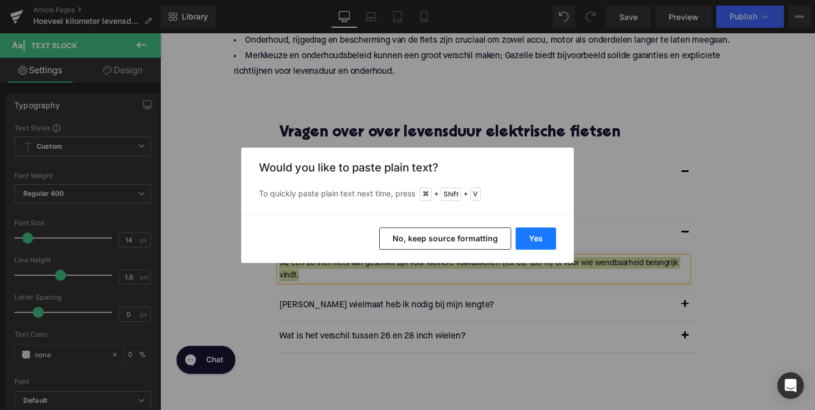
click at [543, 237] on button "Yes" at bounding box center [536, 238] width 40 height 22
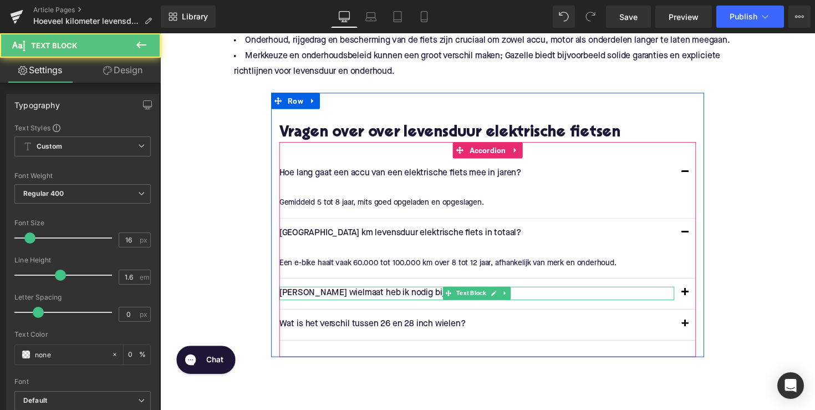
click at [395, 298] on p "[PERSON_NAME] wielmaat heb ik nodig bij mijn lengte?" at bounding box center [484, 300] width 405 height 14
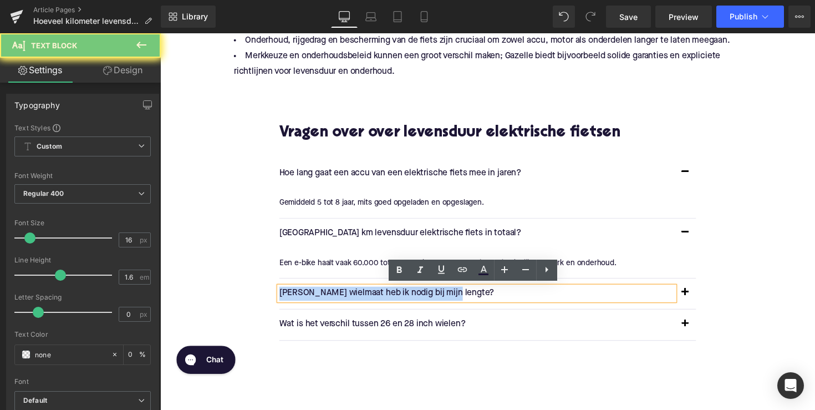
click at [395, 298] on p "[PERSON_NAME] wielmaat heb ik nodig bij mijn lengte?" at bounding box center [484, 300] width 405 height 14
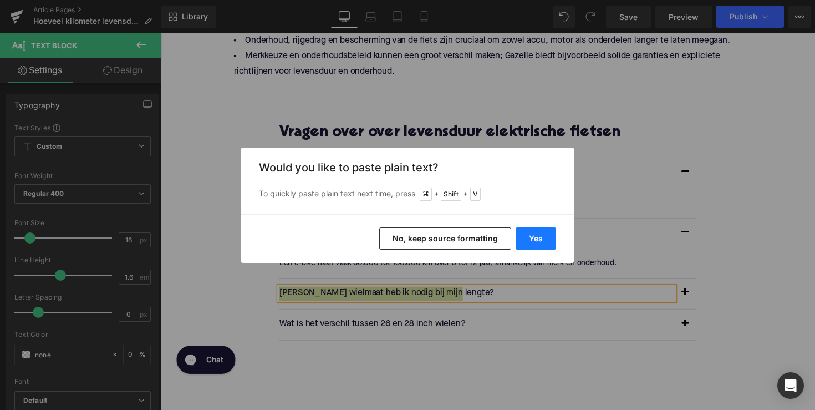
click at [534, 241] on button "Yes" at bounding box center [536, 238] width 40 height 22
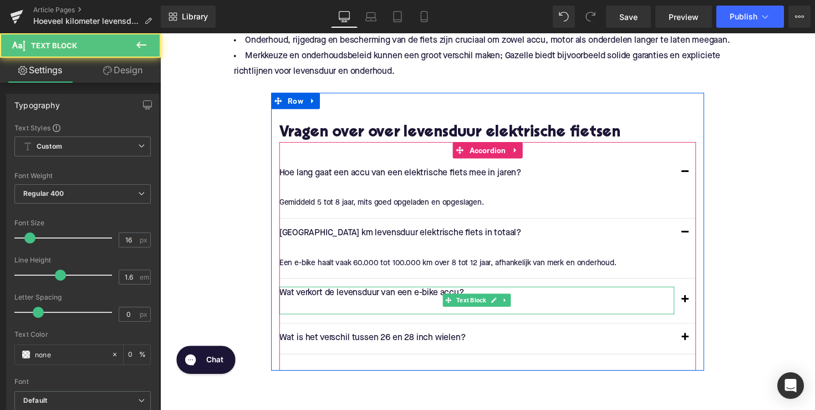
click at [341, 312] on p at bounding box center [484, 314] width 405 height 14
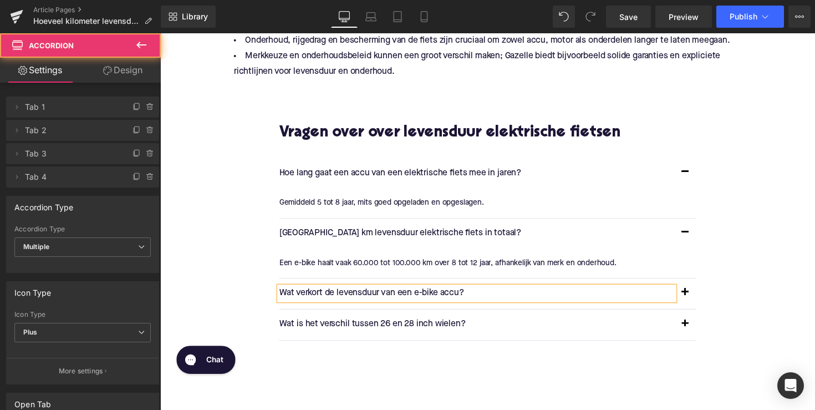
click at [694, 298] on button "button" at bounding box center [698, 299] width 22 height 31
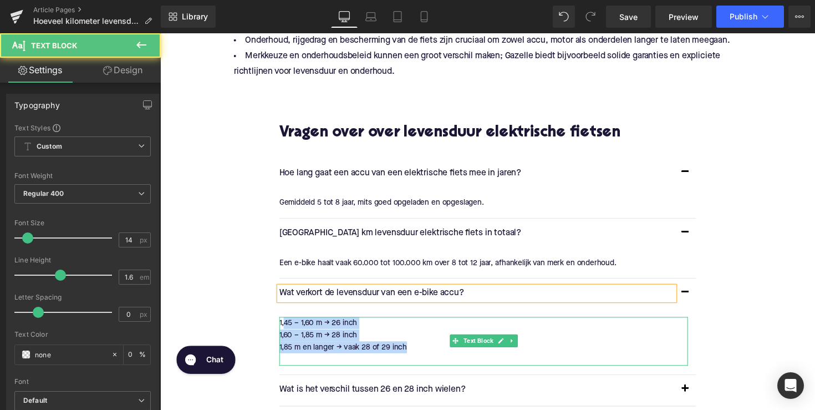
drag, startPoint x: 414, startPoint y: 350, endPoint x: 285, endPoint y: 326, distance: 130.9
click at [285, 326] on div "1,45 – 1,60 m → 26 inch 1,60 – 1,85 m → 28 inch 1,85 m en langer → vaak 28 of 2…" at bounding box center [491, 349] width 419 height 50
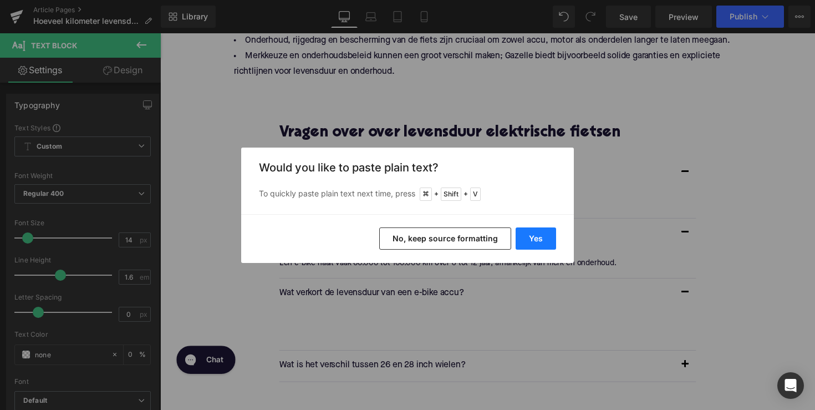
click at [546, 238] on button "Yes" at bounding box center [536, 238] width 40 height 22
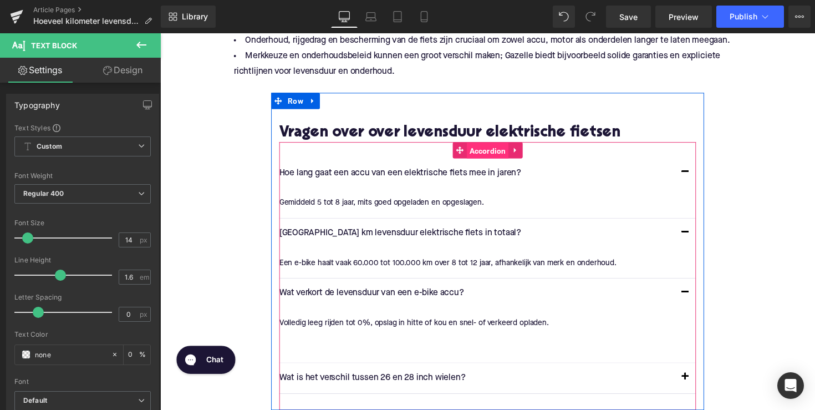
click at [492, 154] on span "Accordion" at bounding box center [496, 153] width 43 height 17
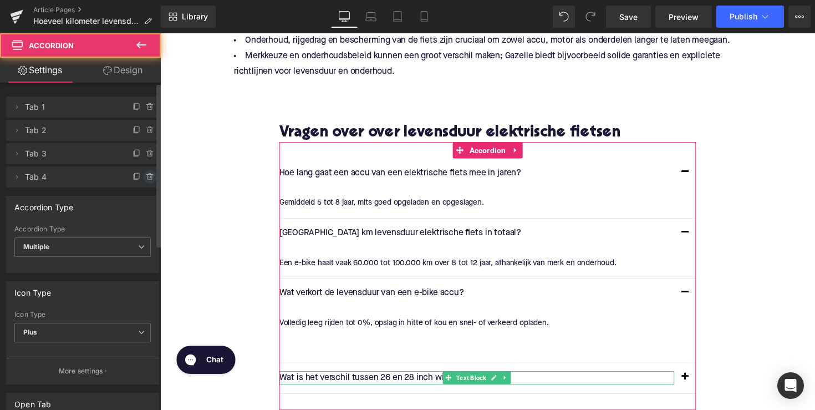
click at [151, 174] on span at bounding box center [150, 176] width 13 height 13
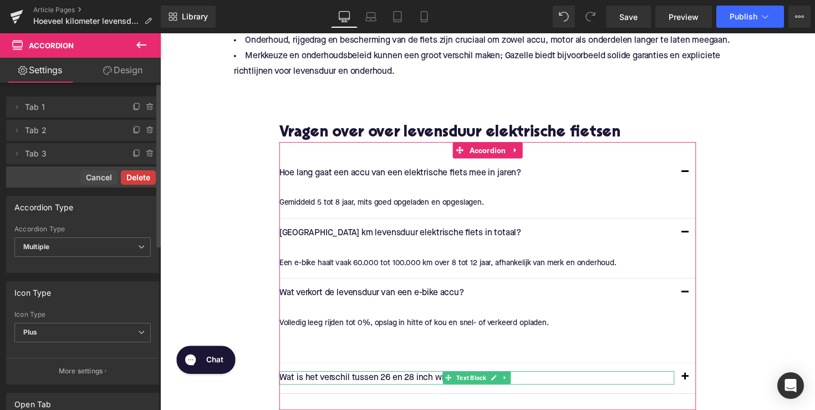
click at [140, 176] on button "Delete" at bounding box center [138, 177] width 35 height 14
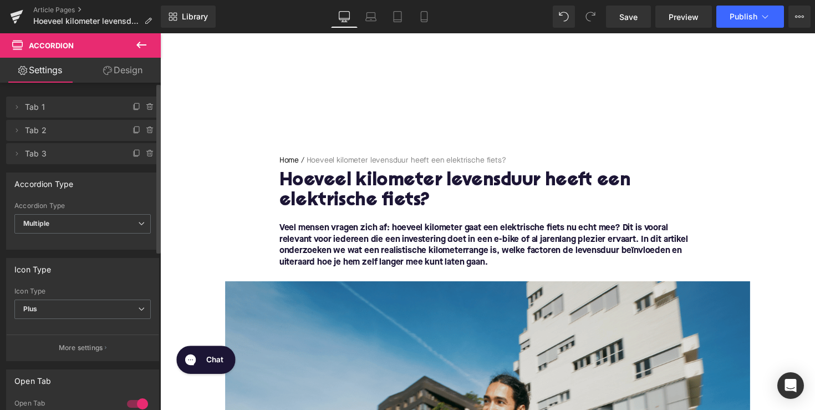
scroll to position [0, 0]
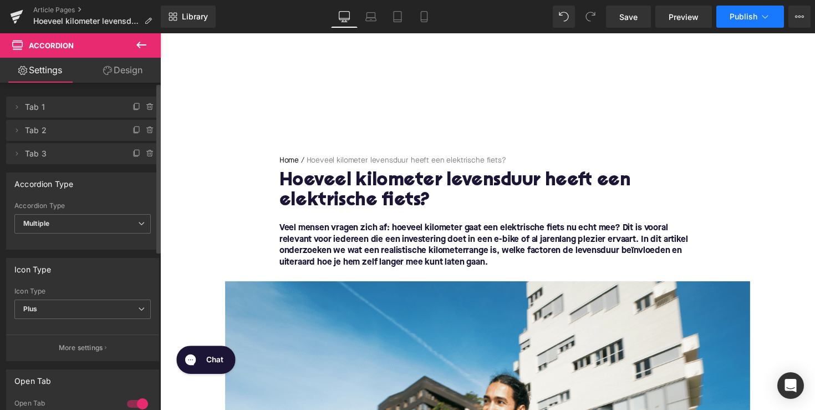
click at [734, 16] on span "Publish" at bounding box center [744, 16] width 28 height 9
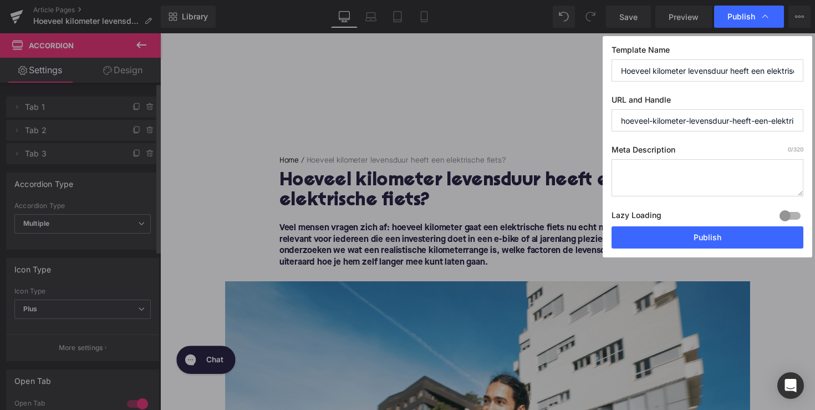
click at [665, 179] on textarea at bounding box center [708, 177] width 192 height 37
paste textarea "Ontdek hoeveel km een e-bike meegaat. Gemiddeld 60.000–100.000 km met goed onde…"
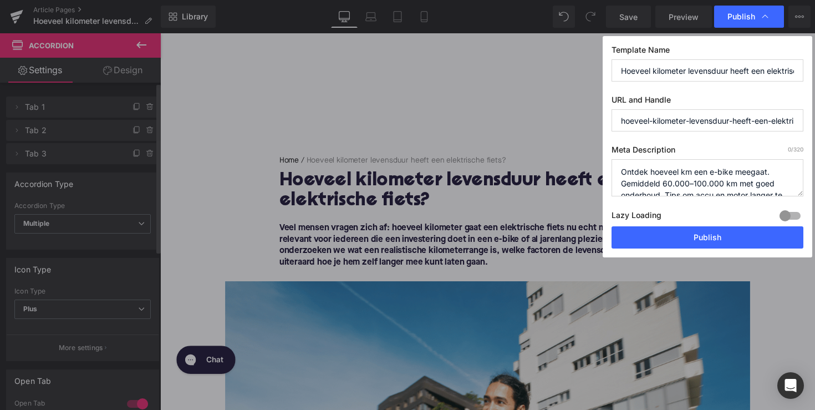
scroll to position [23, 0]
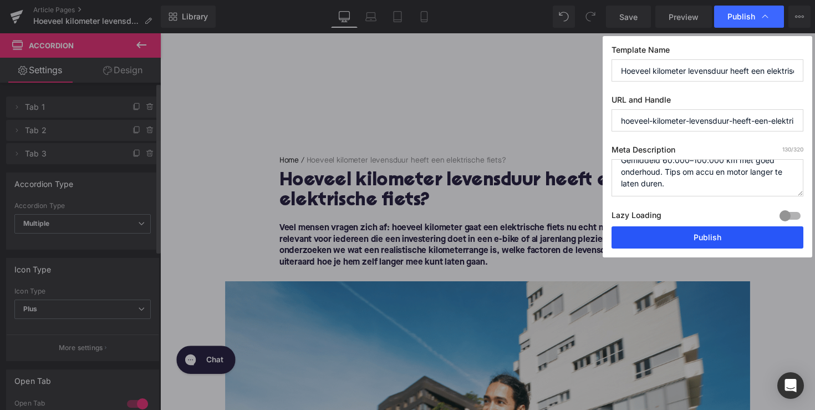
type textarea "Ontdek hoeveel km een e-bike meegaat. Gemiddeld 60.000–100.000 km met goed onde…"
click at [690, 247] on button "Publish" at bounding box center [708, 237] width 192 height 22
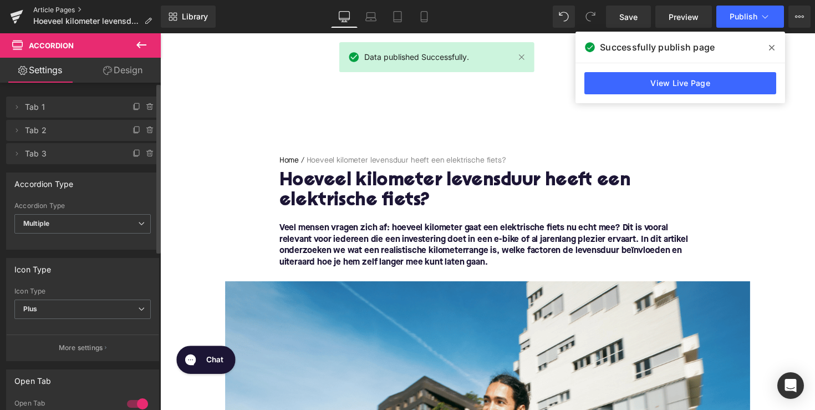
click at [64, 8] on link "Article Pages" at bounding box center [97, 10] width 128 height 9
